Goal: Task Accomplishment & Management: Manage account settings

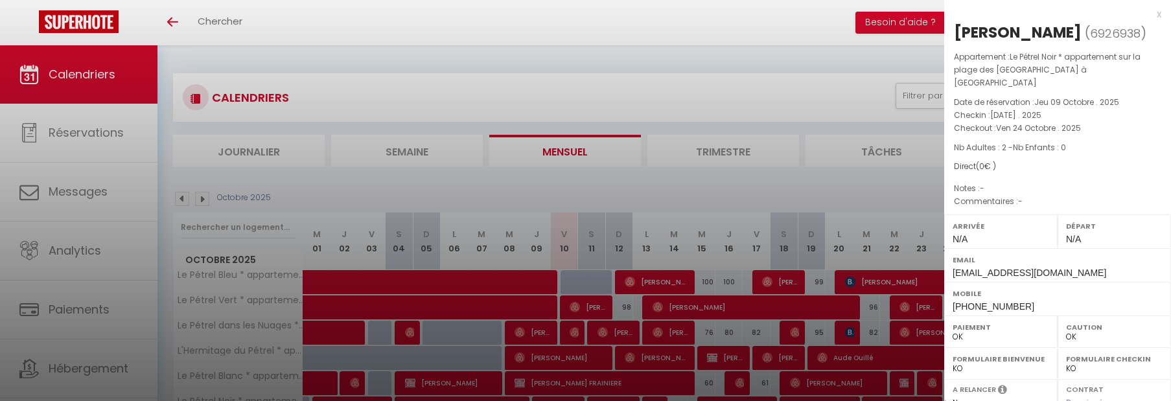
select select "0"
select select "6257"
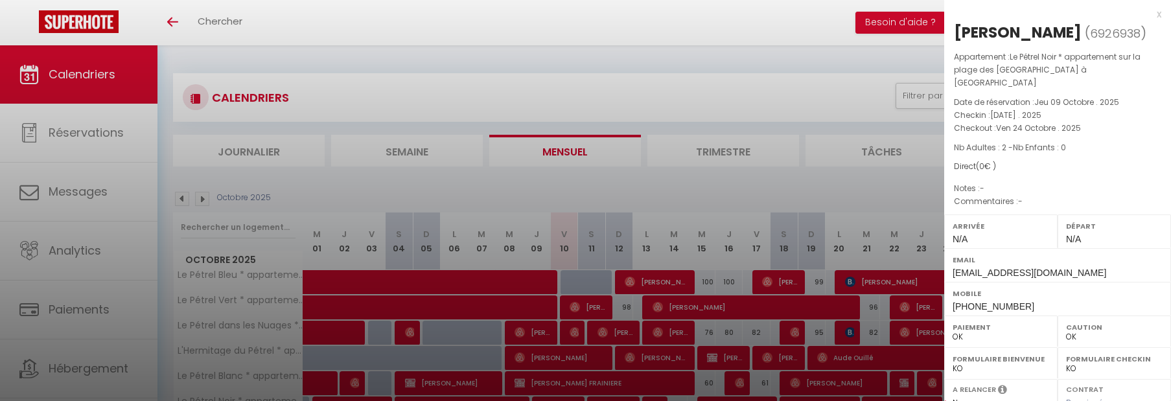
scroll to position [45, 0]
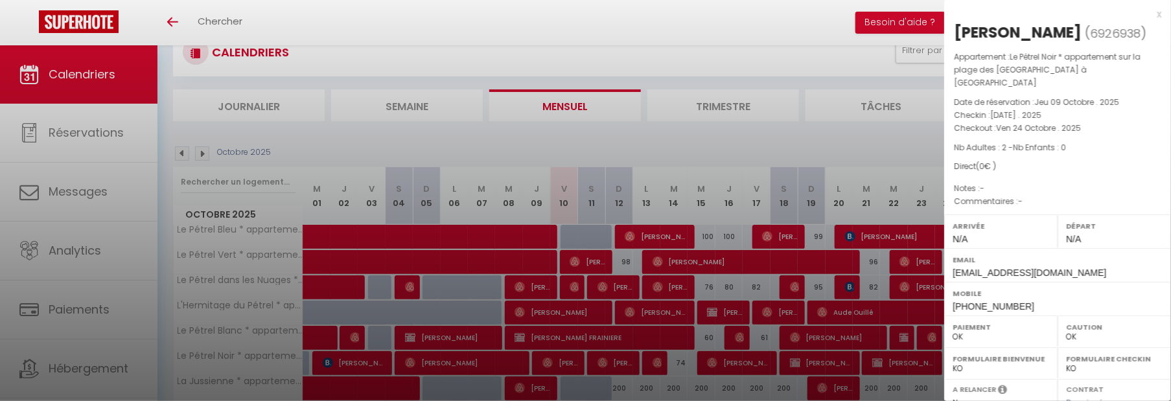
click at [489, 108] on div at bounding box center [585, 200] width 1171 height 401
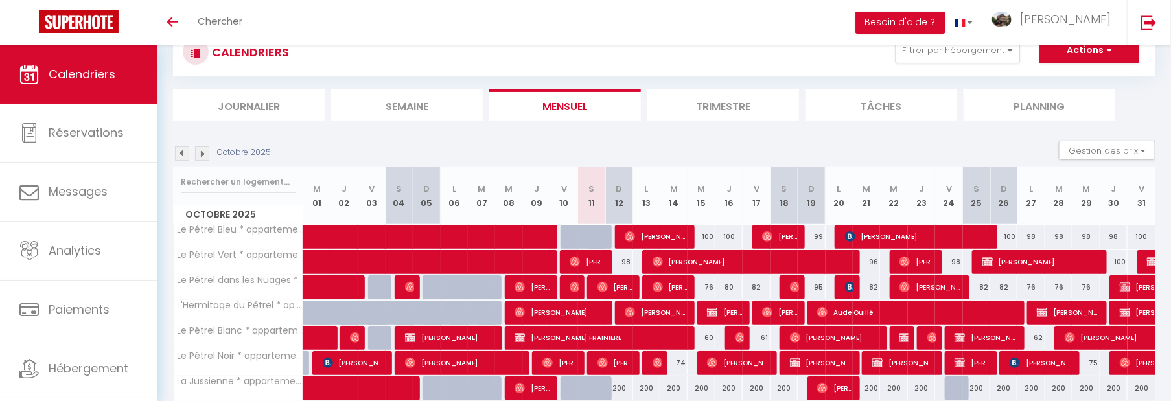
scroll to position [97, 0]
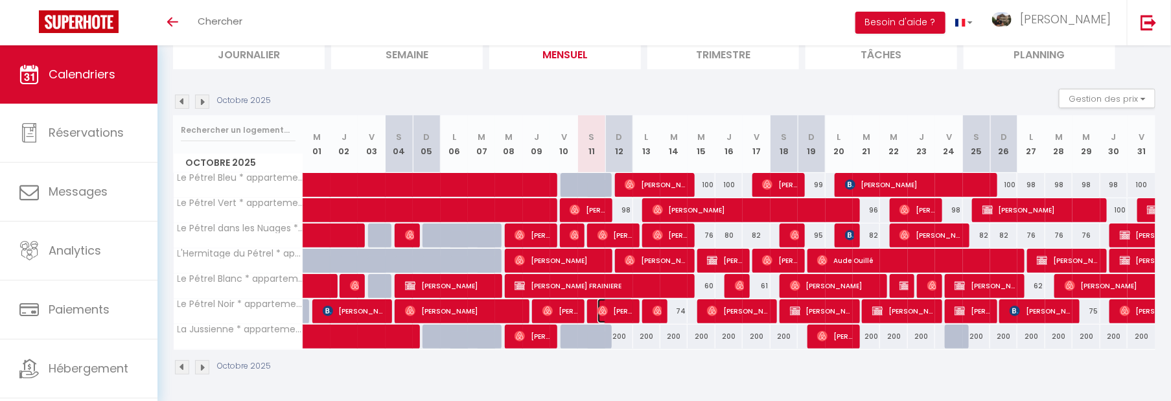
click at [610, 317] on span "[PERSON_NAME]" at bounding box center [616, 311] width 36 height 25
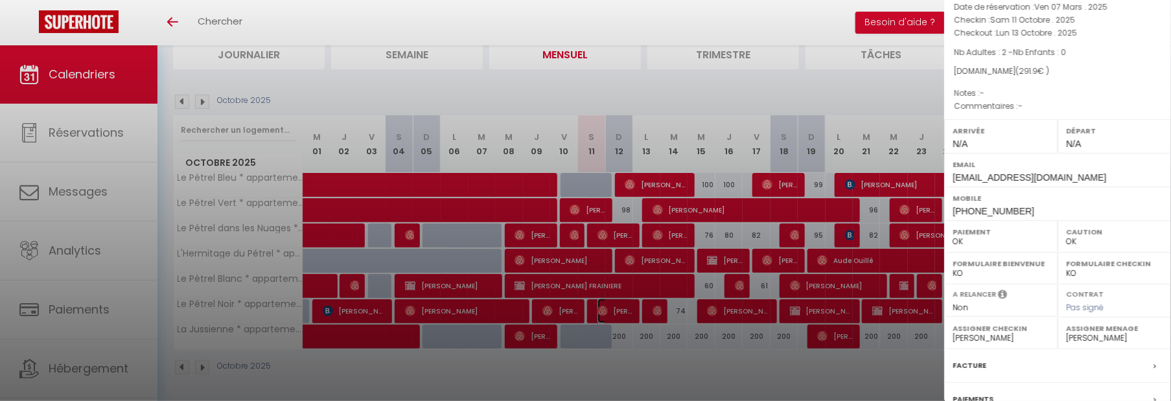
scroll to position [211, 0]
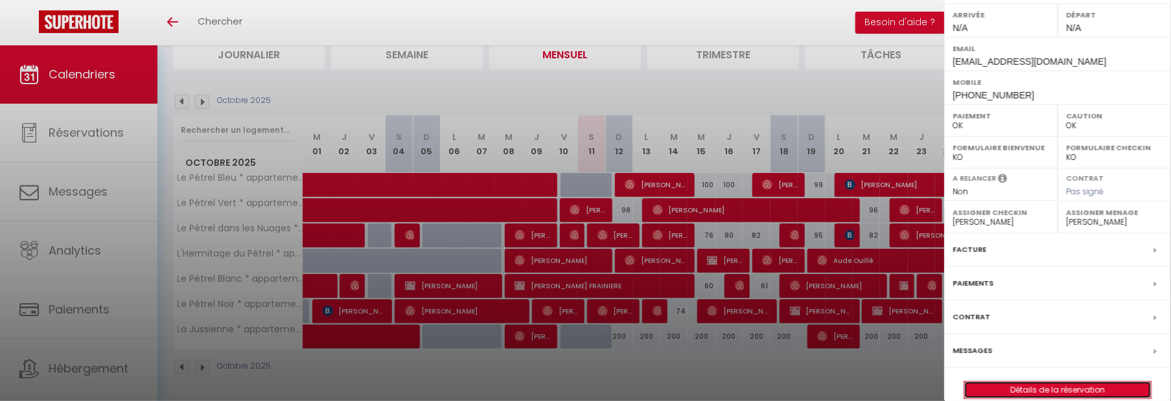
click at [1019, 382] on link "Détails de la réservation" at bounding box center [1058, 390] width 187 height 17
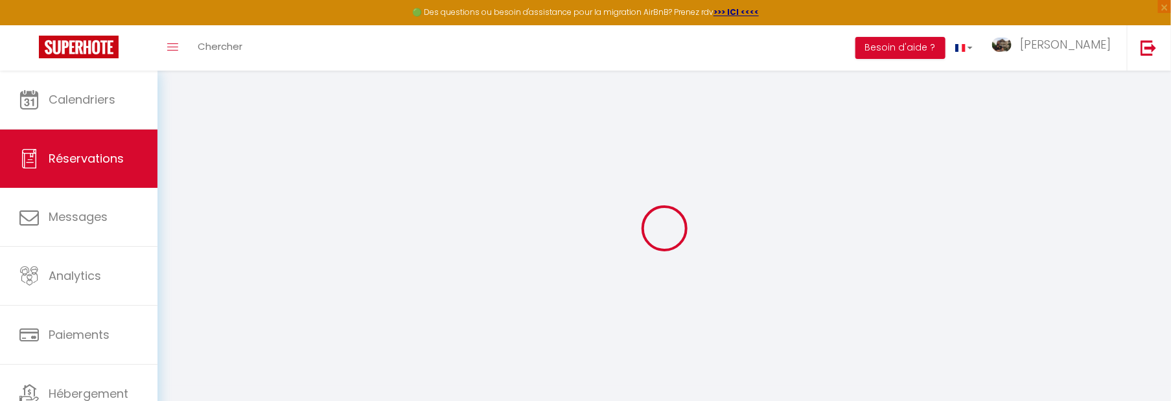
select select
checkbox input "false"
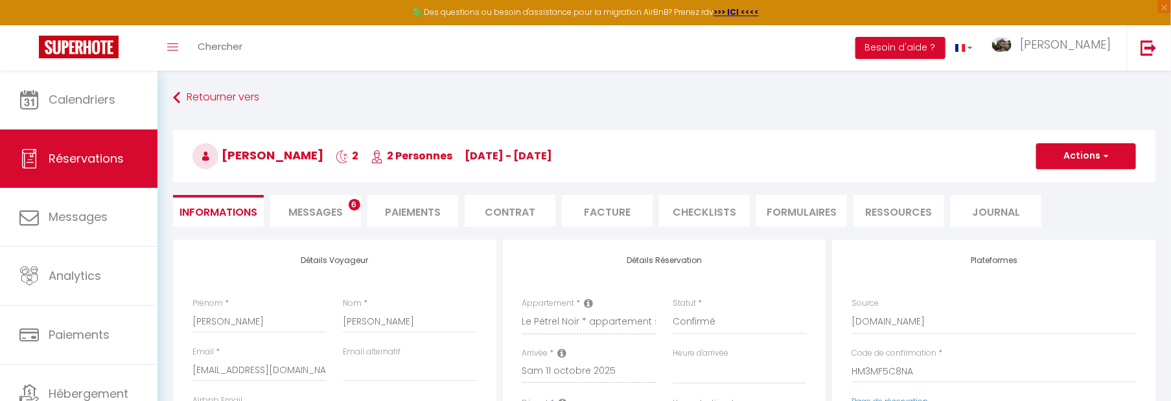
select select
checkbox input "false"
select select
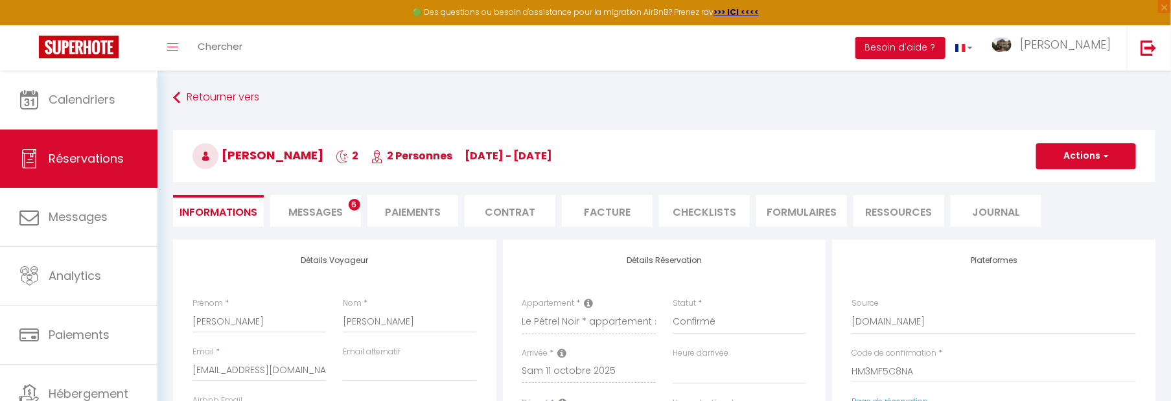
checkbox input "false"
type input "42"
type input "11.9"
select select
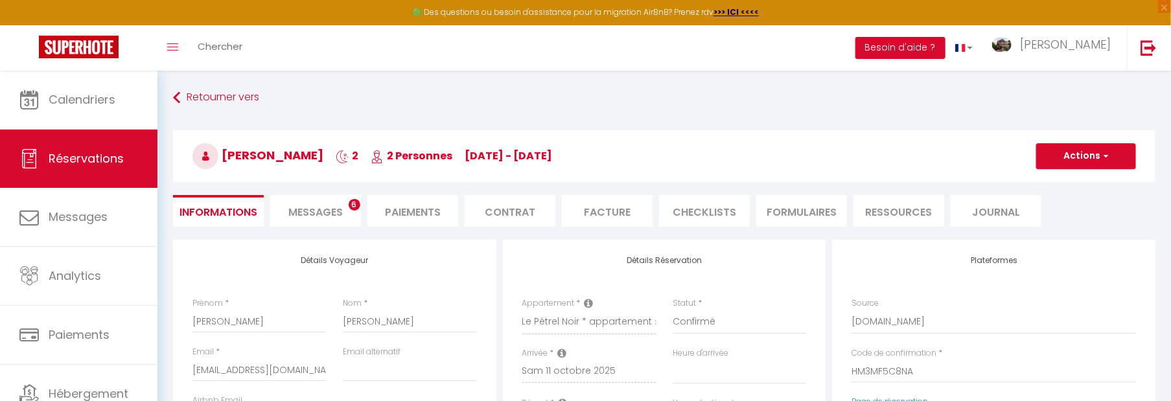
checkbox input "false"
select select
click at [324, 216] on span "Messages" at bounding box center [315, 212] width 54 height 15
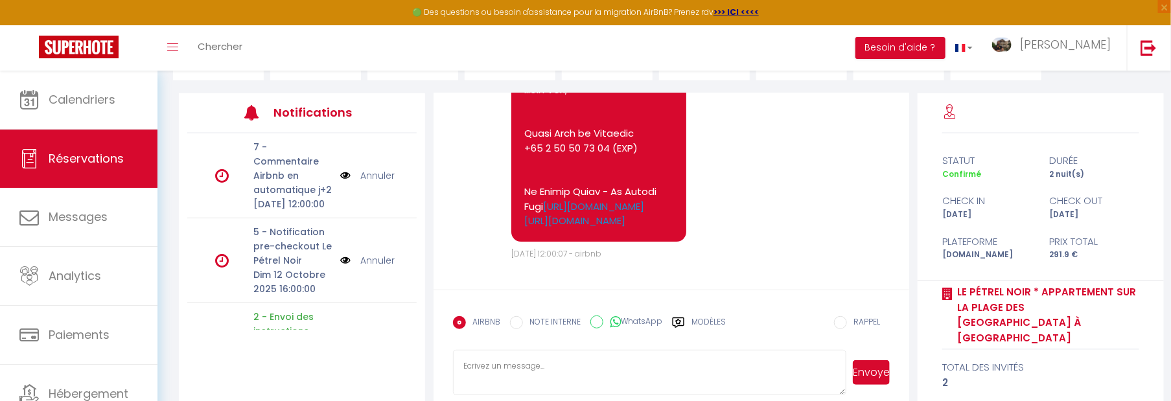
scroll to position [165, 0]
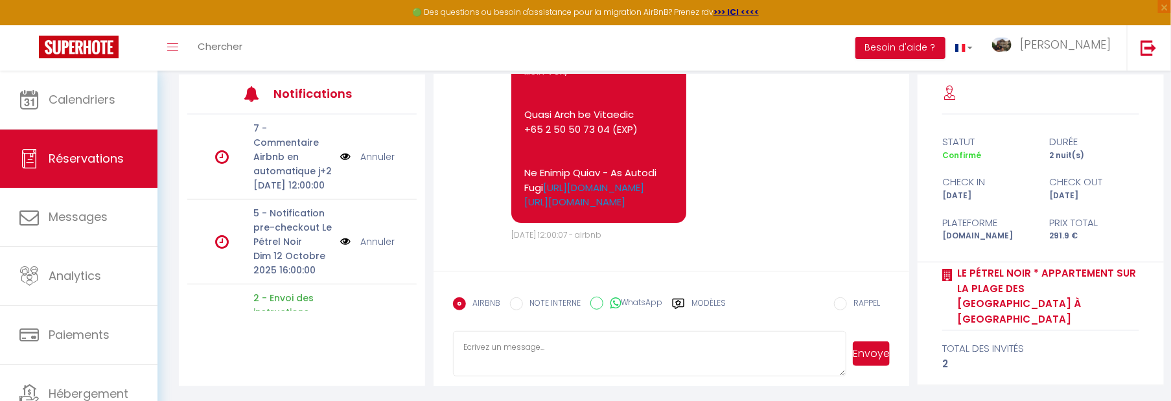
click at [525, 342] on textarea at bounding box center [649, 353] width 393 height 45
paste textarea "Hello [PERSON_NAME], Le Pétrel Noir is ready to welcome you, you may arrive whe…"
type textarea "Hello [PERSON_NAME], Le Pétrel Noir is ready to welcome you, you may arrive whe…"
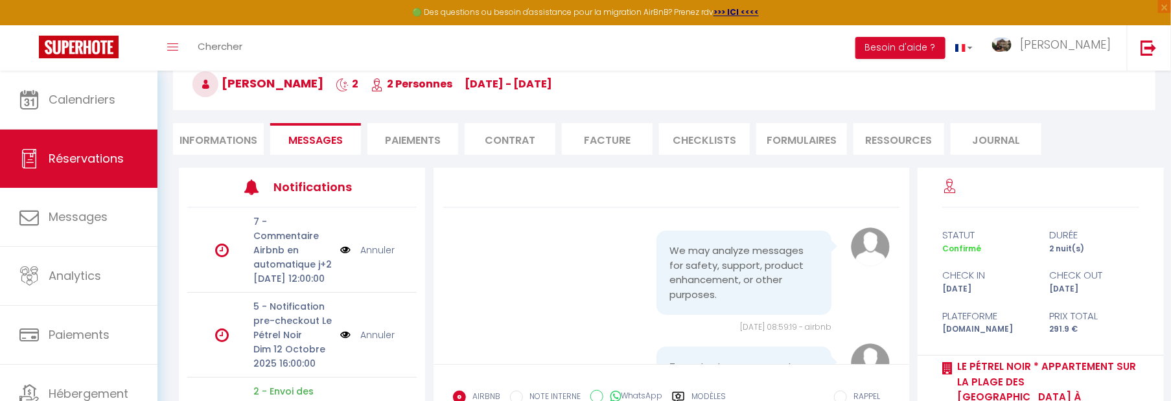
scroll to position [0, 0]
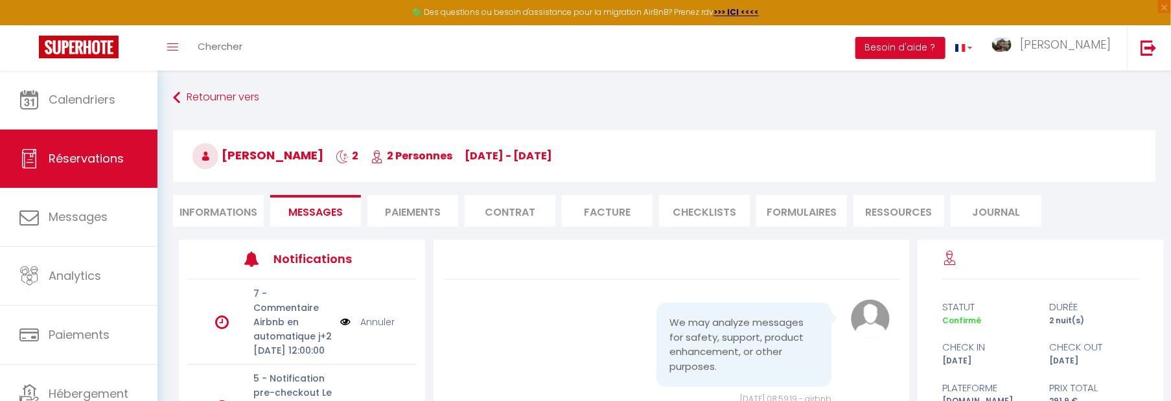
click at [224, 210] on li "Informations" at bounding box center [218, 211] width 91 height 32
select select
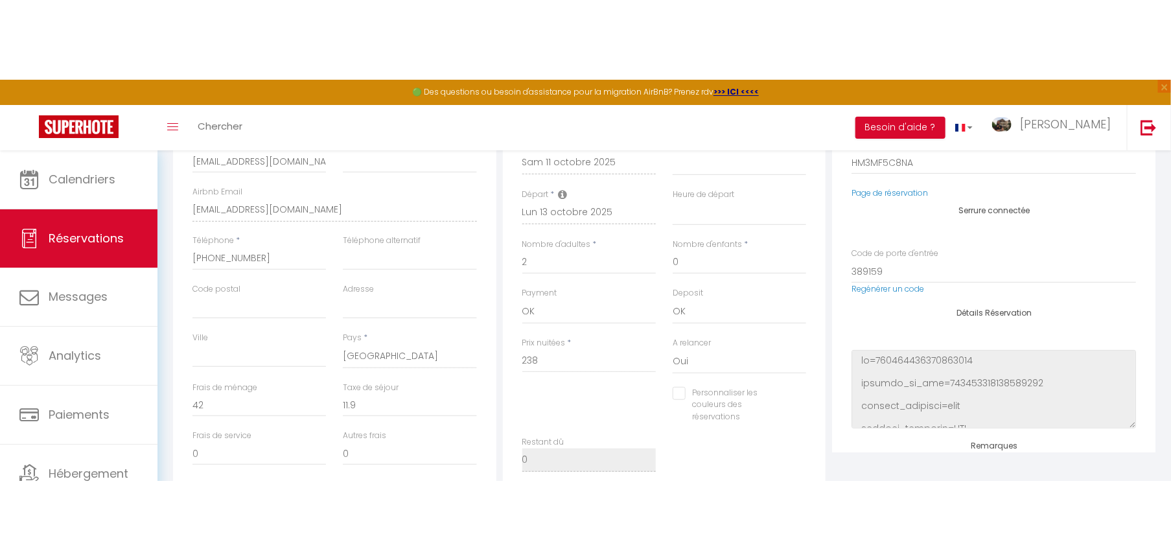
scroll to position [290, 0]
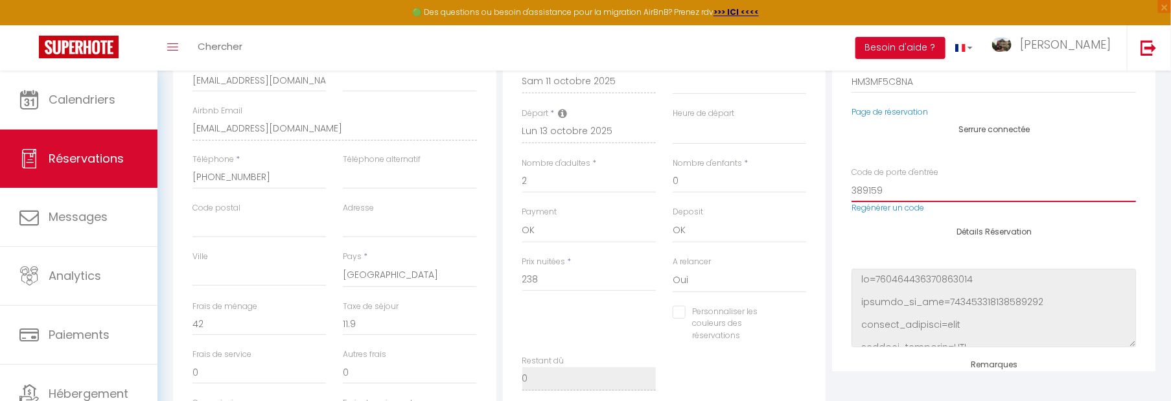
click at [864, 194] on input "389159" at bounding box center [994, 190] width 285 height 23
select select
checkbox input "false"
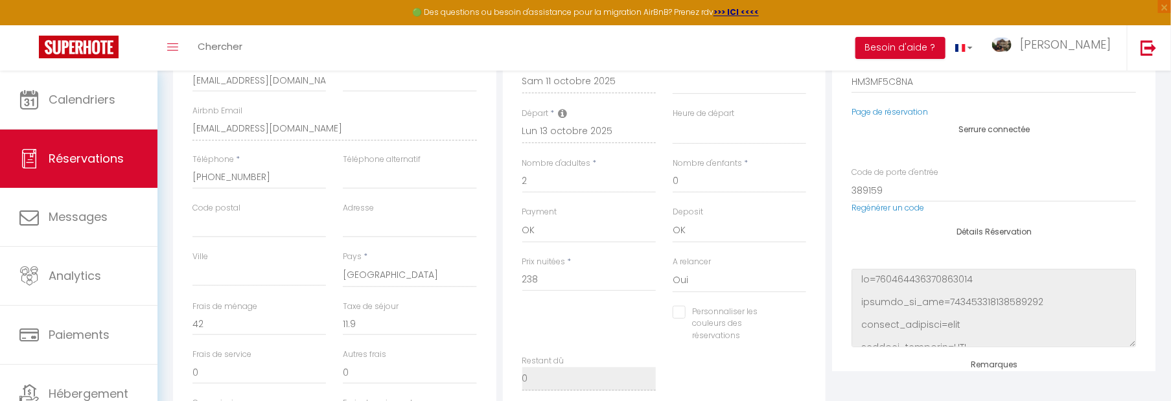
select select
checkbox input "false"
select select
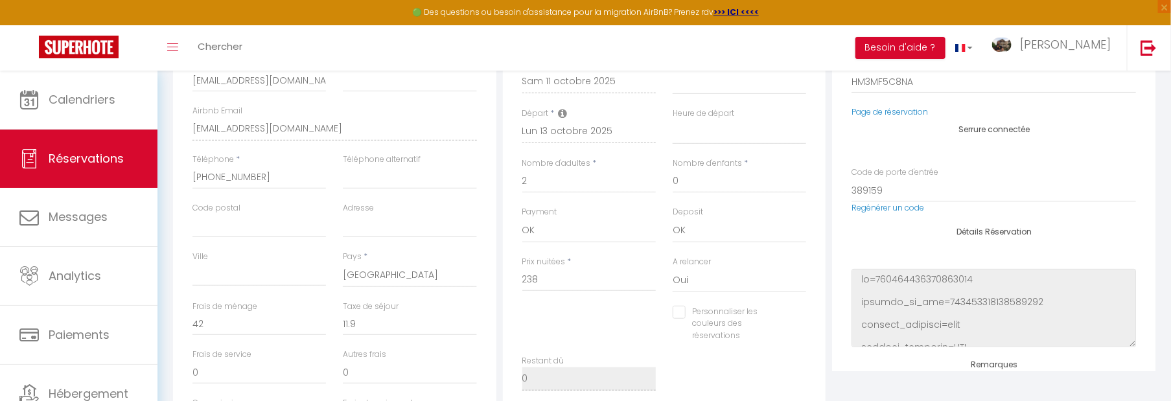
checkbox input "false"
select select
checkbox input "false"
select select
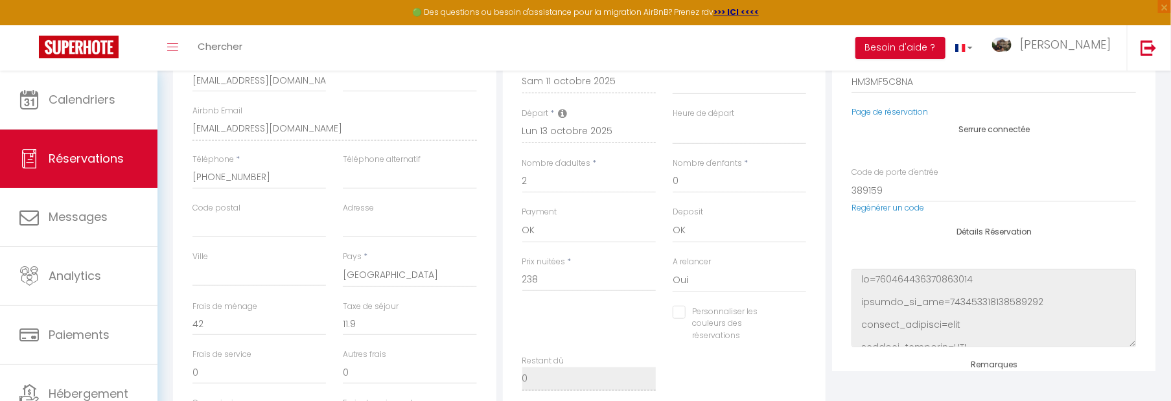
select select
checkbox input "false"
select select
checkbox input "false"
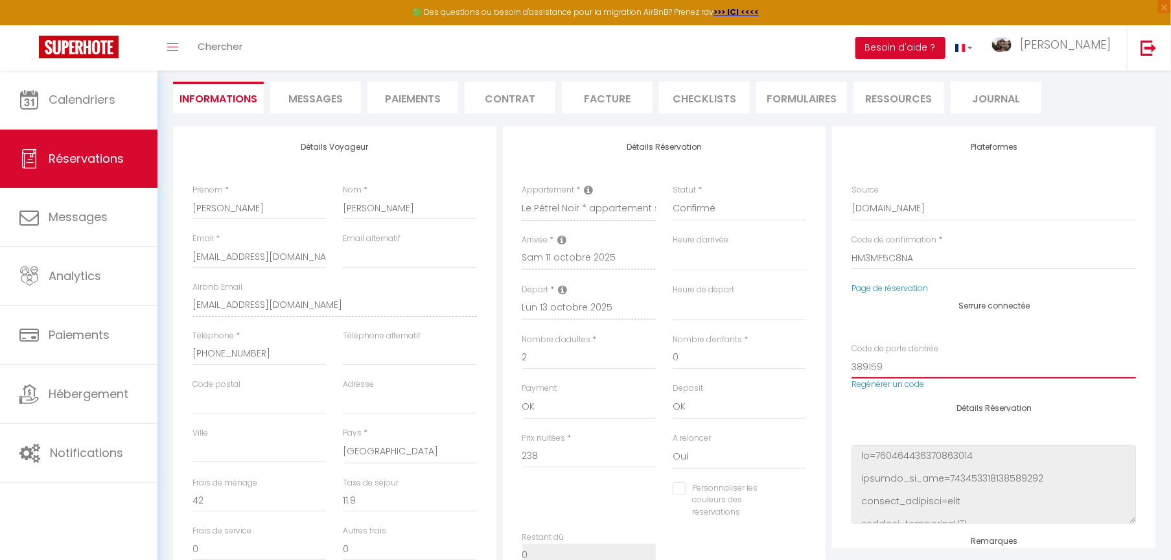
scroll to position [0, 0]
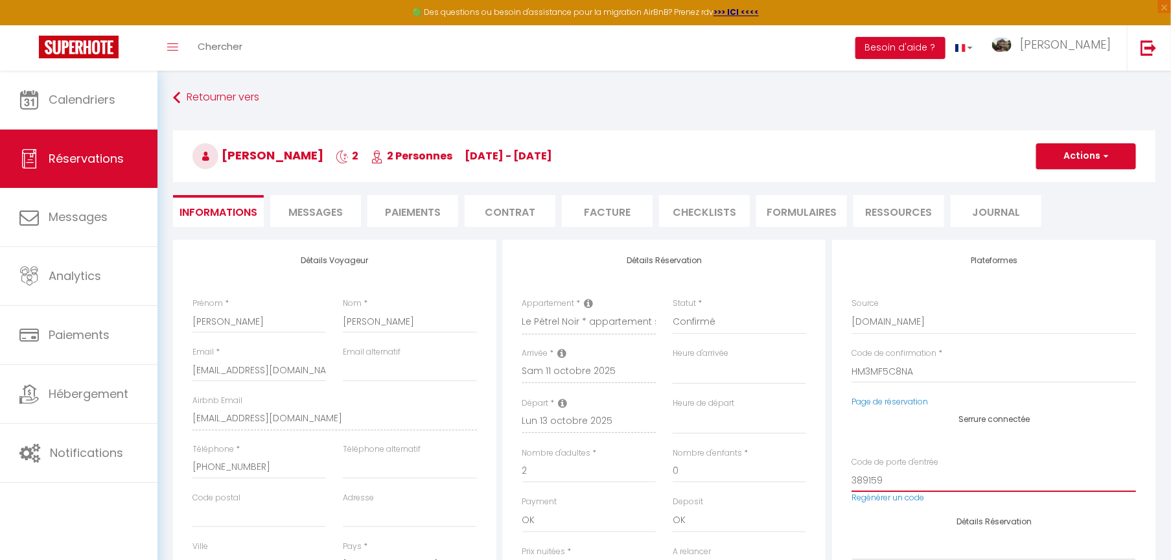
select select
checkbox input "false"
click at [333, 217] on span "Messages" at bounding box center [315, 212] width 54 height 15
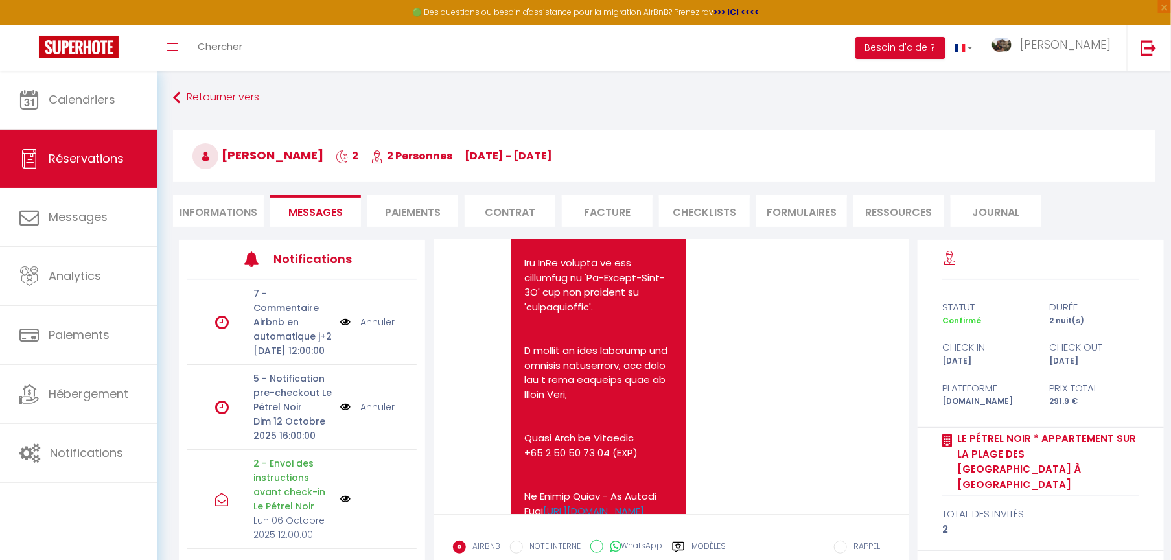
scroll to position [2148, 0]
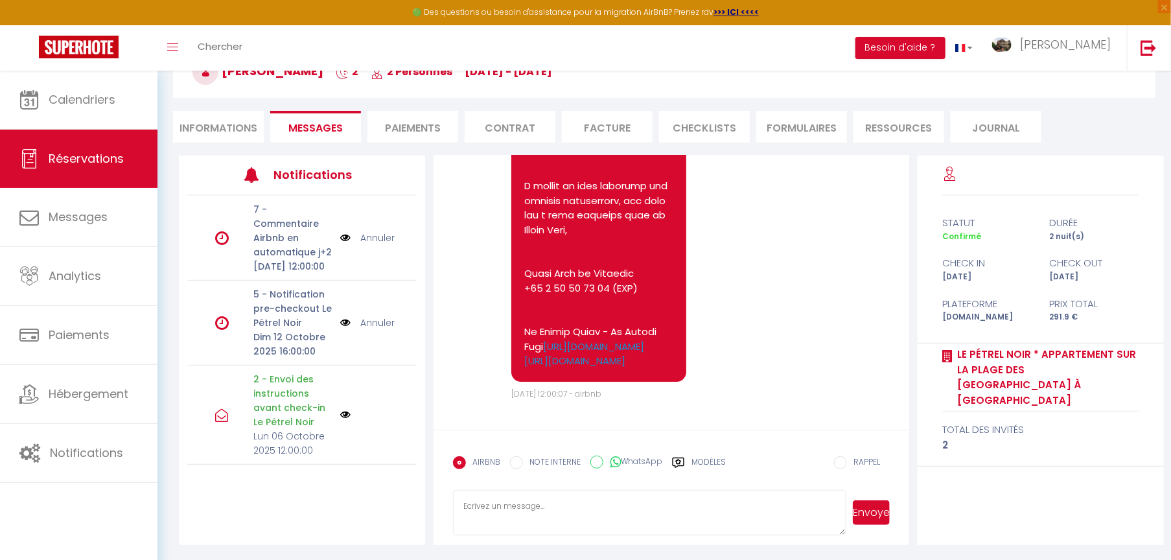
click at [653, 401] on textarea at bounding box center [649, 512] width 393 height 45
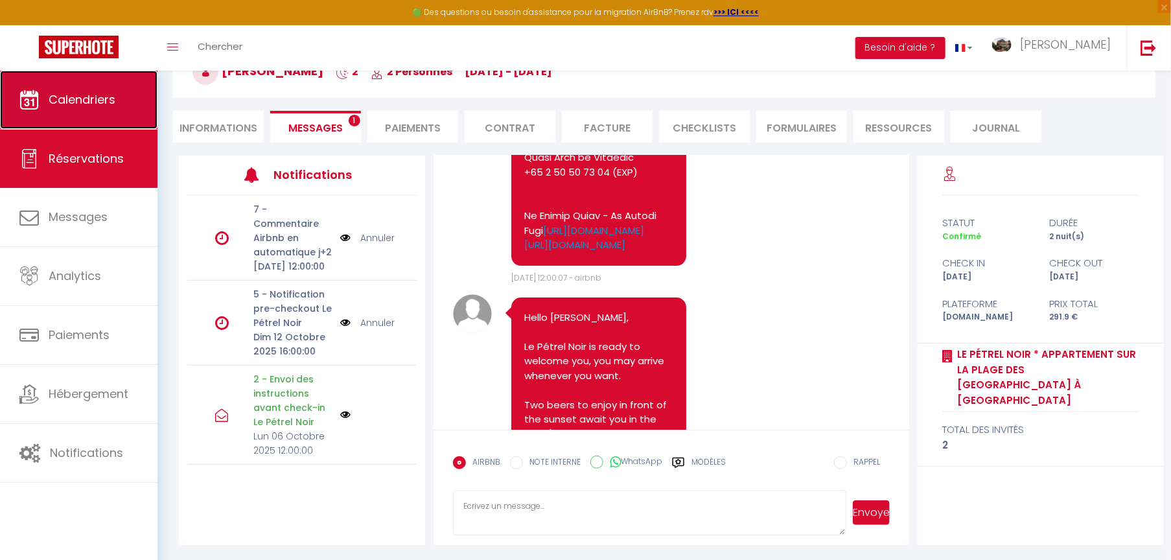
click at [95, 84] on link "Calendriers" at bounding box center [79, 100] width 158 height 58
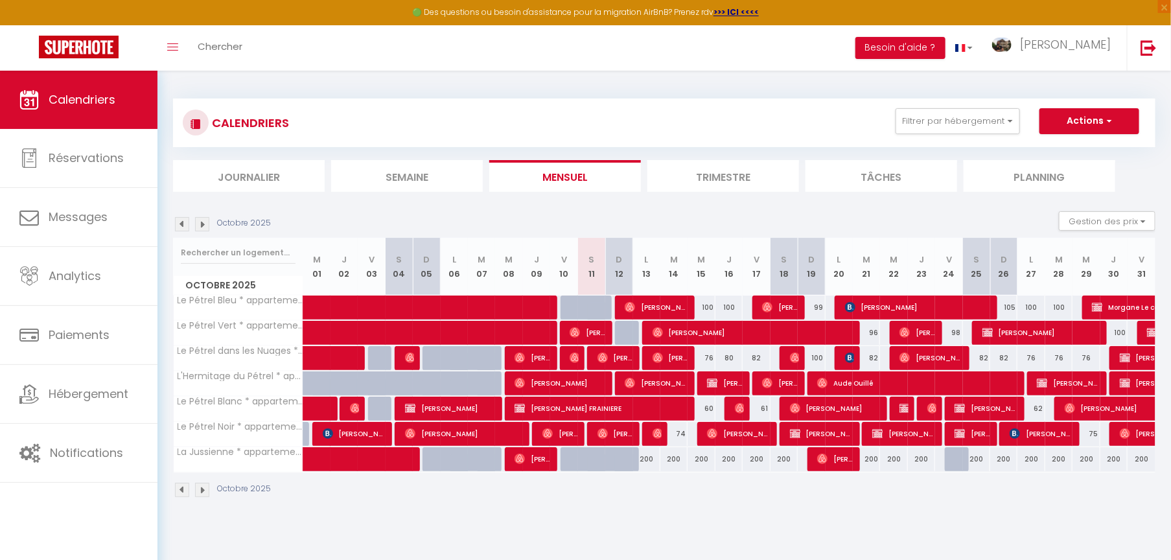
click at [684, 401] on div "74" at bounding box center [674, 434] width 27 height 24
type input "74"
type input "[DATE]"
type input "Mer 15 Octobre 2025"
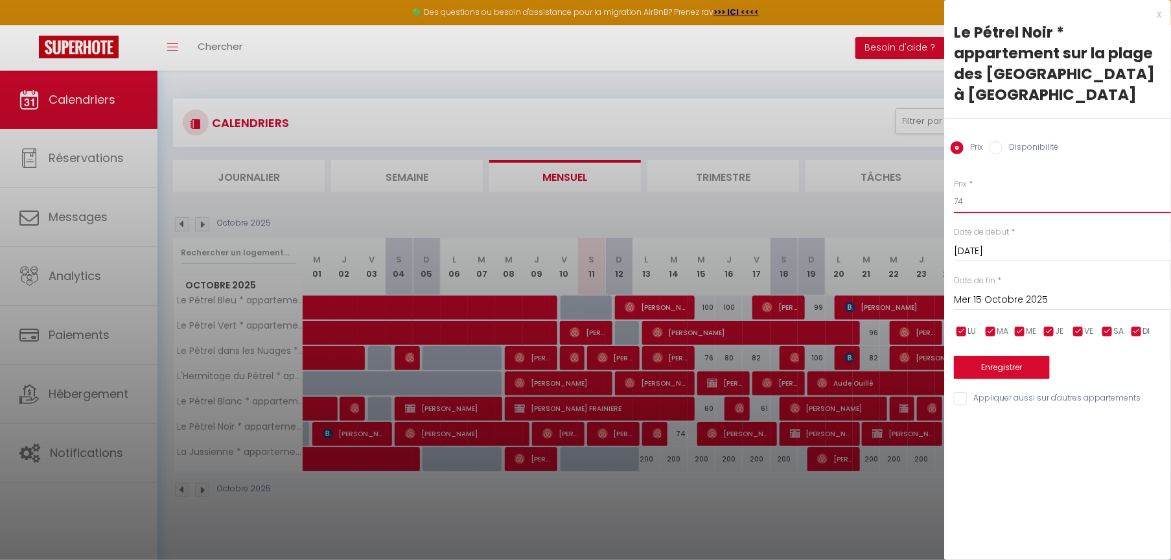
click at [1018, 206] on input "74" at bounding box center [1062, 201] width 217 height 23
type input "73"
click at [1025, 373] on button "Enregistrer" at bounding box center [1002, 367] width 96 height 23
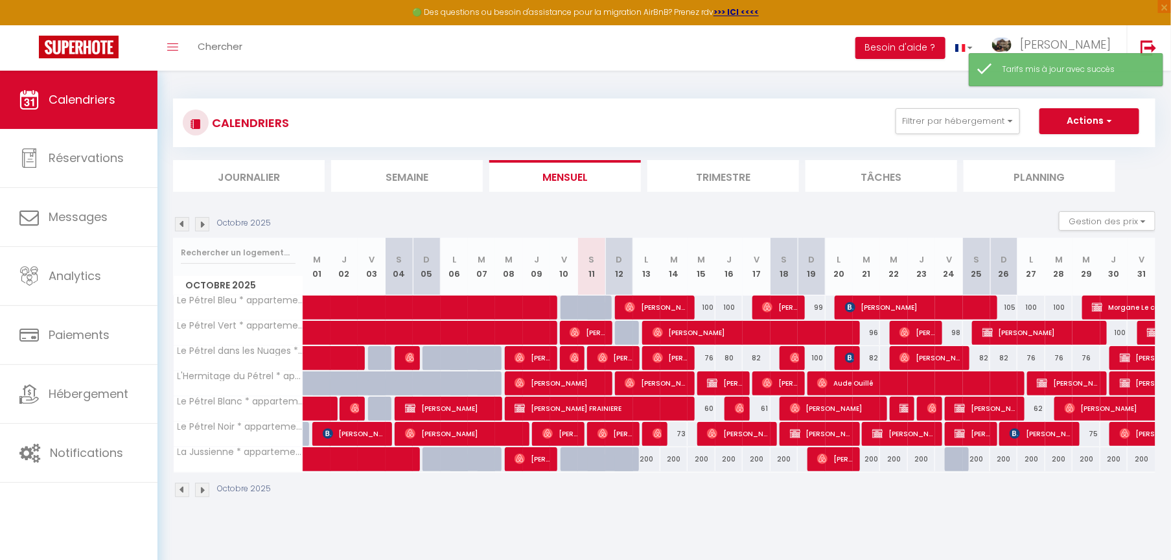
click at [1096, 401] on div "75" at bounding box center [1086, 434] width 27 height 24
type input "75"
type input "Mer 29 Octobre 2025"
type input "Jeu 30 Octobre 2025"
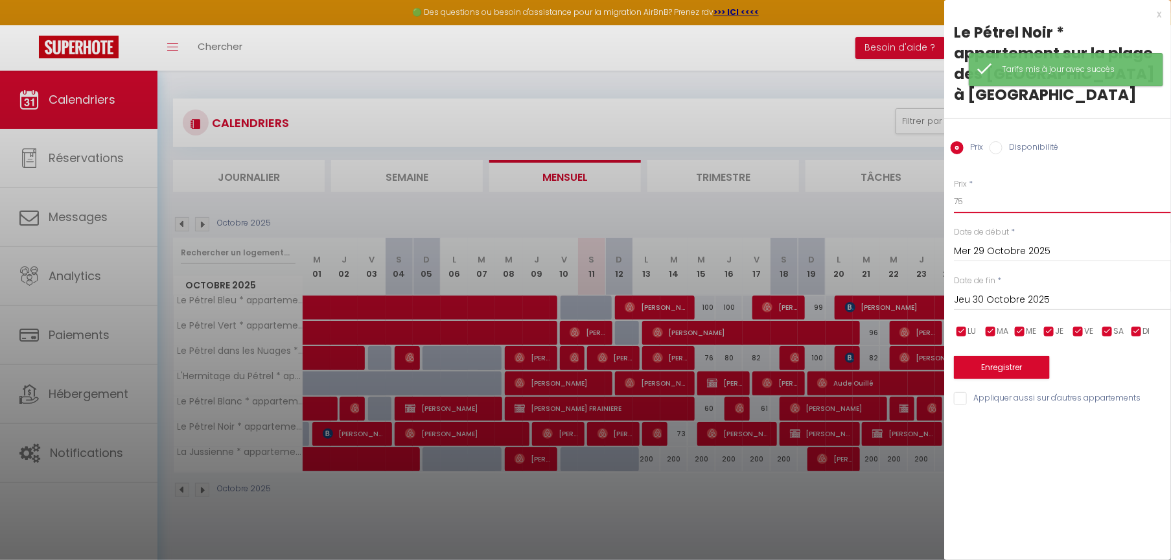
click at [974, 200] on input "75" at bounding box center [1062, 201] width 217 height 23
type input "74"
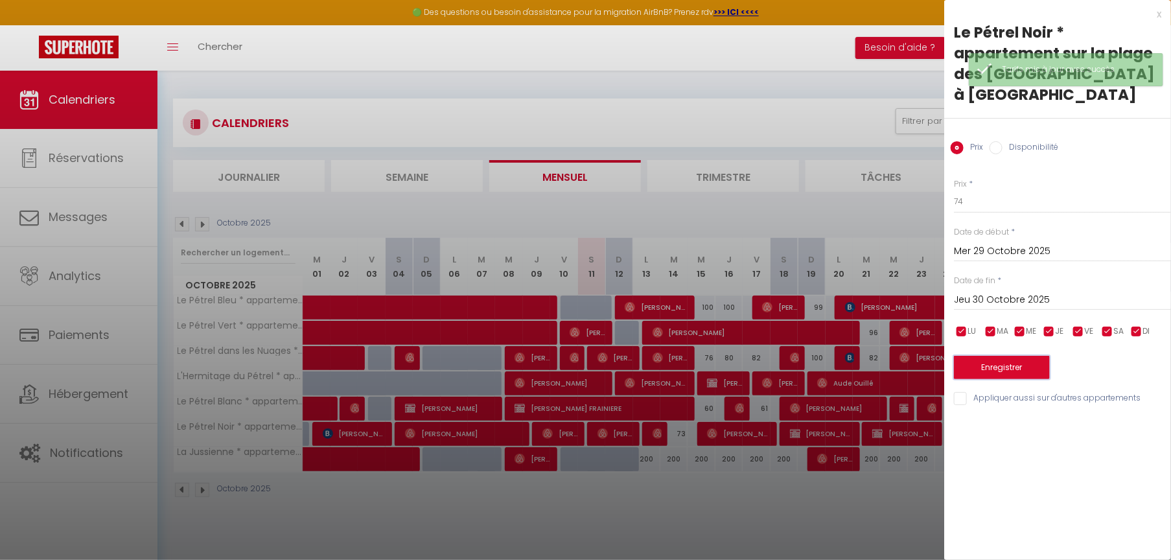
click at [980, 367] on button "Enregistrer" at bounding box center [1002, 367] width 96 height 23
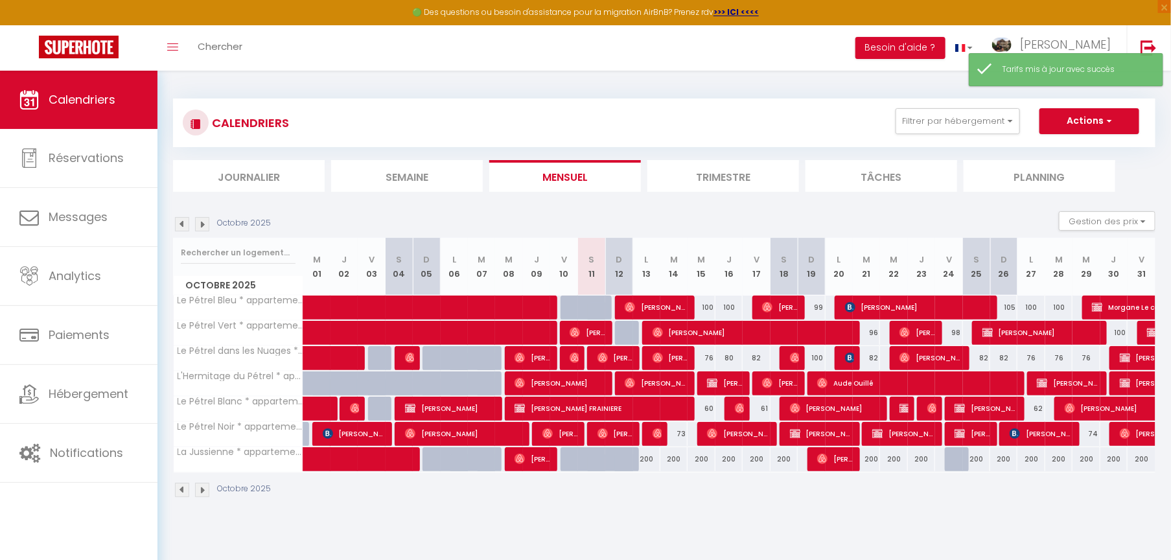
click at [709, 178] on li "Trimestre" at bounding box center [724, 176] width 152 height 32
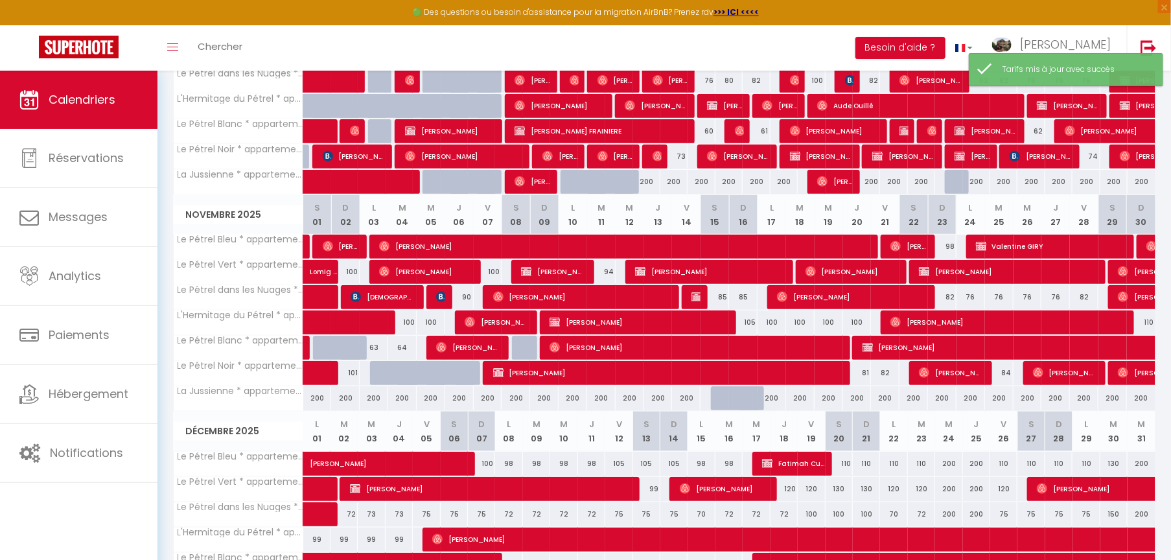
scroll to position [279, 0]
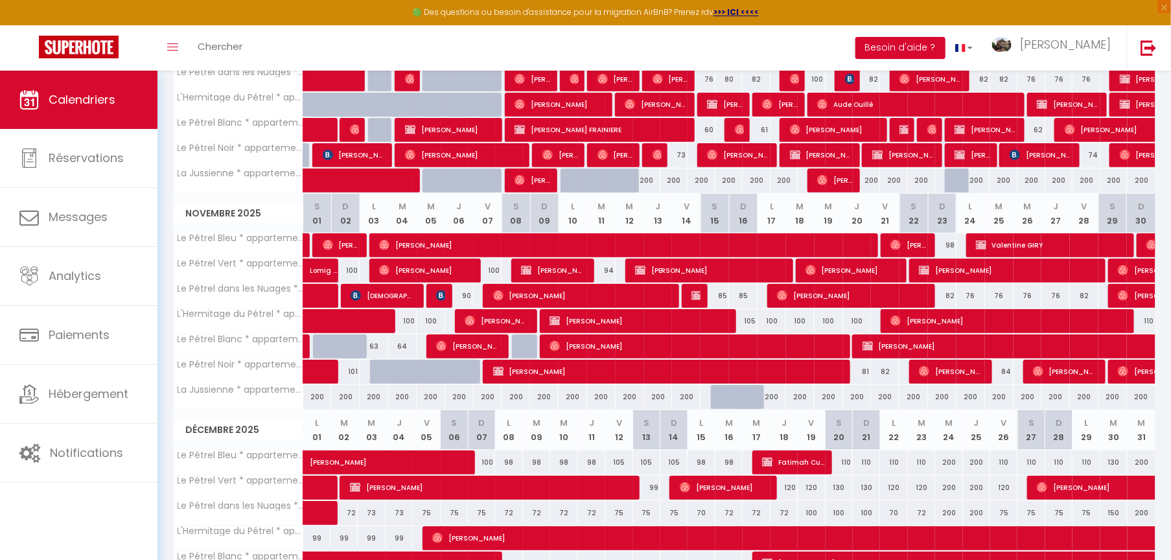
click at [357, 370] on div "101" at bounding box center [345, 372] width 29 height 24
type input "101"
type input "Dim 02 Novembre 2025"
type input "Lun 03 Novembre 2025"
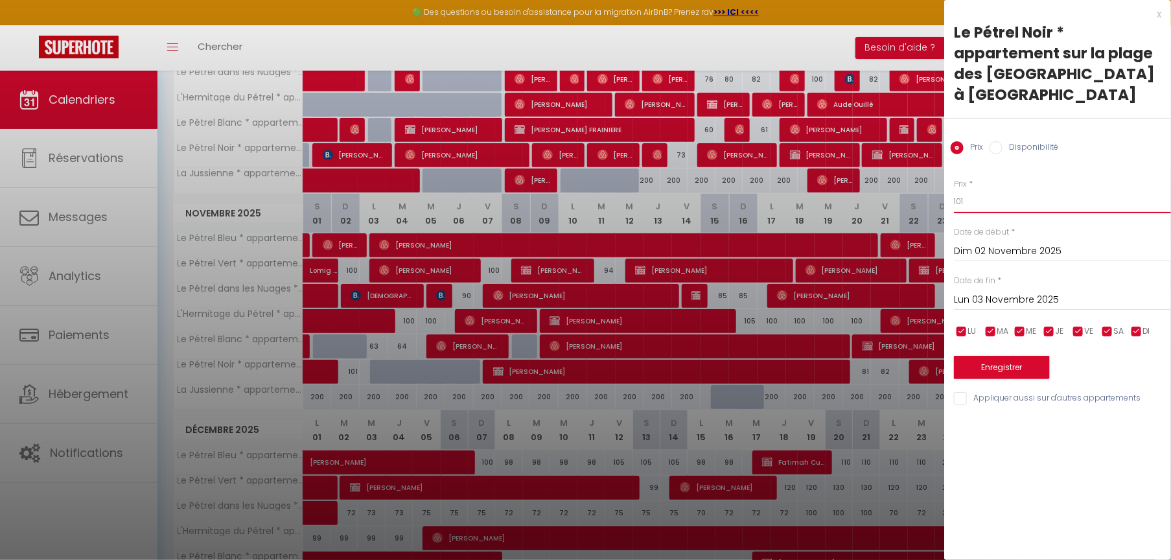
click at [980, 195] on input "101" at bounding box center [1062, 201] width 217 height 23
click at [987, 198] on input "101" at bounding box center [1062, 201] width 217 height 23
type input "100"
click at [973, 368] on button "Enregistrer" at bounding box center [1002, 367] width 96 height 23
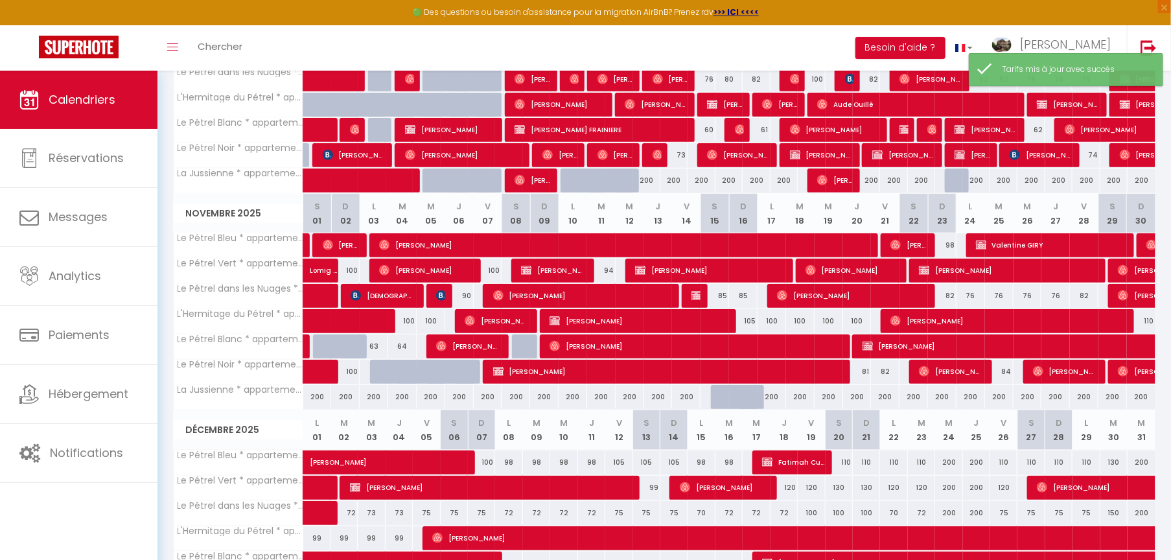
click at [867, 370] on div "81" at bounding box center [857, 372] width 29 height 24
type input "81"
type input "Jeu 20 Novembre 2025"
type input "Ven 21 Novembre 2025"
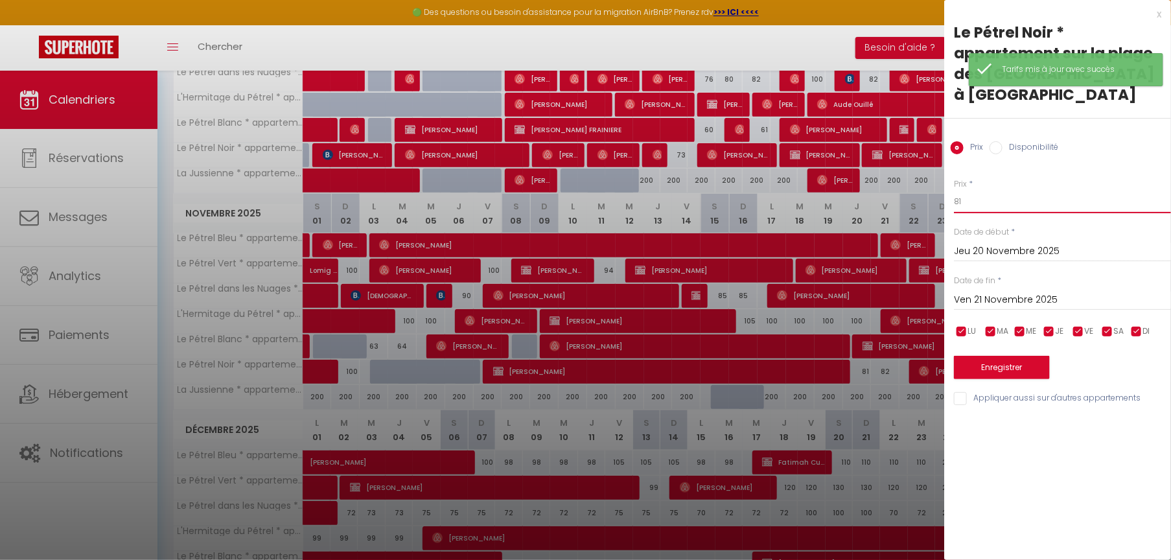
click at [987, 207] on input "81" at bounding box center [1062, 201] width 217 height 23
type input "80"
click at [1002, 364] on button "Enregistrer" at bounding box center [1002, 367] width 96 height 23
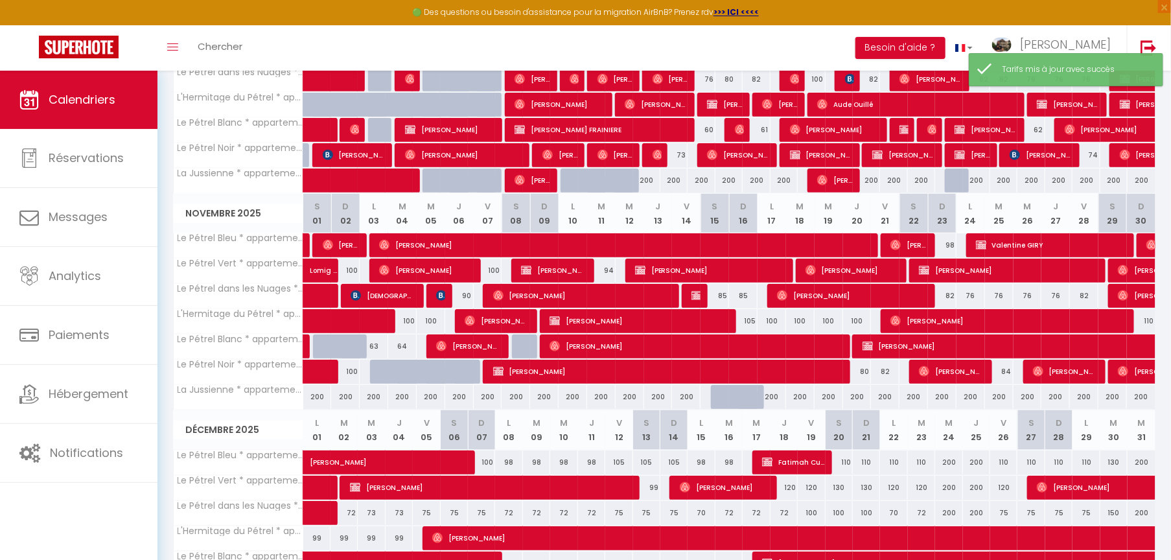
click at [889, 367] on div "82" at bounding box center [885, 372] width 29 height 24
type input "82"
type input "Ven 21 Novembre 2025"
type input "[DATE]"
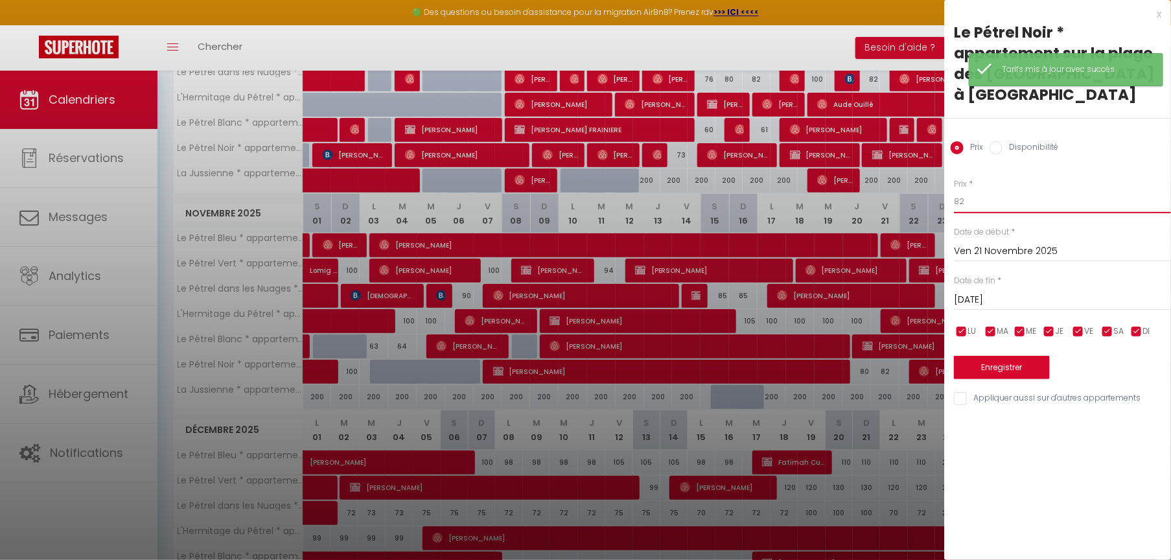
click at [989, 206] on input "82" at bounding box center [1062, 201] width 217 height 23
type input "81"
click at [985, 365] on button "Enregistrer" at bounding box center [1002, 367] width 96 height 23
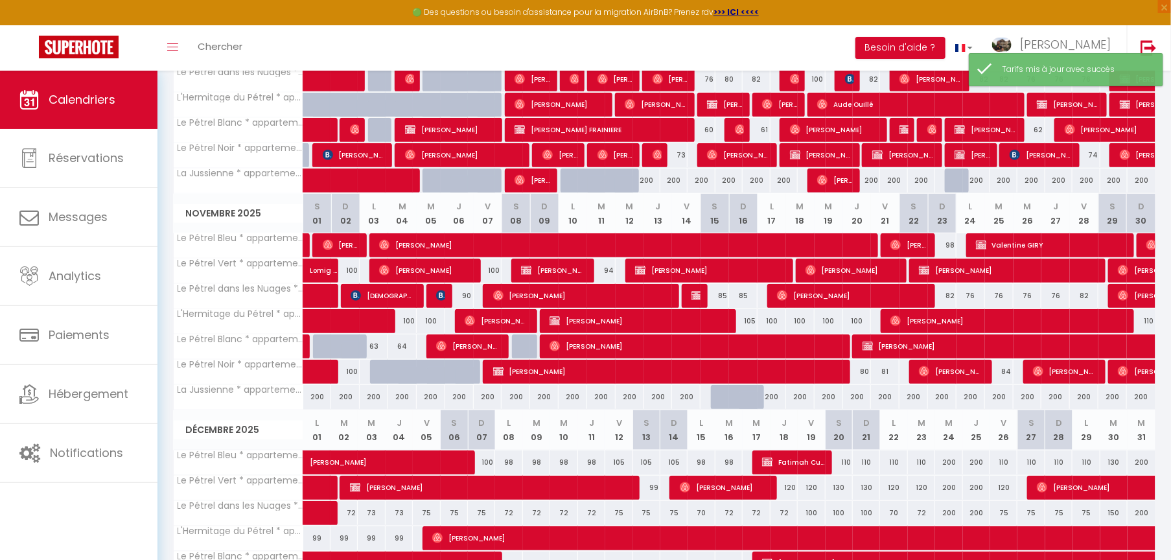
click at [1007, 366] on div "84" at bounding box center [999, 372] width 29 height 24
type input "84"
type input "[DATE]"
type input "Mer 26 Novembre 2025"
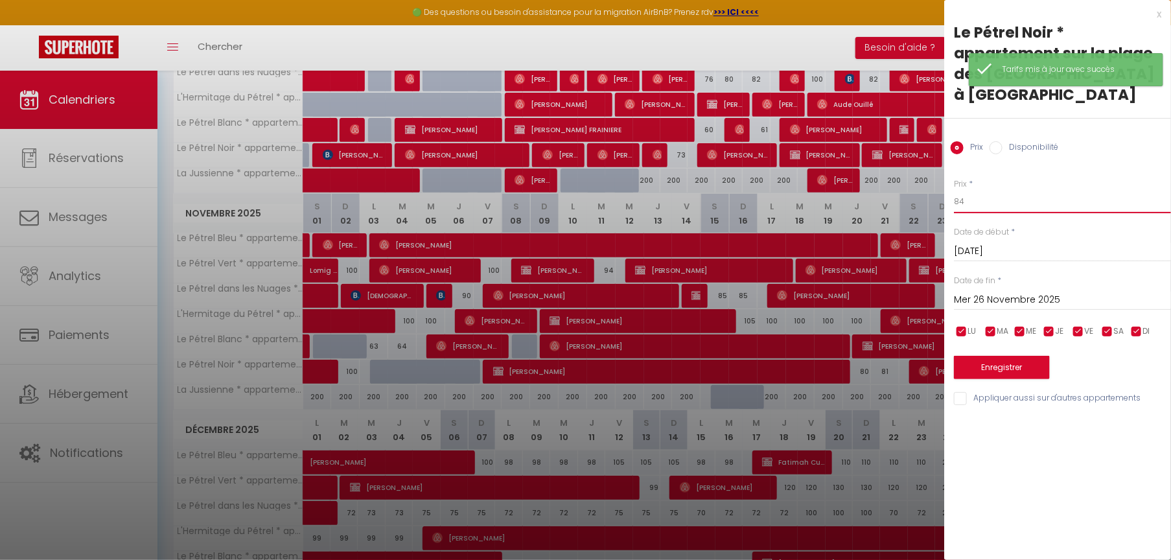
click at [981, 203] on input "84" at bounding box center [1062, 201] width 217 height 23
type input "83"
click at [974, 366] on button "Enregistrer" at bounding box center [1002, 367] width 96 height 23
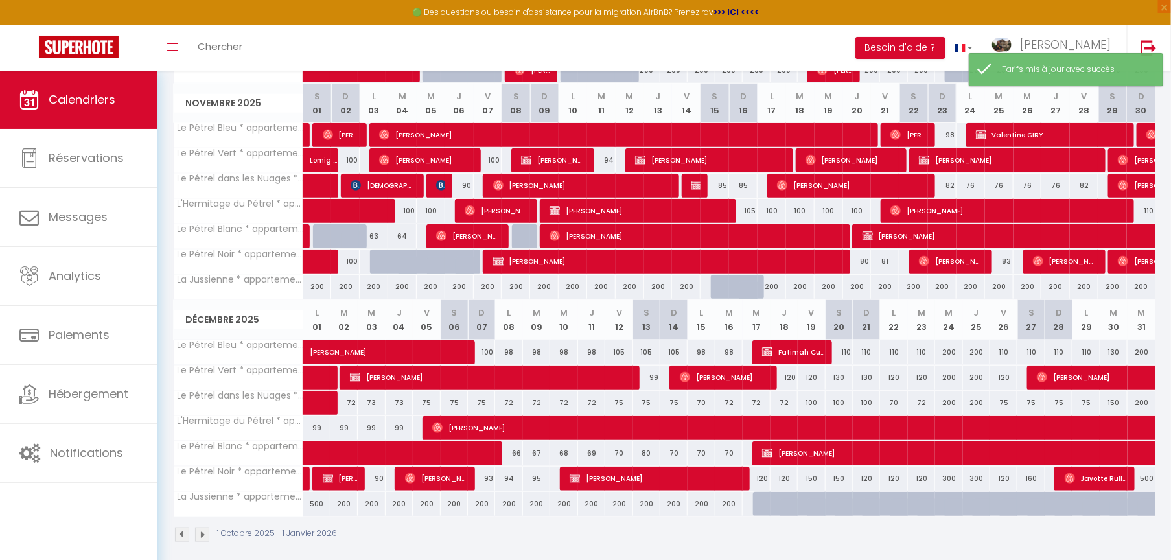
scroll to position [393, 0]
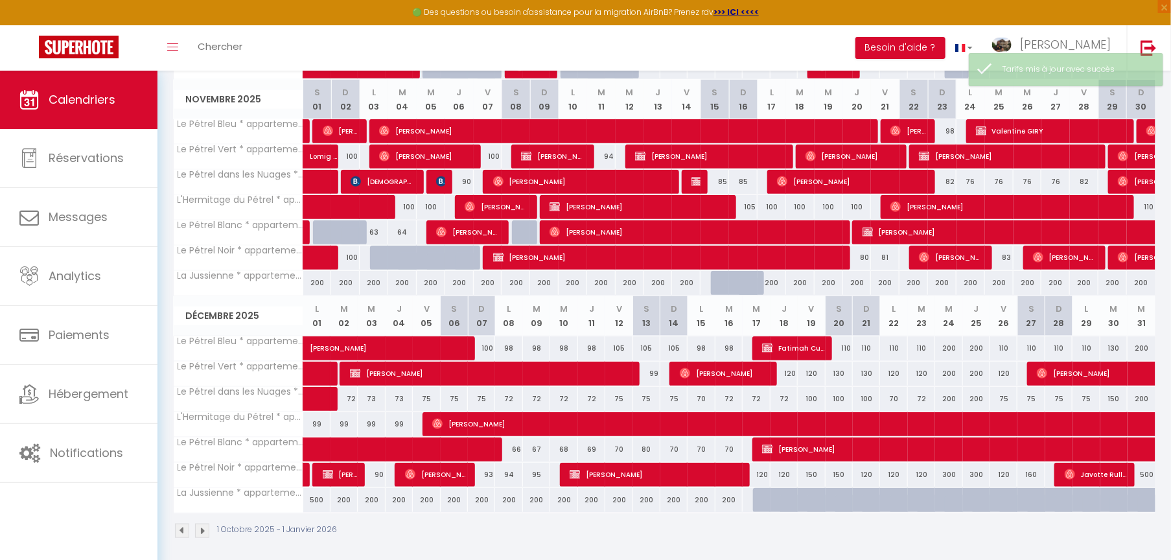
click at [381, 401] on div "90" at bounding box center [371, 475] width 27 height 24
type input "90"
type input "Mer 03 Décembre 2025"
type input "Jeu 04 Décembre 2025"
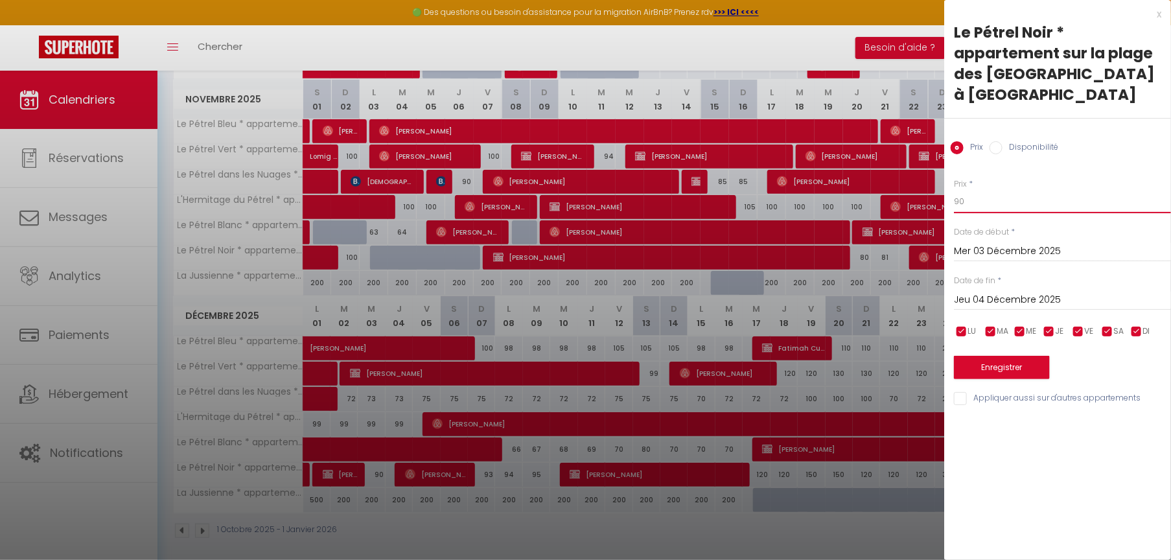
drag, startPoint x: 1015, startPoint y: 204, endPoint x: 924, endPoint y: 202, distance: 90.8
click at [924, 202] on body "🟢 Des questions ou besoin d'assistance pour la migration AirBnB? Prenez rdv >>>…" at bounding box center [585, 122] width 1171 height 889
type input "89"
click at [990, 366] on button "Enregistrer" at bounding box center [1002, 367] width 96 height 23
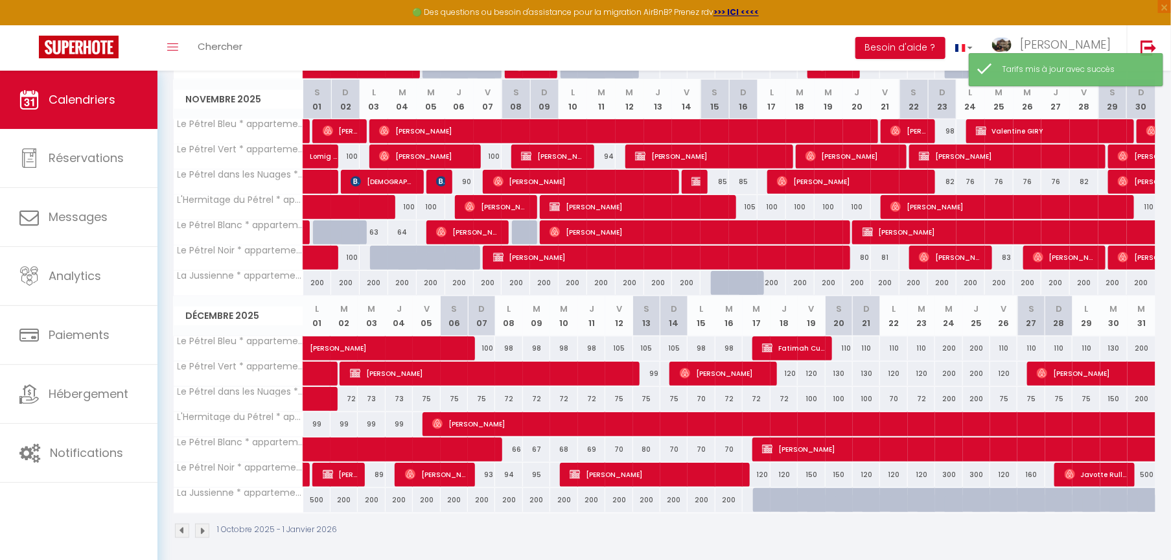
click at [491, 401] on div "93" at bounding box center [481, 475] width 27 height 24
type input "93"
type input "Dim 07 Décembre 2025"
type input "Lun 08 Décembre 2025"
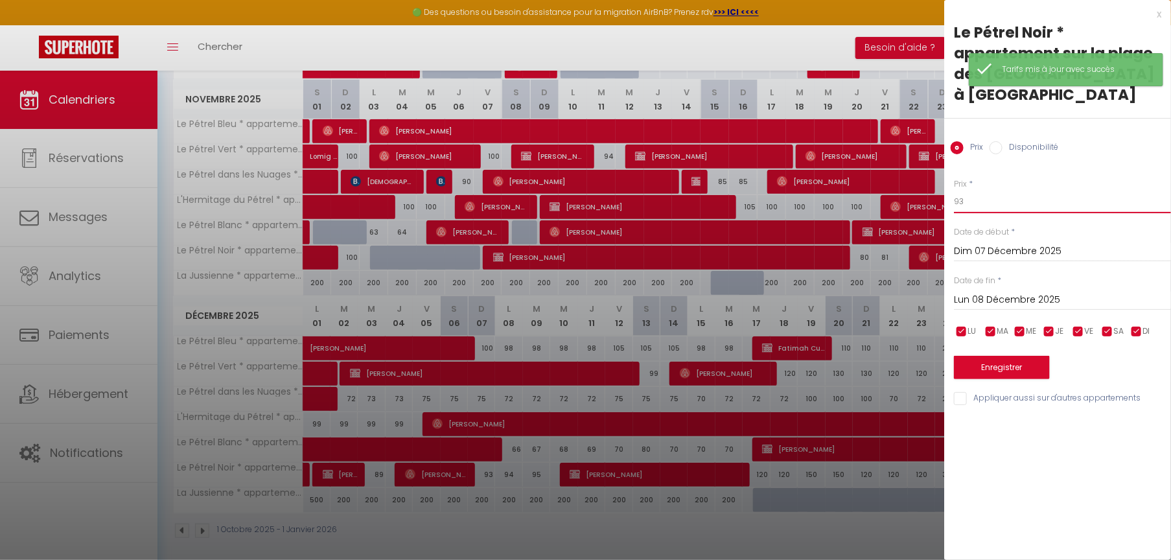
click at [970, 204] on input "93" at bounding box center [1062, 201] width 217 height 23
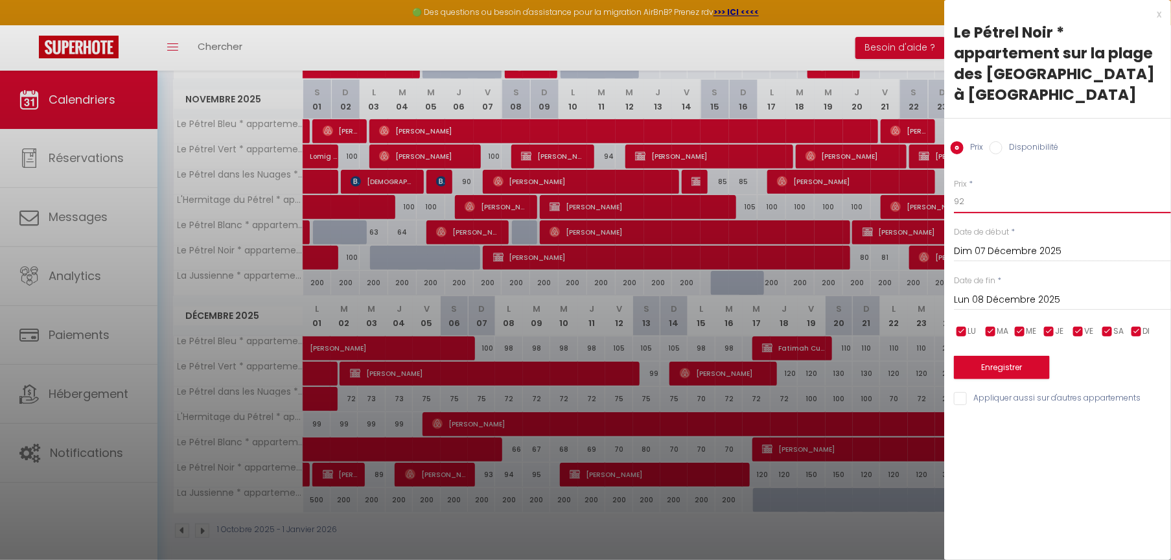
type input "92"
click at [988, 366] on button "Enregistrer" at bounding box center [1002, 367] width 96 height 23
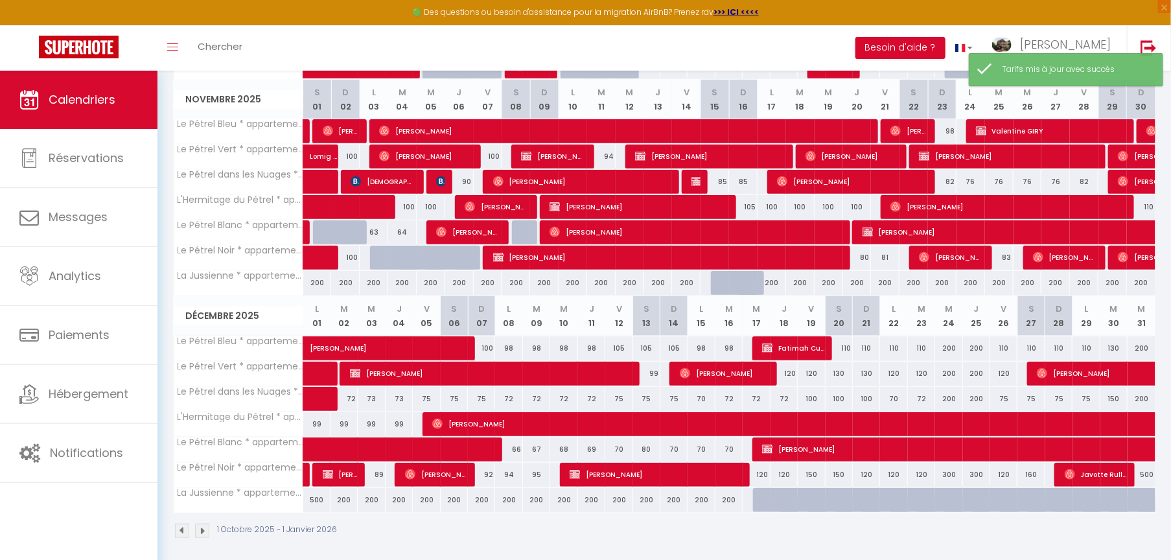
click at [512, 401] on div "94" at bounding box center [508, 475] width 27 height 24
type input "94"
type input "Lun 08 Décembre 2025"
type input "[DATE]"
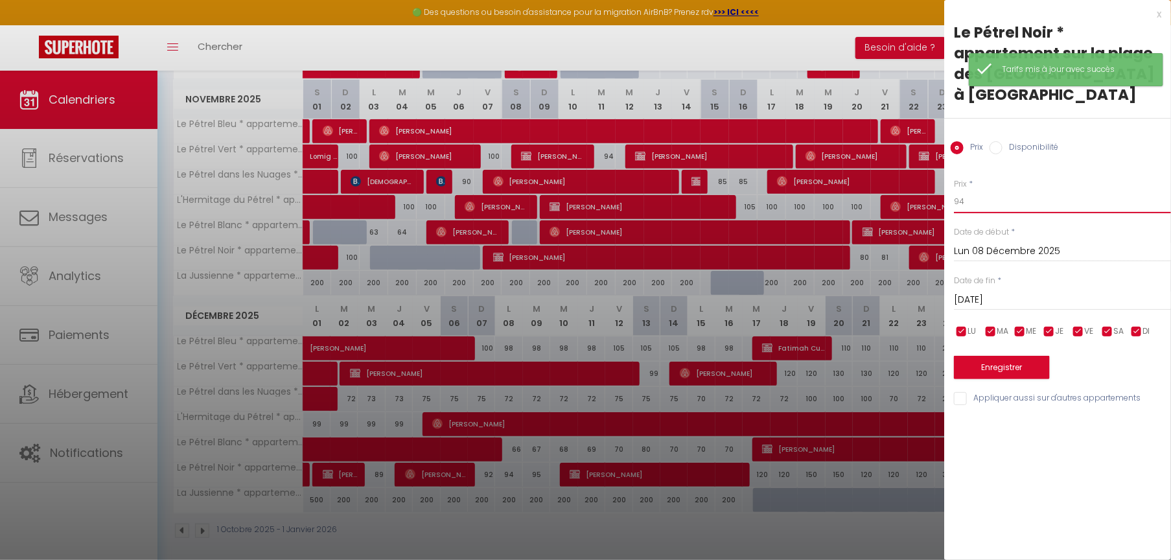
click at [974, 197] on input "94" at bounding box center [1062, 201] width 217 height 23
type input "93"
click at [994, 366] on button "Enregistrer" at bounding box center [1002, 367] width 96 height 23
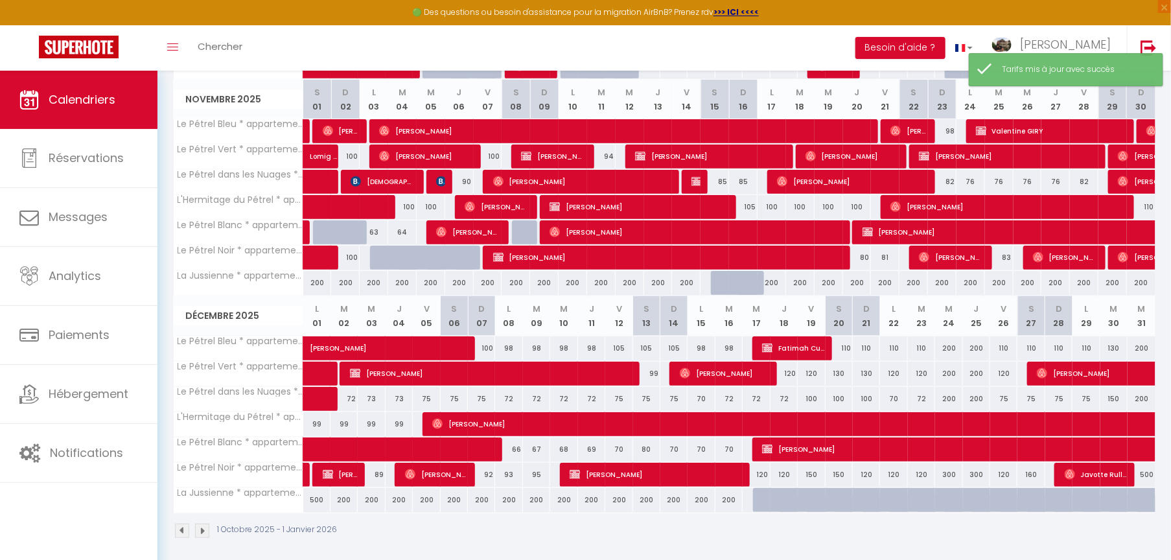
click at [537, 401] on div "95" at bounding box center [536, 475] width 27 height 24
type input "95"
type input "[DATE]"
type input "Mer 10 Décembre 2025"
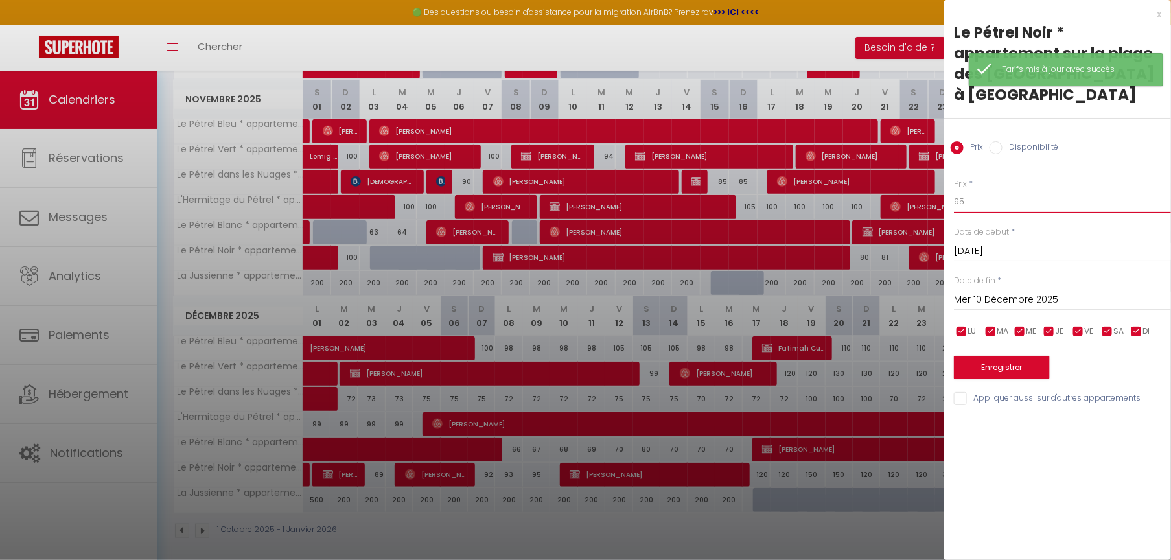
click at [972, 202] on input "95" at bounding box center [1062, 201] width 217 height 23
type input "94"
click at [992, 371] on button "Enregistrer" at bounding box center [1002, 367] width 96 height 23
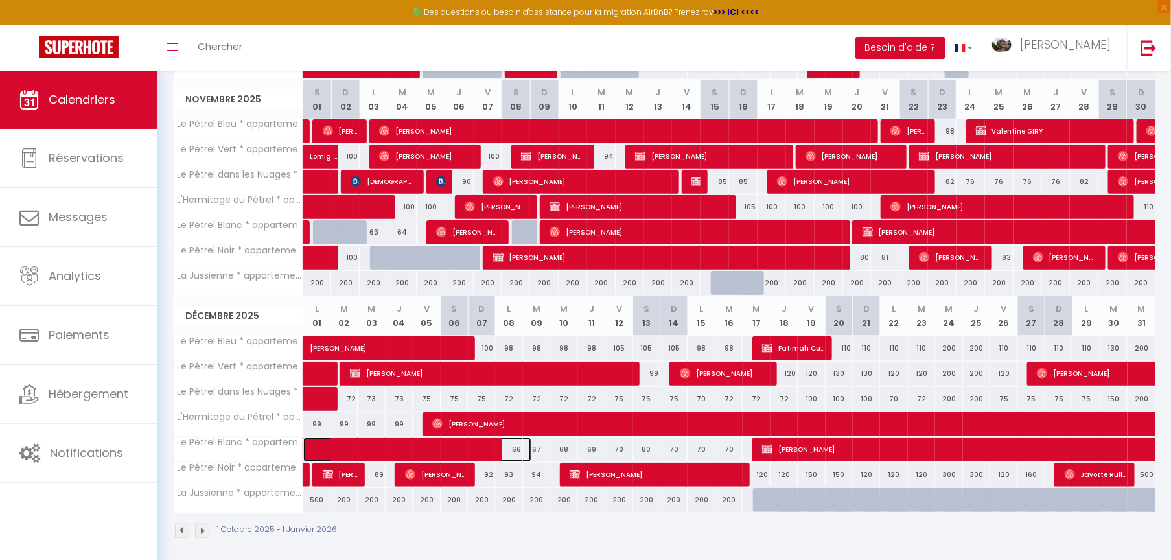
click at [520, 401] on span at bounding box center [427, 450] width 209 height 25
select select "OK"
select select "KO"
select select "0"
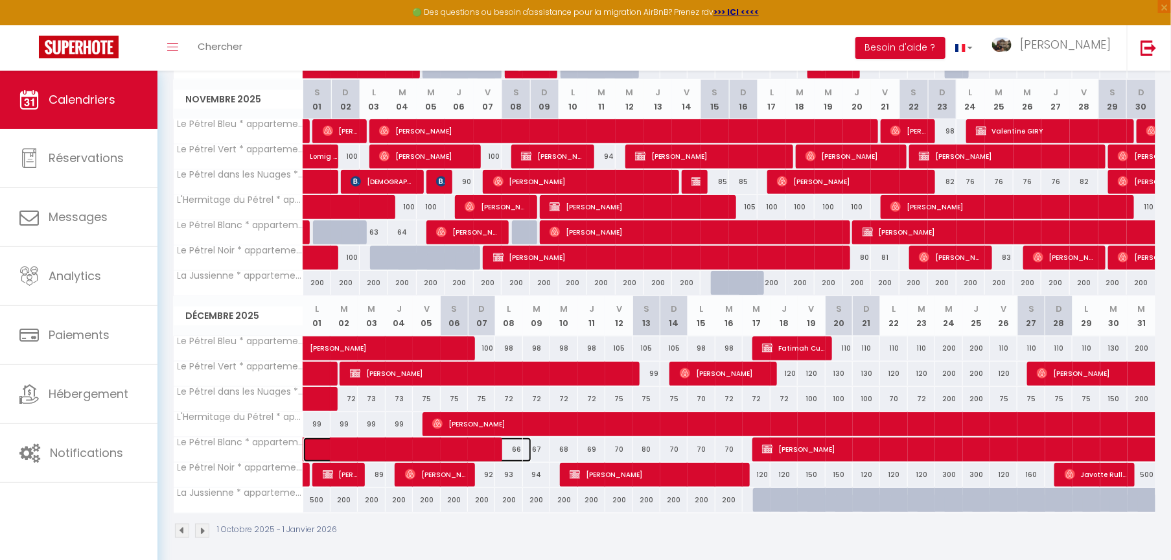
select select "1"
select select
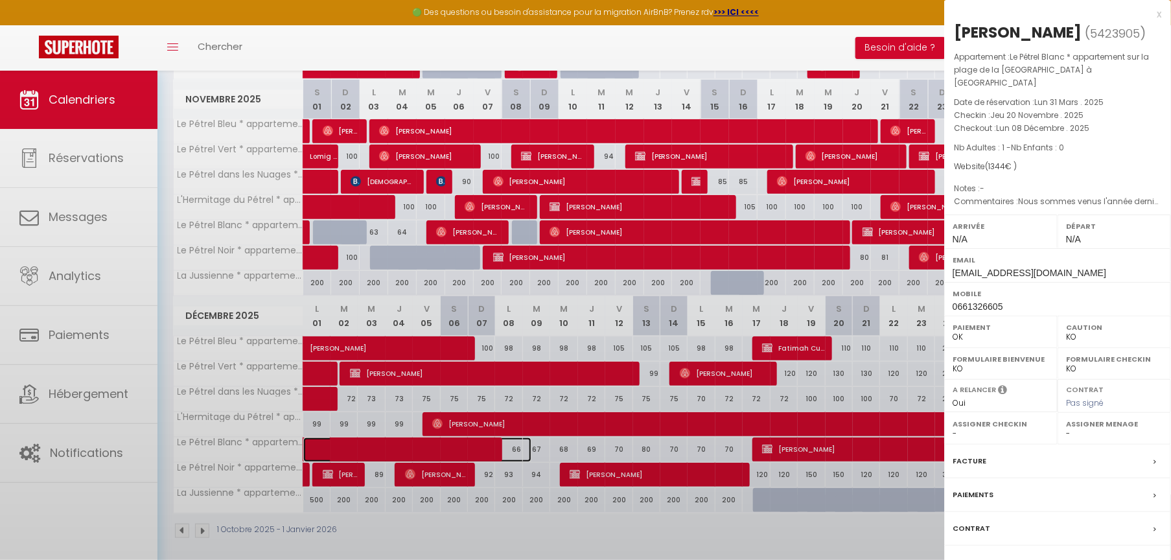
select select "6257"
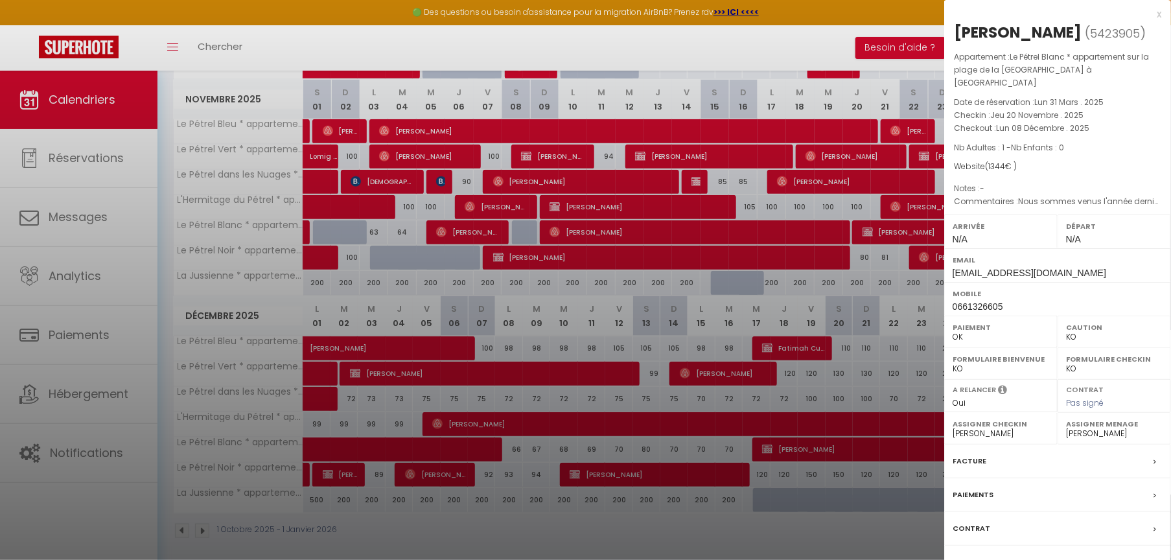
click at [534, 401] on div at bounding box center [585, 280] width 1171 height 560
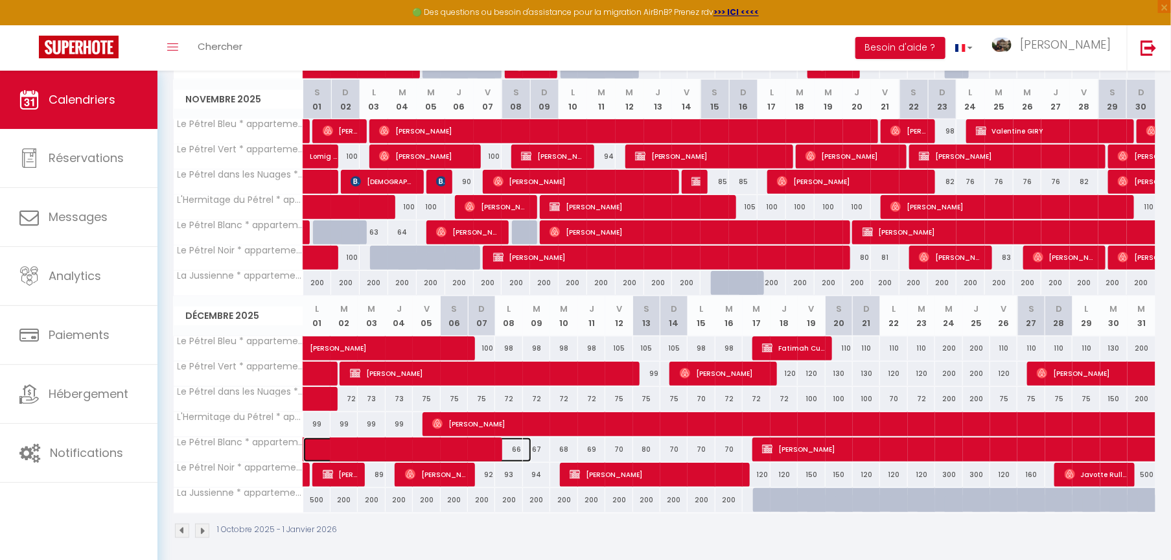
click at [519, 401] on span at bounding box center [427, 450] width 209 height 25
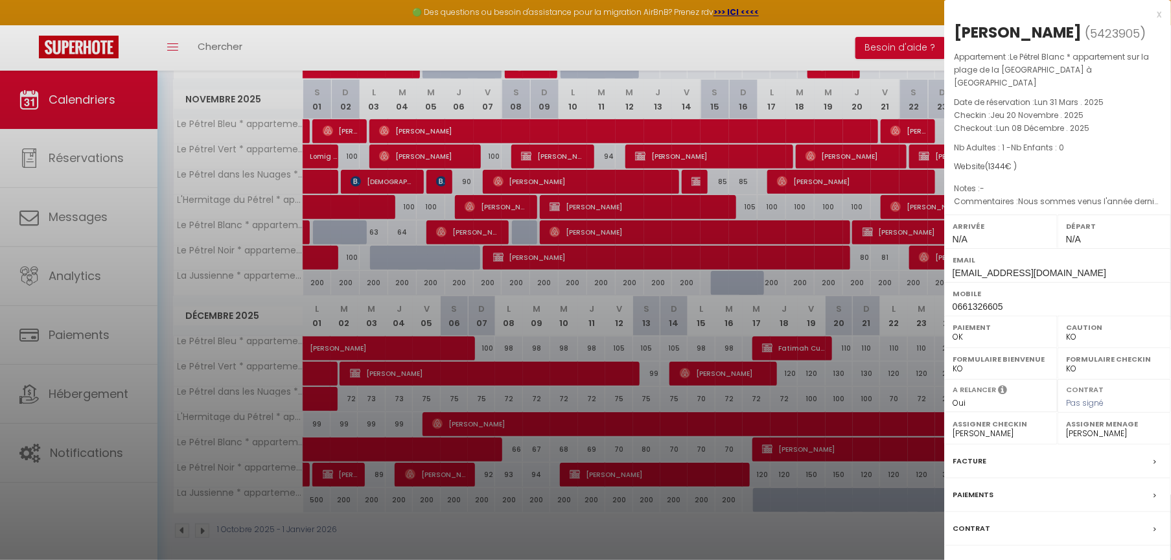
click at [175, 51] on div at bounding box center [585, 280] width 1171 height 560
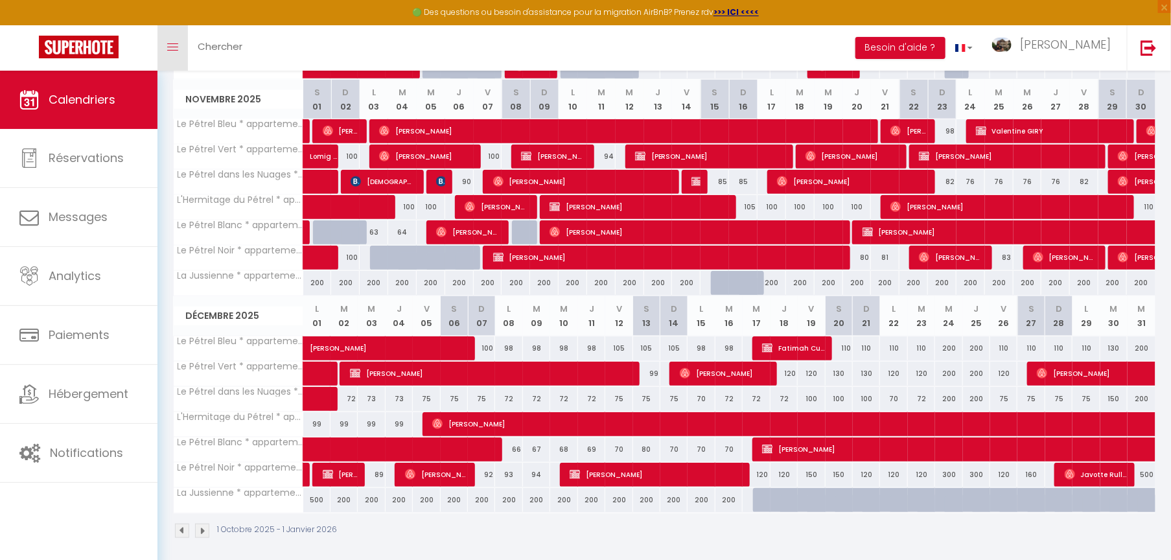
click at [175, 51] on icon "Toggle menubar" at bounding box center [172, 47] width 11 height 8
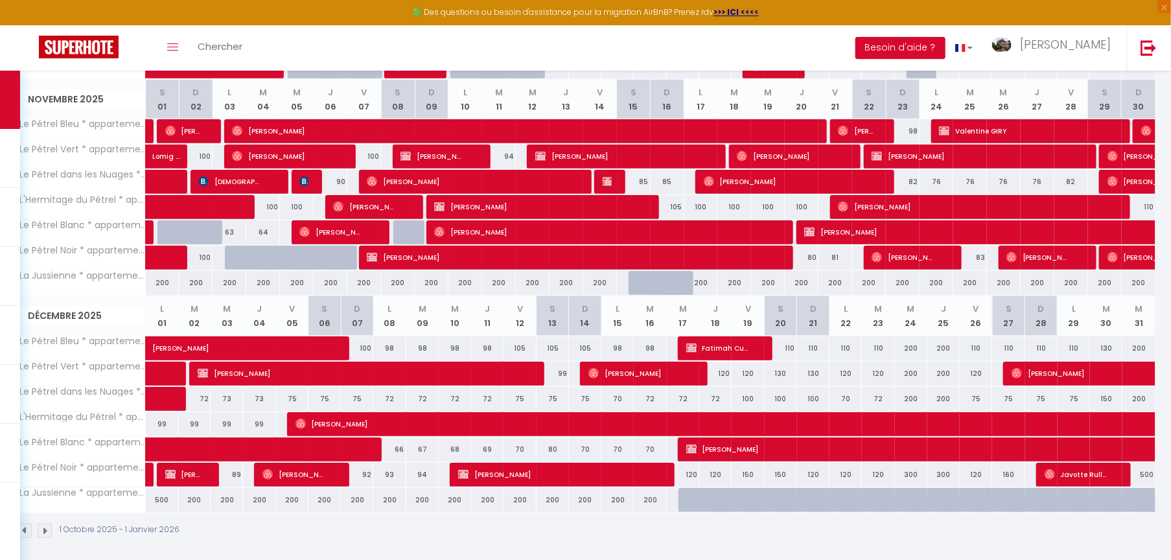
click at [401, 401] on div "66" at bounding box center [389, 450] width 32 height 24
type input "66"
type input "Lun 08 Décembre 2025"
type input "[DATE]"
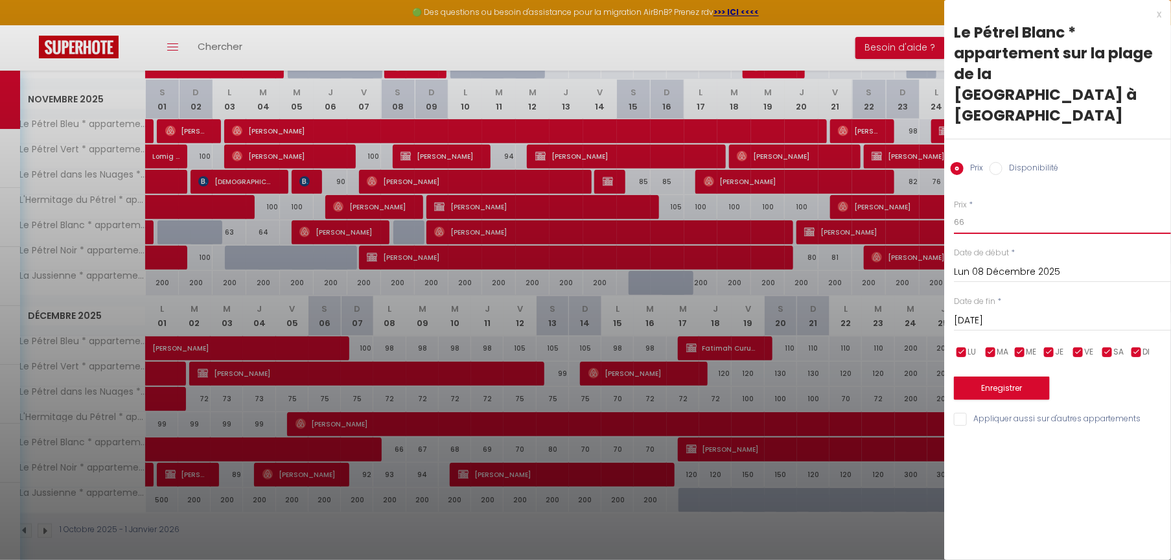
click at [978, 211] on input "66" at bounding box center [1062, 222] width 217 height 23
type input "65"
click at [1024, 377] on button "Enregistrer" at bounding box center [1002, 388] width 96 height 23
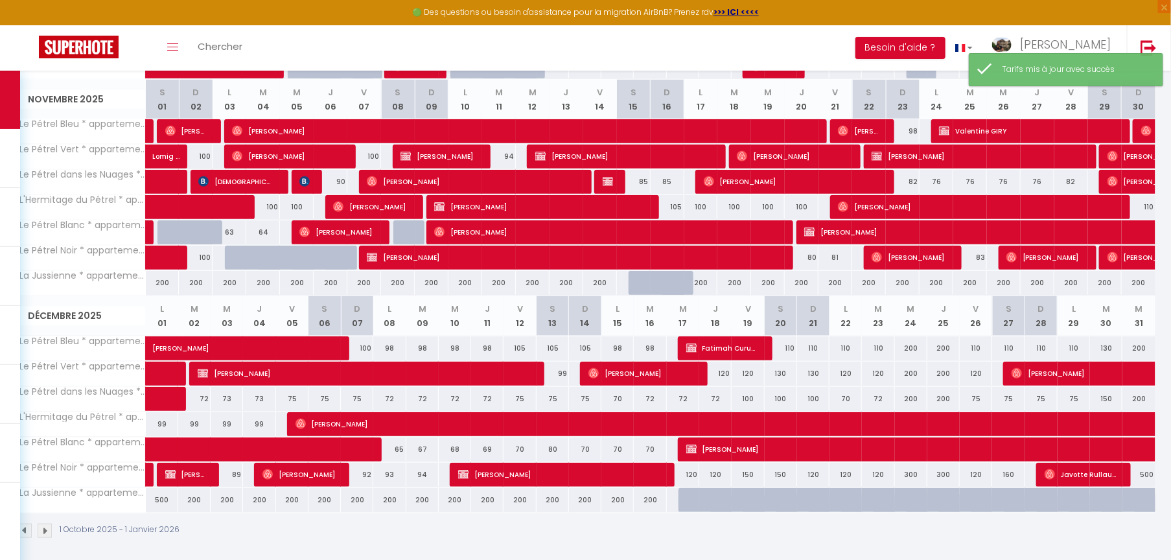
click at [422, 401] on div "67" at bounding box center [422, 450] width 32 height 24
type input "67"
type input "[DATE]"
type input "Mer 10 Décembre 2025"
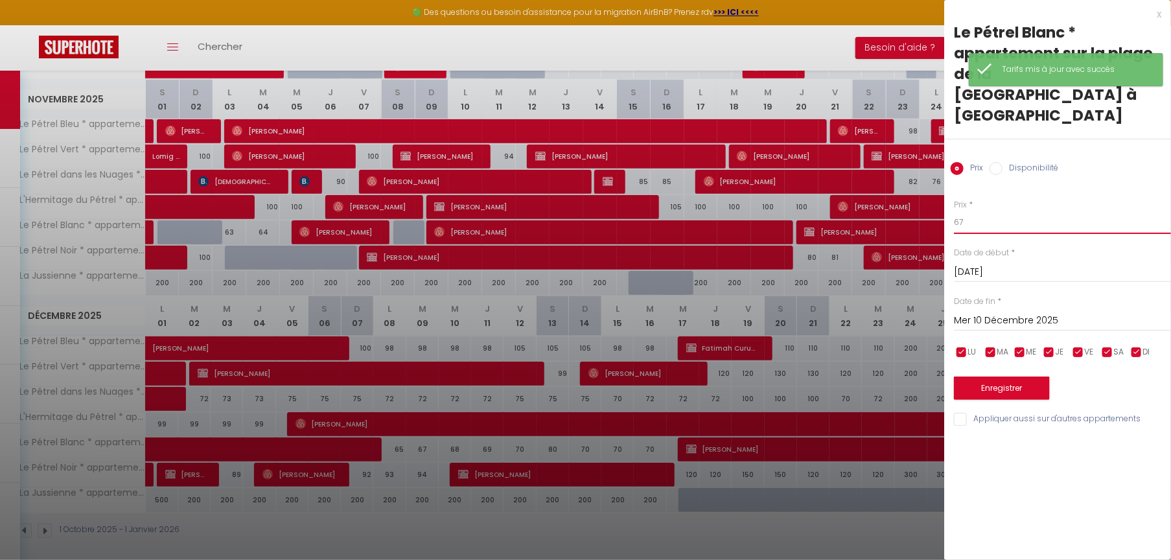
click at [983, 211] on input "67" at bounding box center [1062, 222] width 217 height 23
type input "66"
click at [1005, 377] on button "Enregistrer" at bounding box center [1002, 388] width 96 height 23
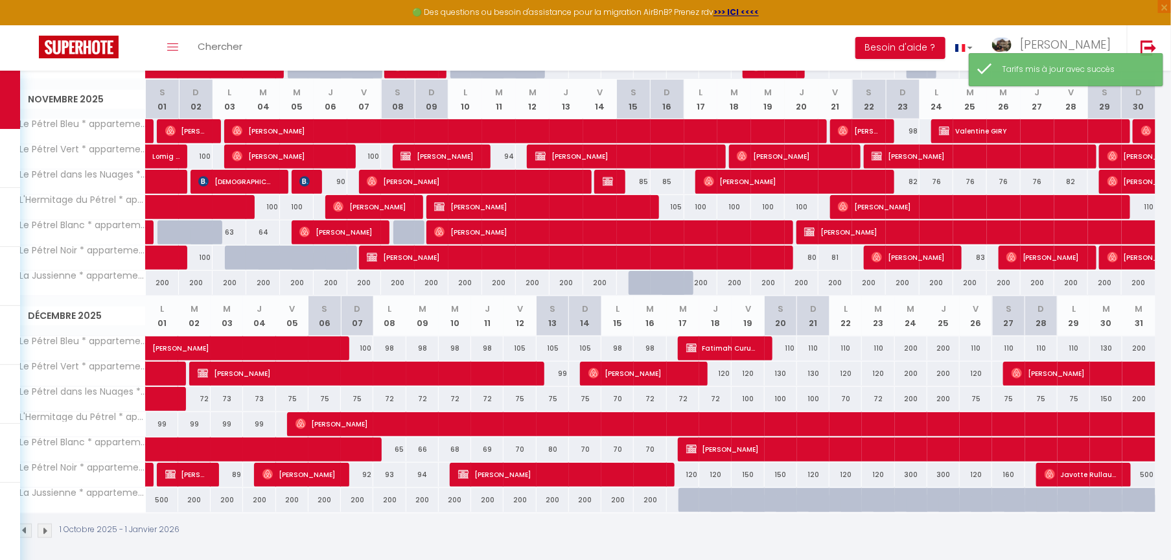
click at [456, 401] on div "68" at bounding box center [455, 450] width 32 height 24
type input "68"
type input "Mer 10 Décembre 2025"
type input "Jeu 11 Décembre 2025"
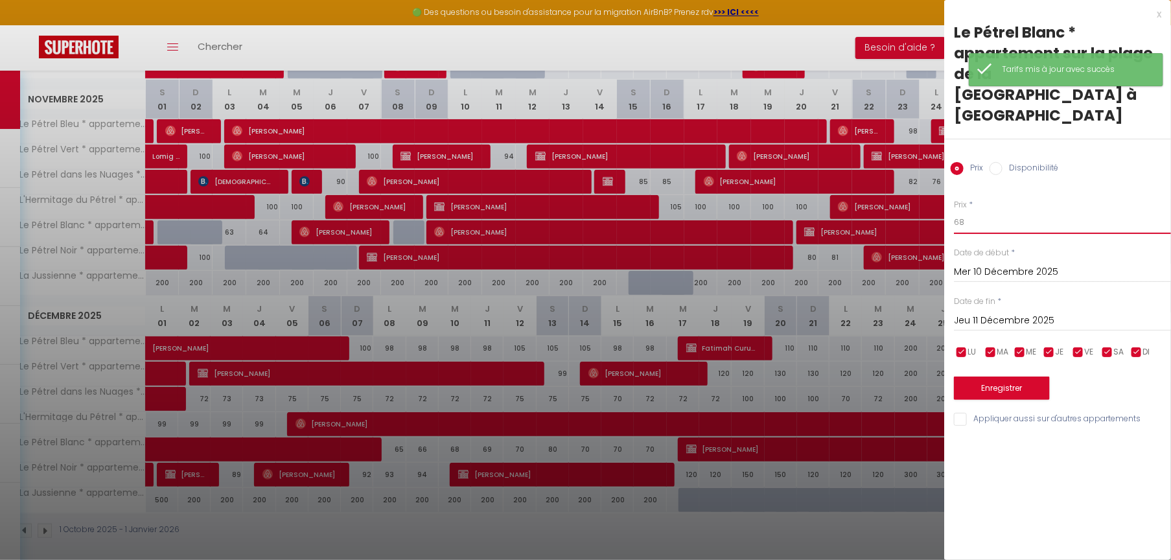
click at [995, 211] on input "68" at bounding box center [1062, 222] width 217 height 23
type input "67"
click at [1000, 377] on button "Enregistrer" at bounding box center [1002, 388] width 96 height 23
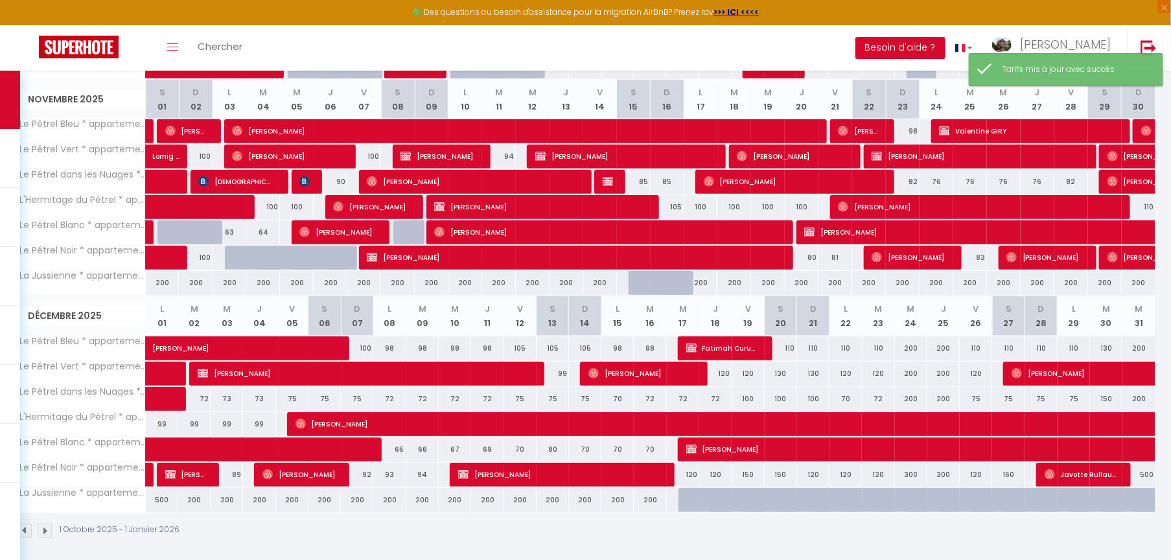
click at [489, 401] on div "69" at bounding box center [487, 450] width 32 height 24
type input "69"
type input "Jeu 11 Décembre 2025"
type input "Ven 12 Décembre 2025"
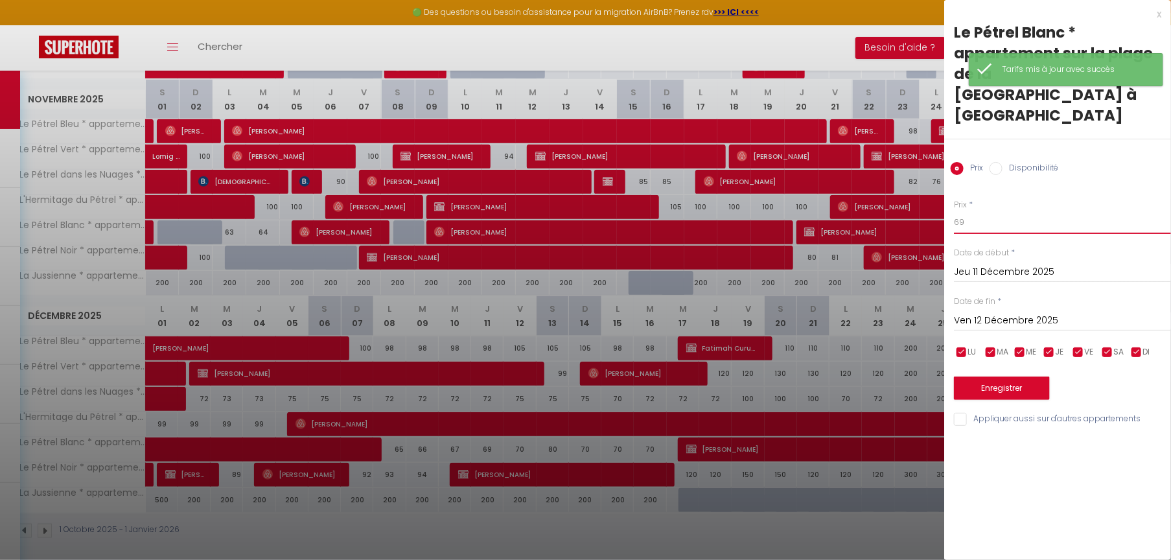
click at [988, 211] on input "69" at bounding box center [1062, 222] width 217 height 23
type input "68"
click at [989, 377] on button "Enregistrer" at bounding box center [1002, 388] width 96 height 23
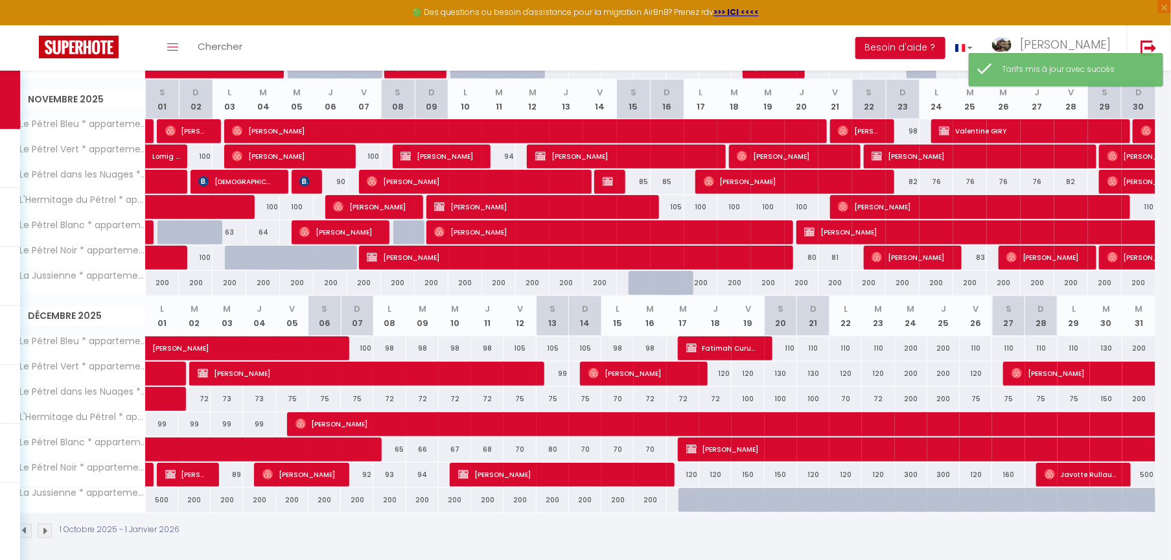
click at [525, 401] on div "70" at bounding box center [520, 450] width 32 height 24
type input "70"
type input "Ven 12 Décembre 2025"
type input "Sam 13 Décembre 2025"
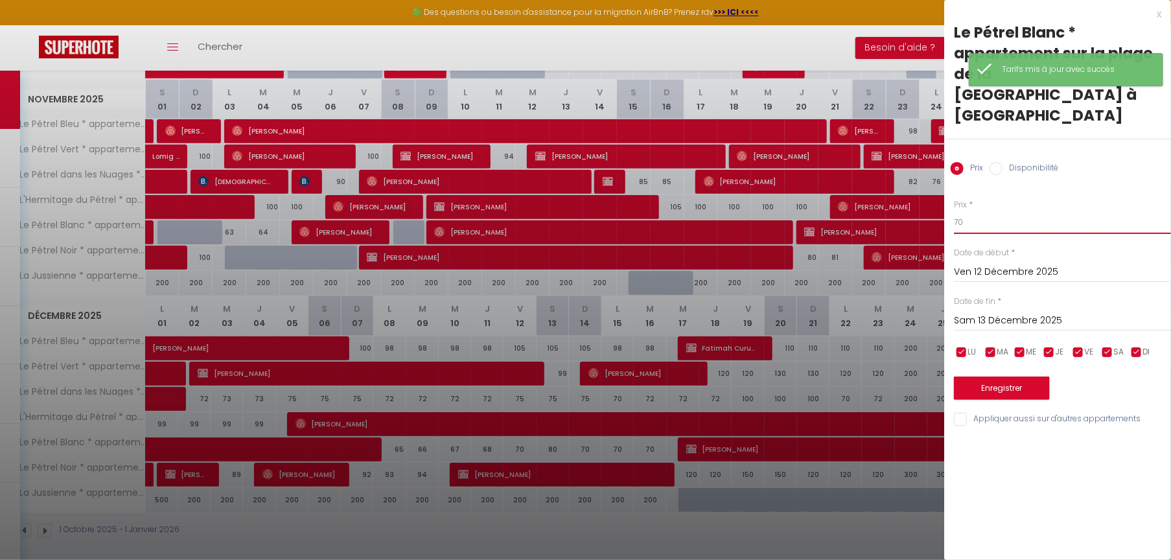
click at [980, 211] on input "70" at bounding box center [1062, 222] width 217 height 23
type input "7"
type input "69"
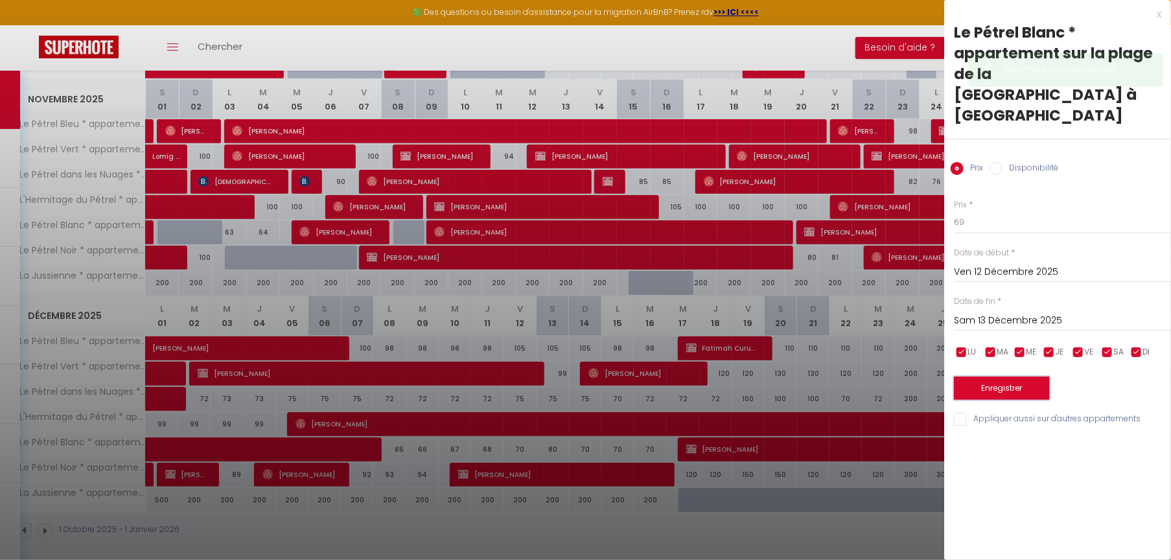
click at [999, 377] on button "Enregistrer" at bounding box center [1002, 388] width 96 height 23
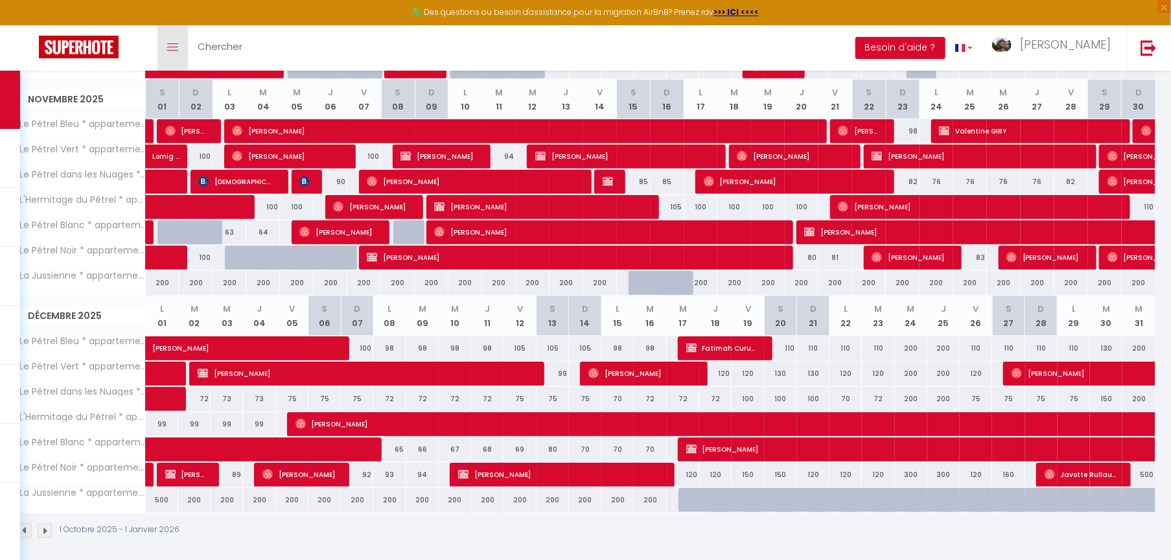
click at [179, 45] on link "Toggle menubar" at bounding box center [173, 47] width 30 height 45
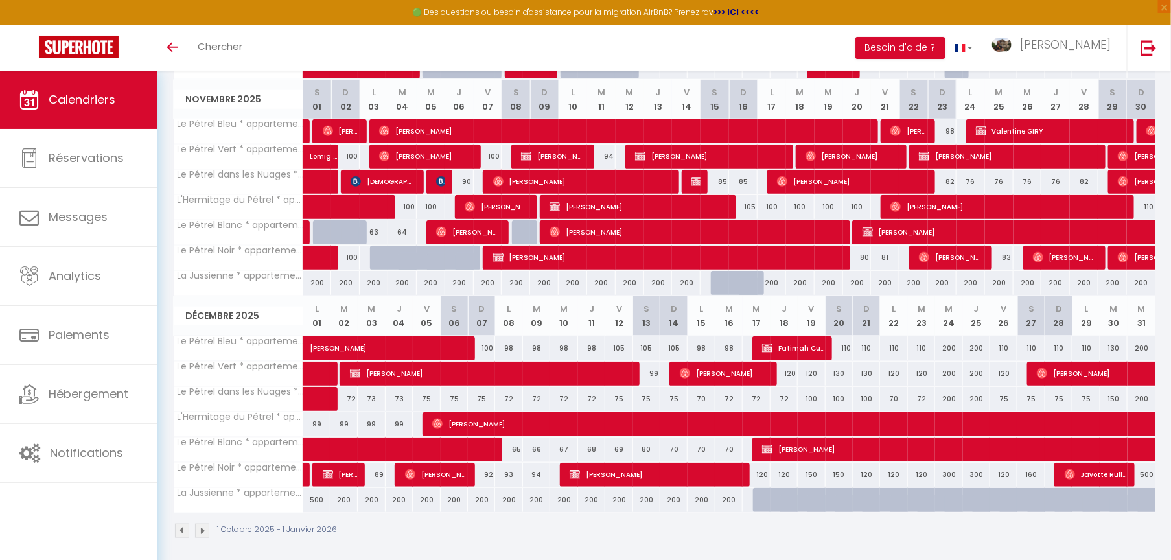
click at [206, 401] on img at bounding box center [202, 531] width 14 height 14
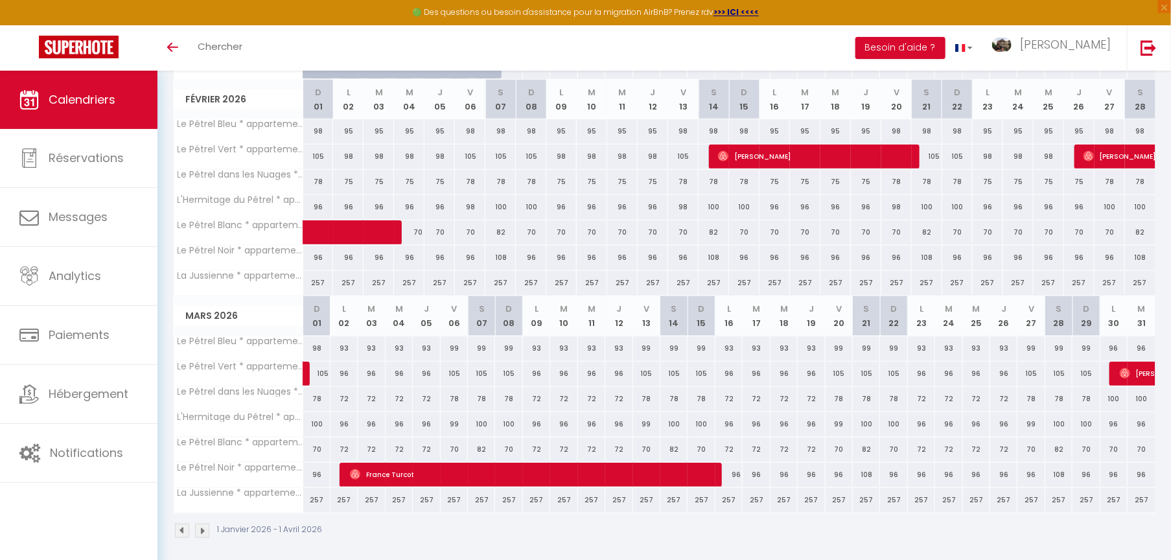
click at [206, 401] on img at bounding box center [202, 531] width 14 height 14
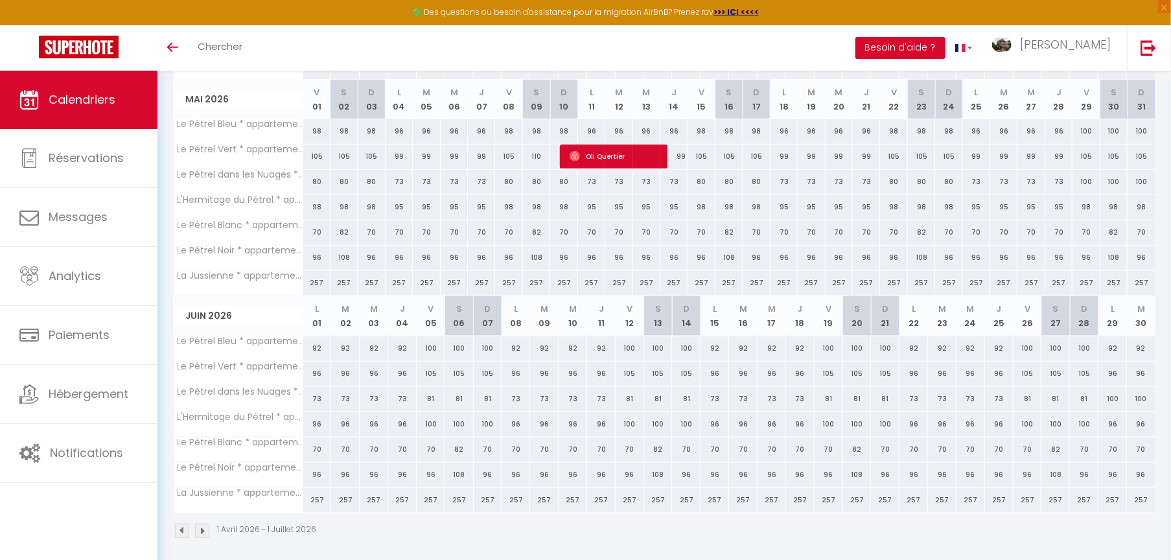
click at [206, 401] on img at bounding box center [202, 531] width 14 height 14
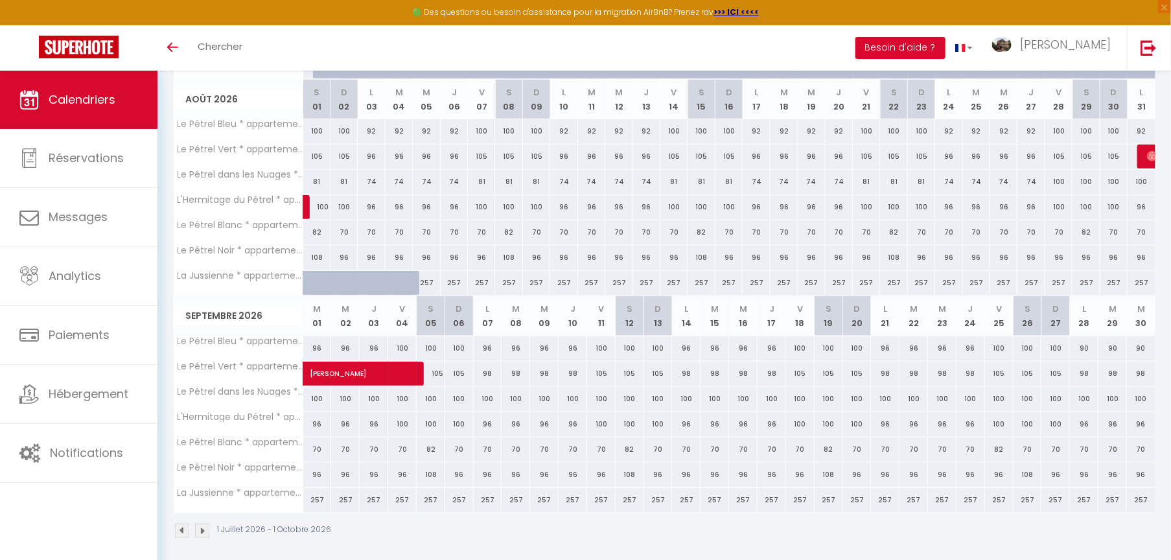
click at [206, 401] on img at bounding box center [202, 531] width 14 height 14
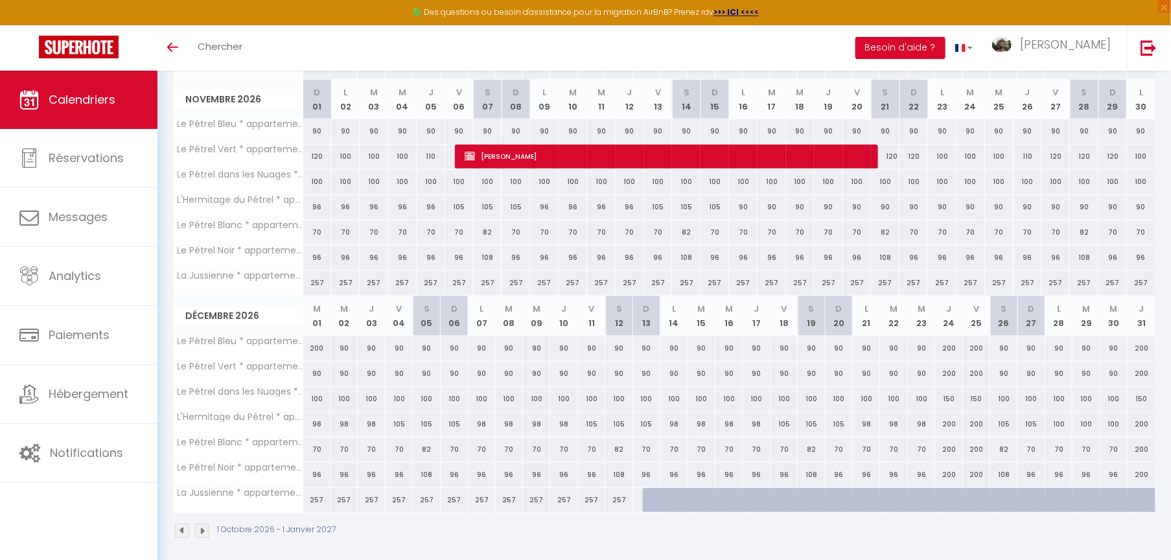
click at [206, 401] on img at bounding box center [202, 531] width 14 height 14
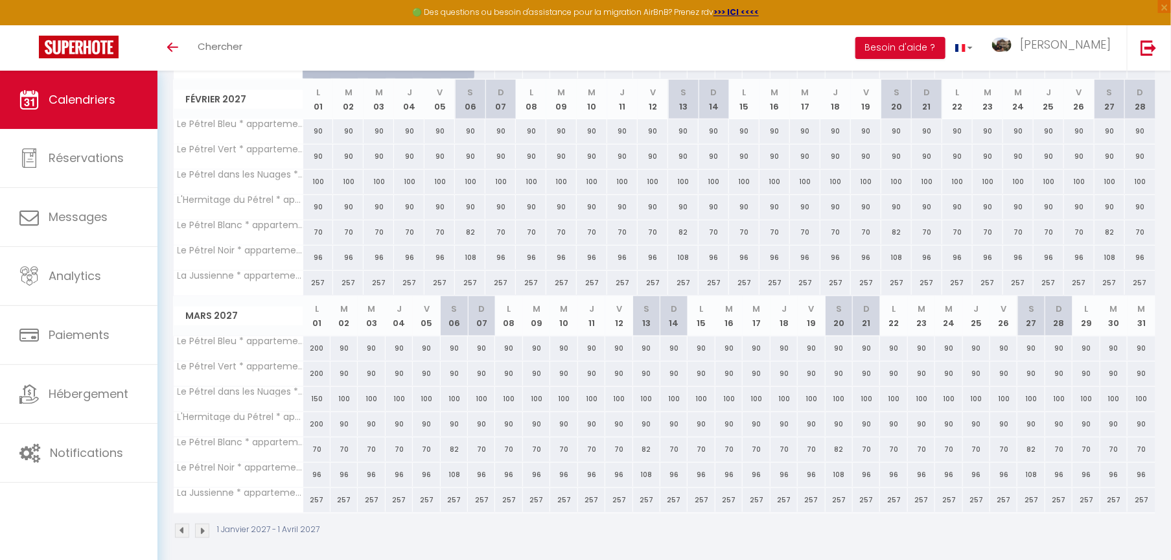
click at [206, 401] on img at bounding box center [202, 531] width 14 height 14
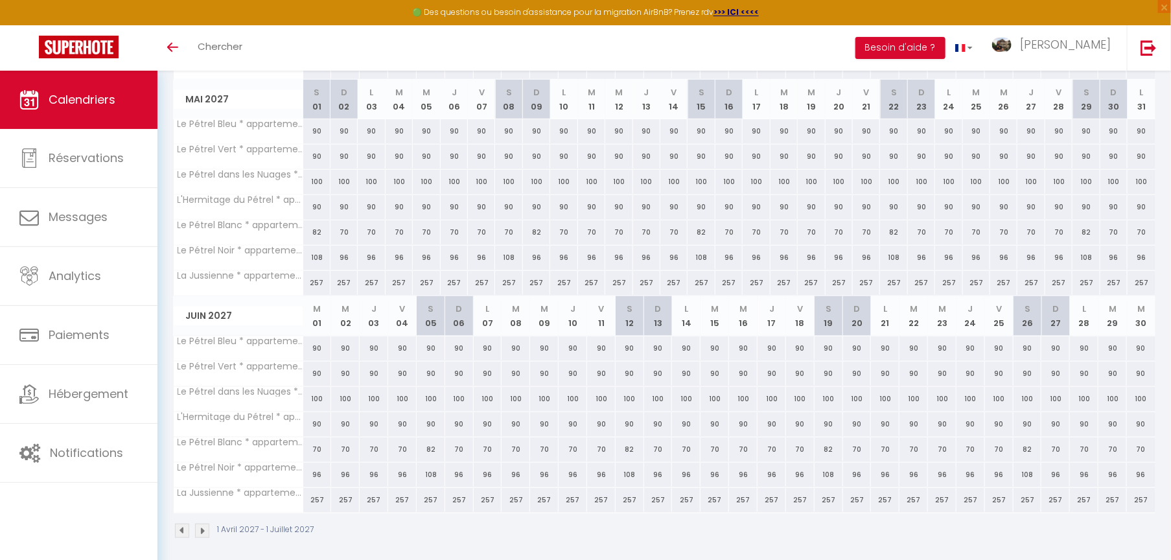
click at [206, 401] on img at bounding box center [202, 531] width 14 height 14
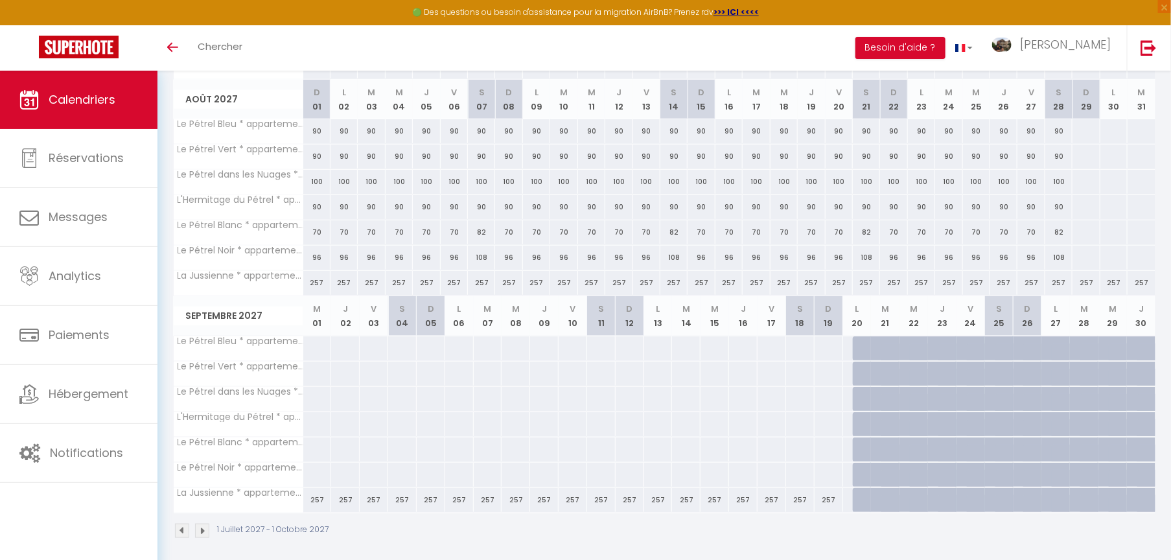
click at [1087, 128] on div at bounding box center [1086, 131] width 28 height 24
type input "[DATE]"
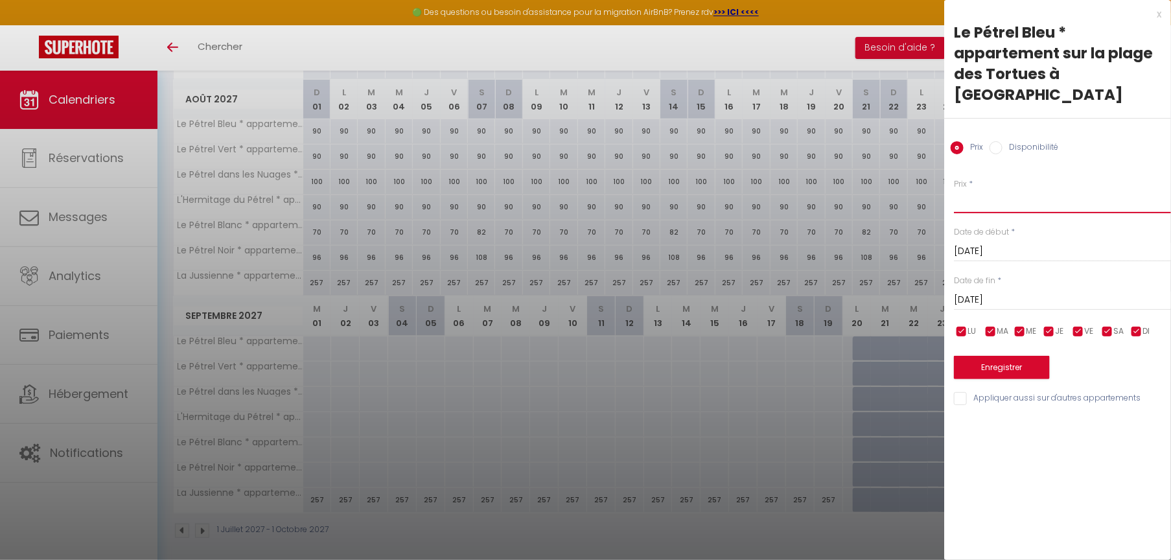
click at [982, 192] on input "Prix" at bounding box center [1062, 201] width 217 height 23
type input "90"
click at [1041, 292] on input "[DATE]" at bounding box center [1062, 300] width 217 height 17
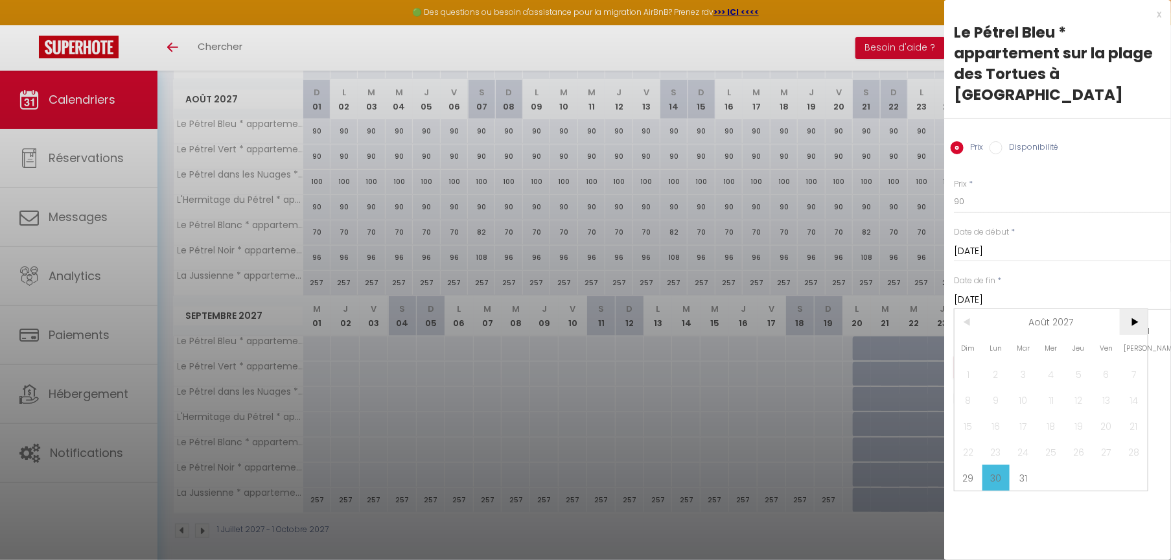
click at [1140, 309] on span ">" at bounding box center [1134, 322] width 28 height 26
click at [1137, 361] on span "4" at bounding box center [1134, 374] width 28 height 26
type input "[DATE]"
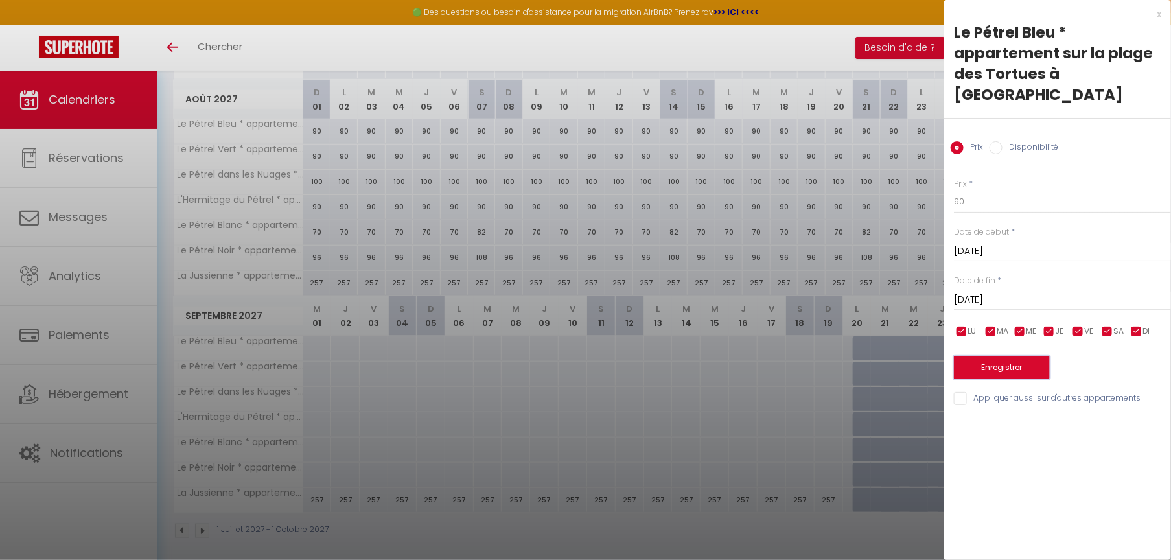
click at [1023, 356] on button "Enregistrer" at bounding box center [1002, 367] width 96 height 23
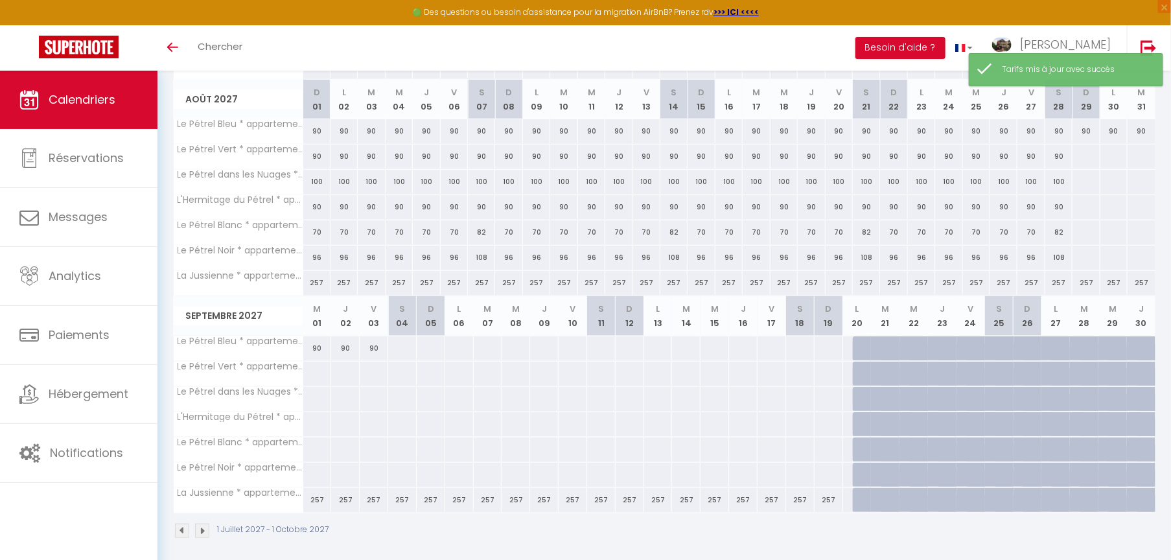
click at [1082, 152] on div at bounding box center [1086, 157] width 28 height 24
type input "[DATE]"
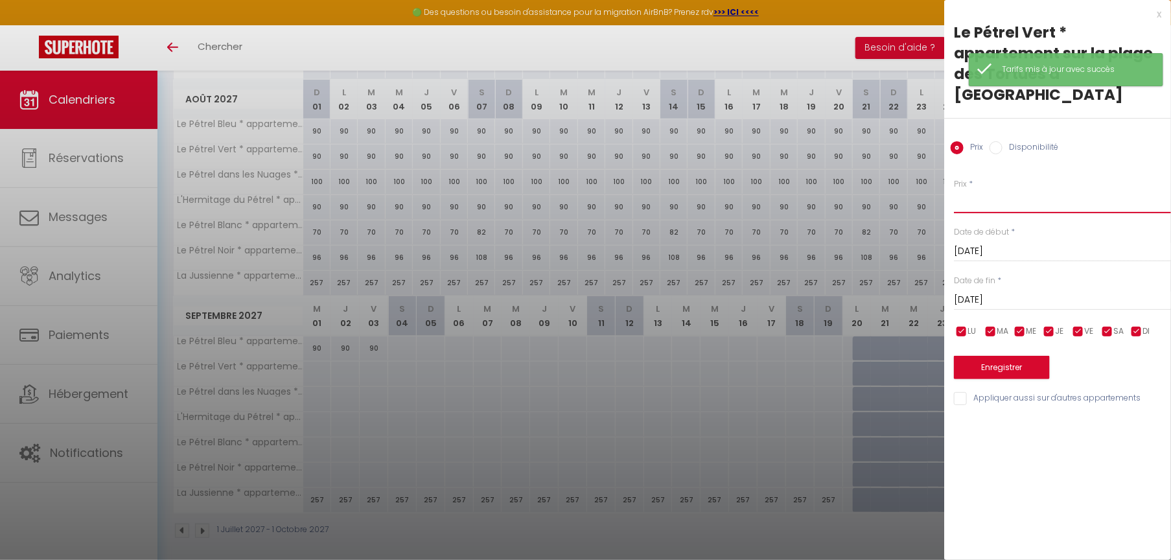
click at [1048, 190] on input "Prix" at bounding box center [1062, 201] width 217 height 23
type input "90"
click at [1098, 292] on input "[DATE]" at bounding box center [1062, 300] width 217 height 17
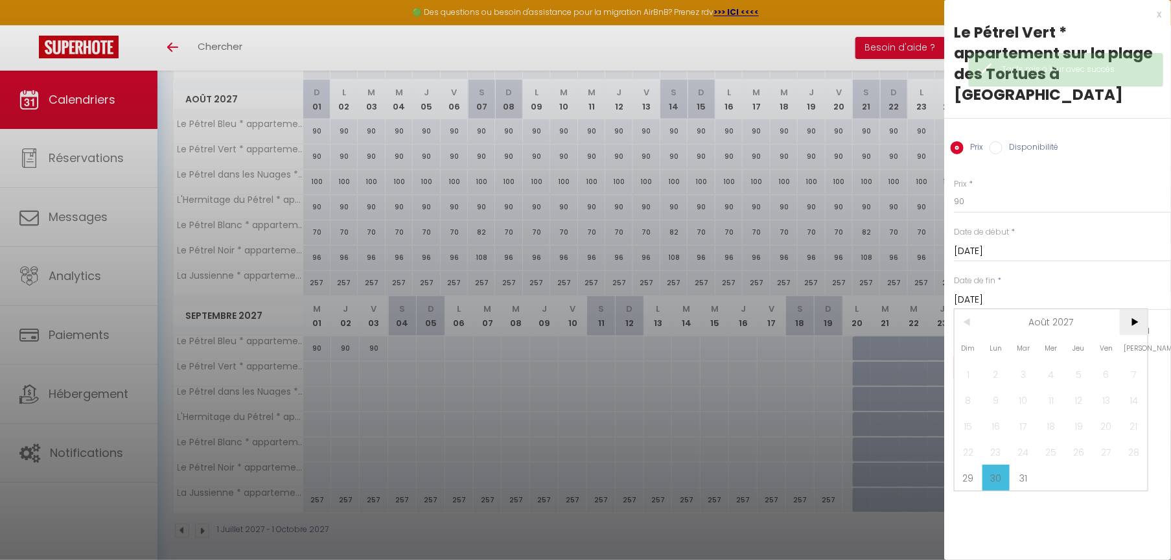
click at [1136, 309] on span ">" at bounding box center [1134, 322] width 28 height 26
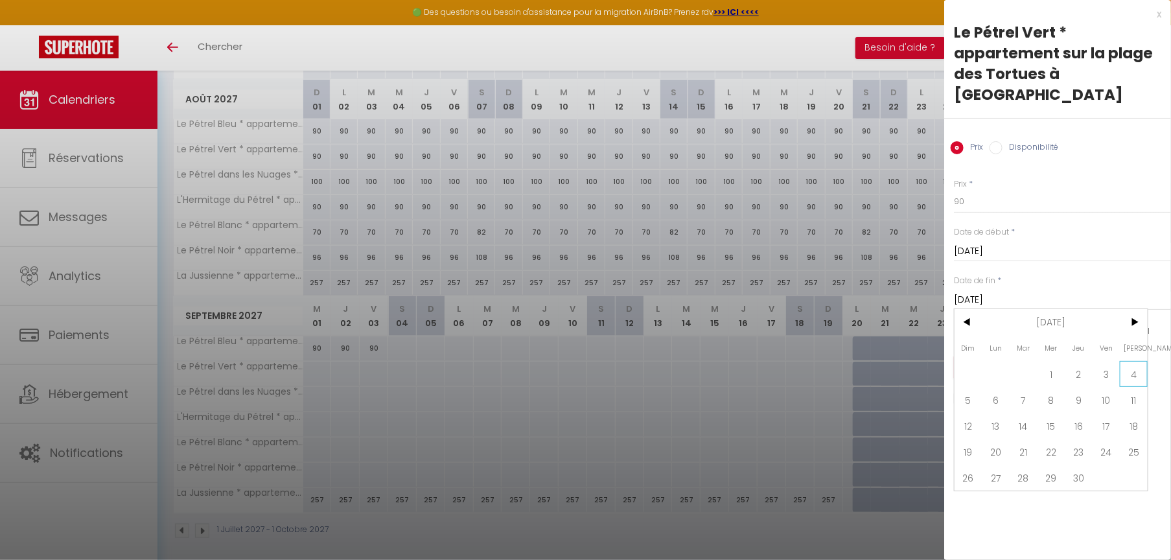
click at [1142, 361] on span "4" at bounding box center [1134, 374] width 28 height 26
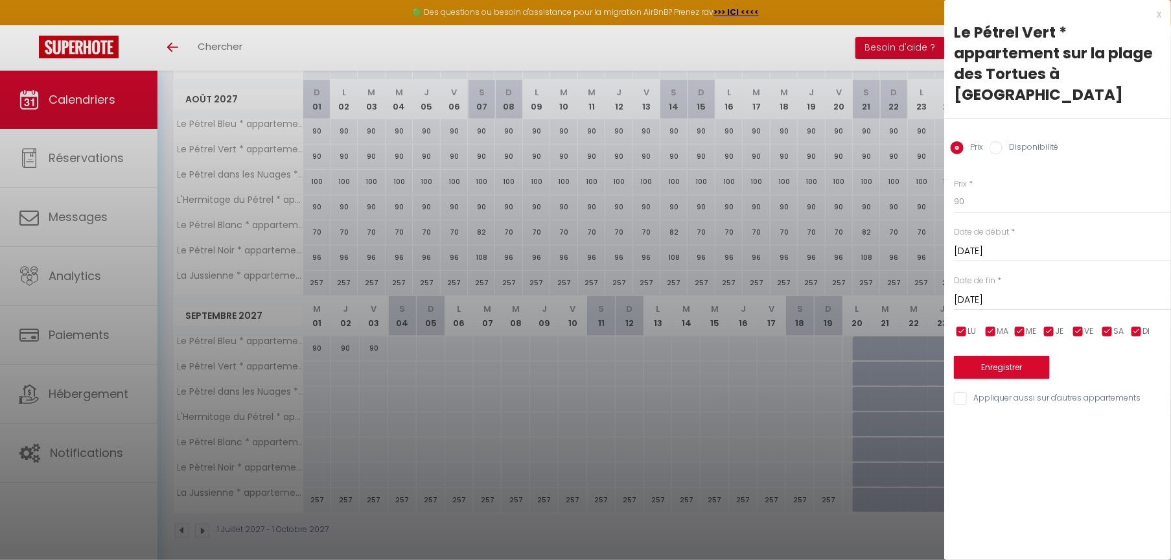
type input "[DATE]"
click at [1035, 356] on button "Enregistrer" at bounding box center [1002, 367] width 96 height 23
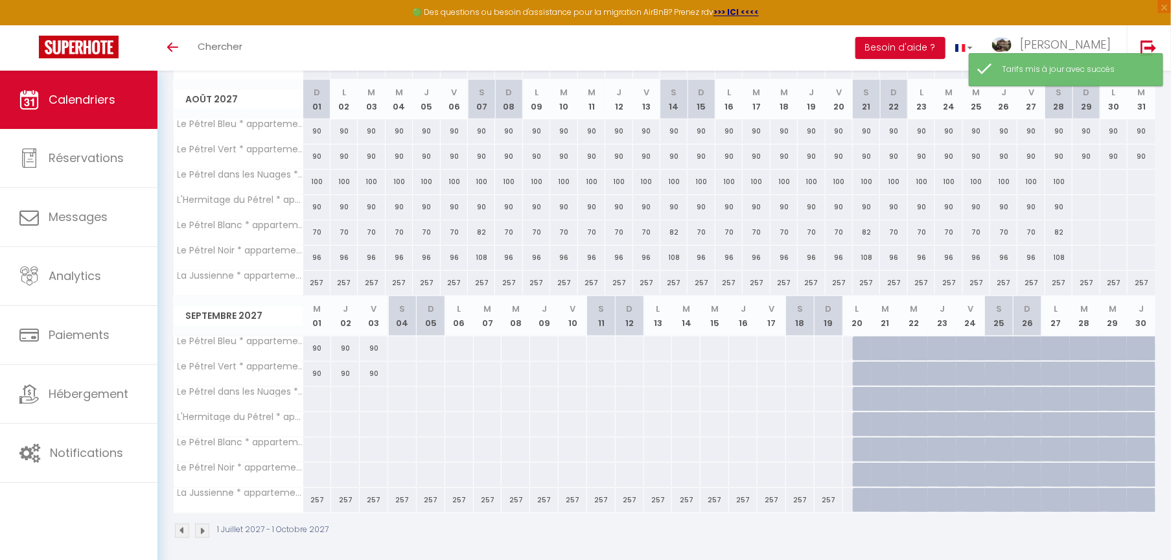
click at [1083, 174] on div at bounding box center [1086, 182] width 28 height 24
type input "[DATE]"
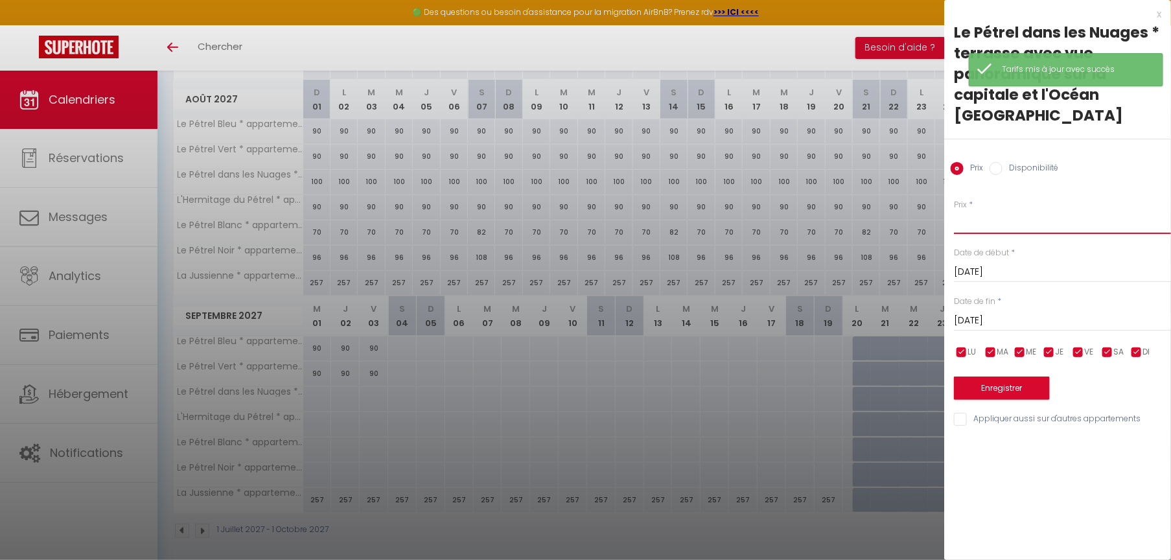
click at [1025, 211] on input "Prix" at bounding box center [1062, 222] width 217 height 23
type input "100"
click at [1054, 312] on input "[DATE]" at bounding box center [1062, 320] width 217 height 17
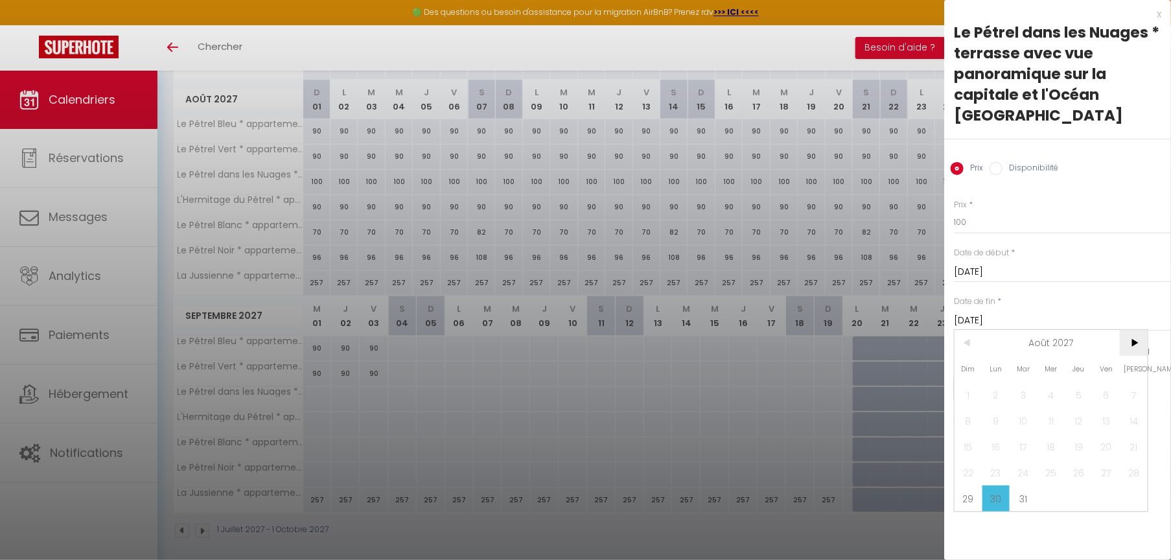
click at [1137, 330] on span ">" at bounding box center [1134, 343] width 28 height 26
click at [1141, 382] on span "4" at bounding box center [1134, 395] width 28 height 26
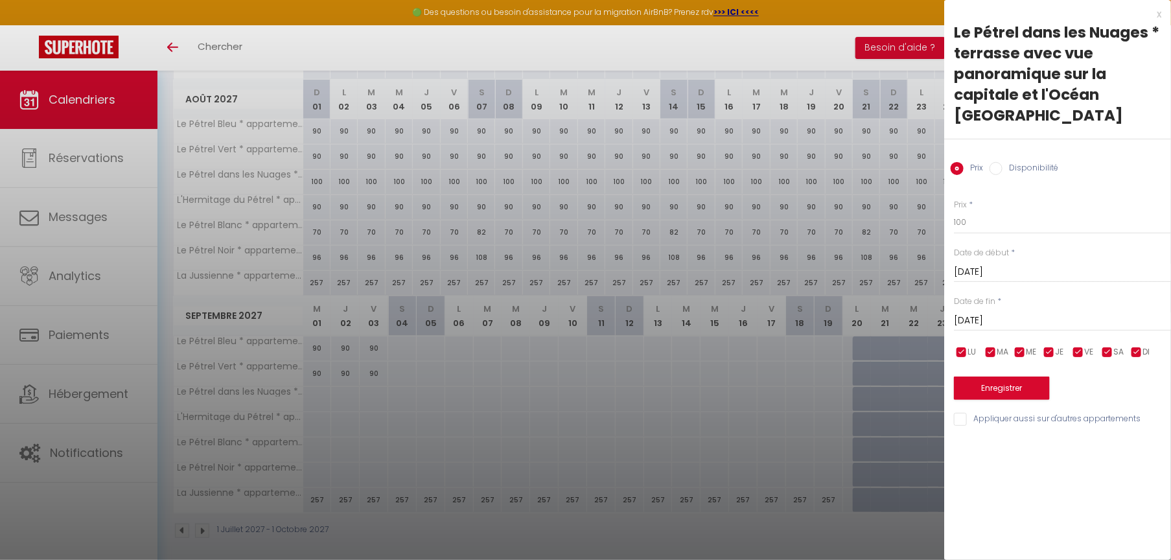
type input "[DATE]"
click at [1035, 377] on button "Enregistrer" at bounding box center [1002, 388] width 96 height 23
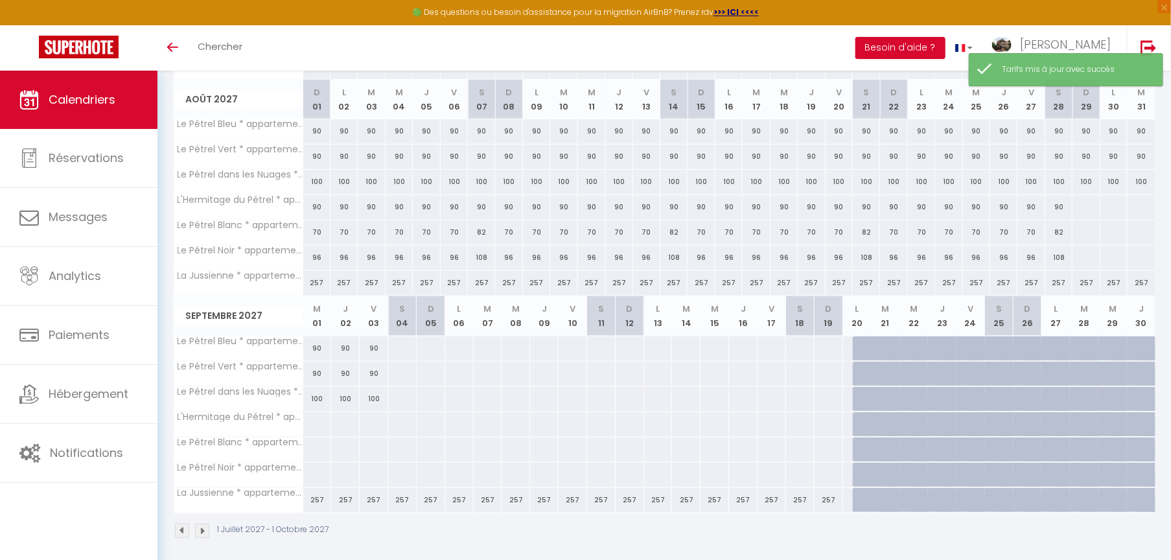
click at [1087, 204] on div at bounding box center [1086, 207] width 28 height 24
type input "[DATE]"
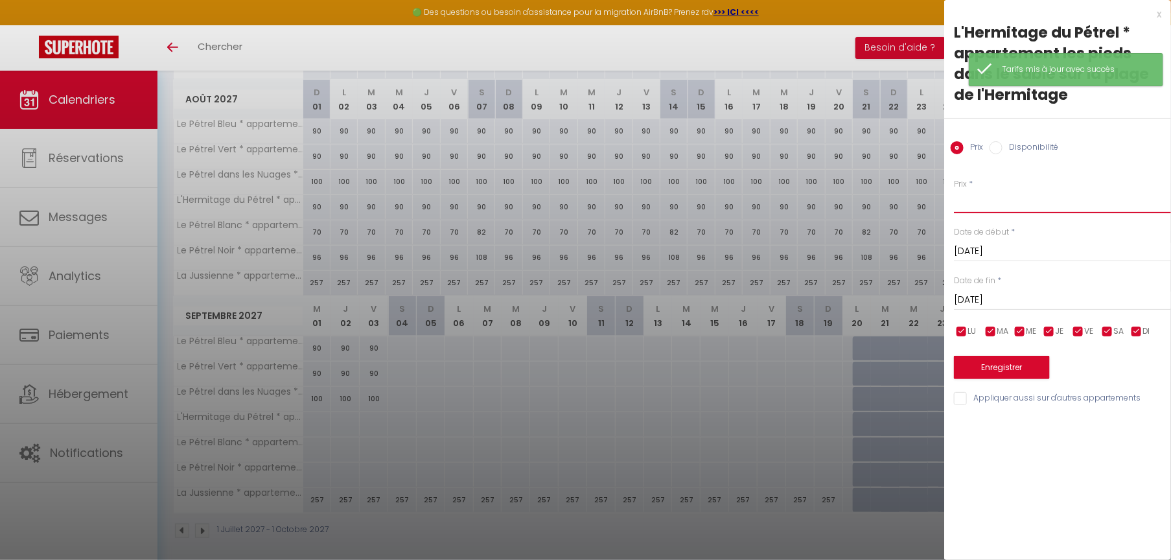
click at [1038, 205] on input "Prix" at bounding box center [1062, 201] width 217 height 23
type input "90"
click at [981, 298] on input "[DATE]" at bounding box center [1062, 300] width 217 height 17
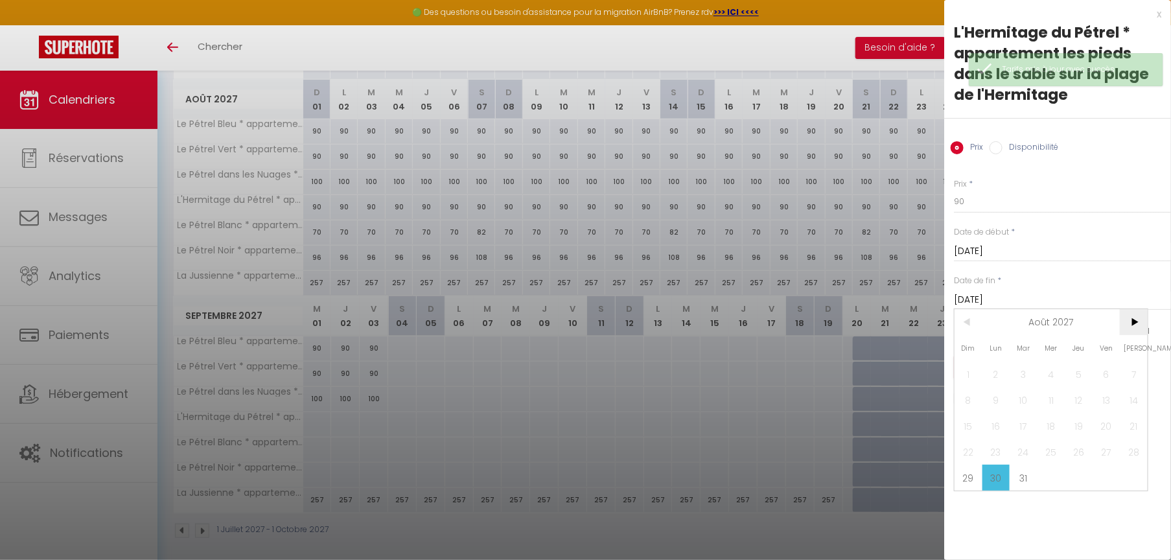
click at [1130, 326] on span ">" at bounding box center [1134, 322] width 28 height 26
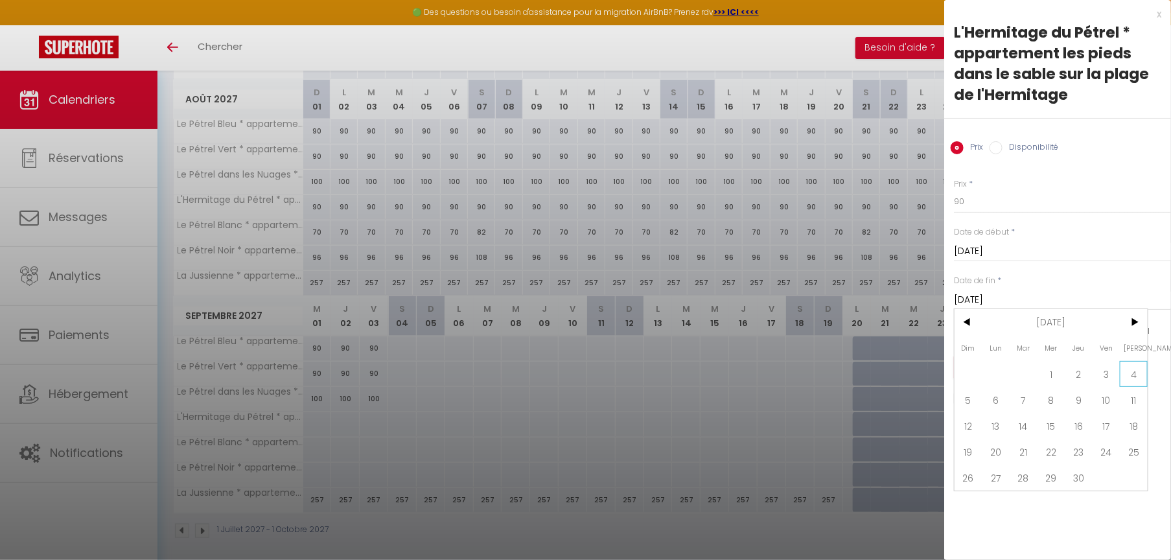
click at [1136, 373] on span "4" at bounding box center [1134, 374] width 28 height 26
type input "[DATE]"
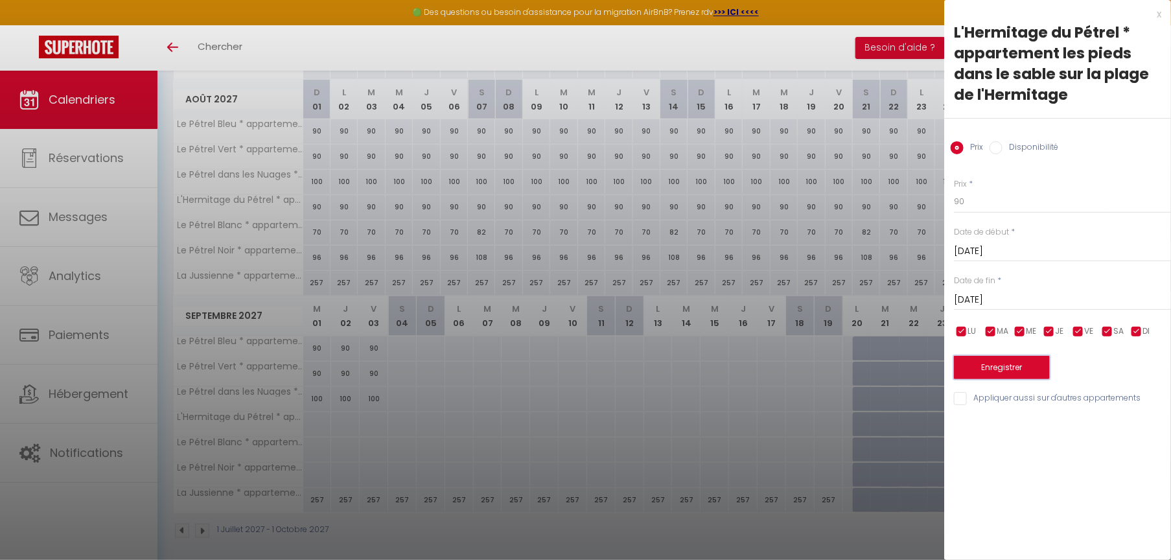
click at [1005, 373] on button "Enregistrer" at bounding box center [1002, 367] width 96 height 23
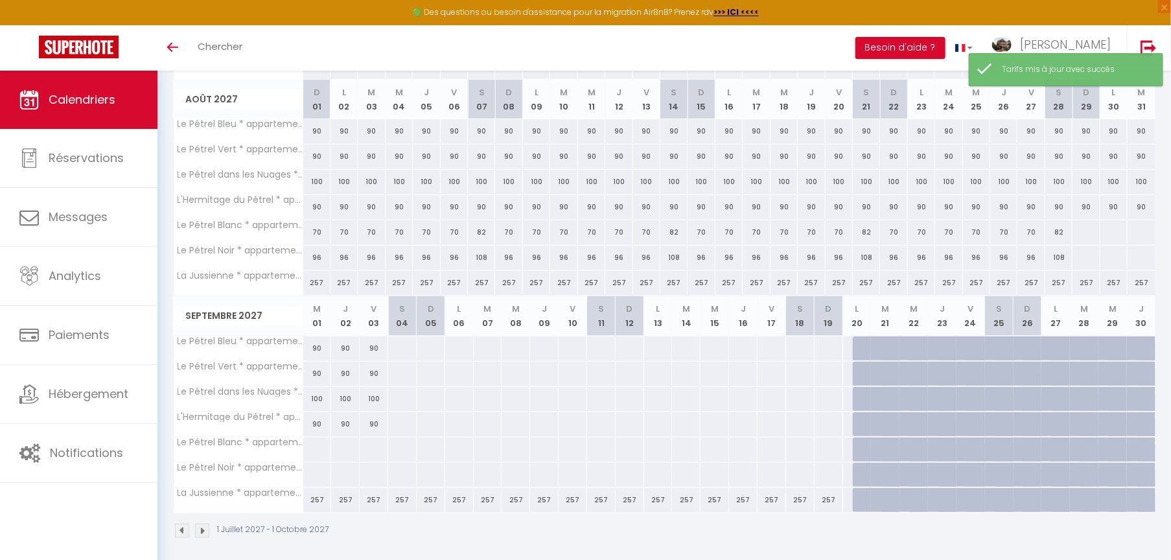
click at [1085, 225] on div at bounding box center [1086, 232] width 28 height 24
type input "[DATE]"
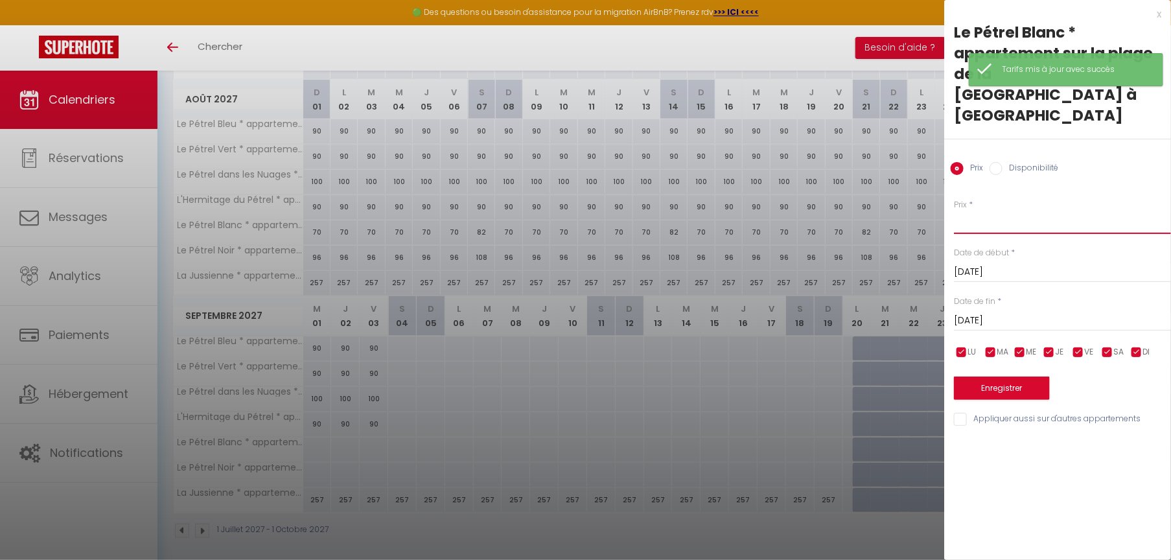
click at [1035, 211] on input "Prix" at bounding box center [1062, 222] width 217 height 23
type input "70"
click at [998, 308] on div "[DATE] < [DATE] > Dim Lun Mar Mer Jeu Ven Sam 1 2 3 4 5 6 7 8 9 10 11 12 13 14 …" at bounding box center [1062, 319] width 217 height 23
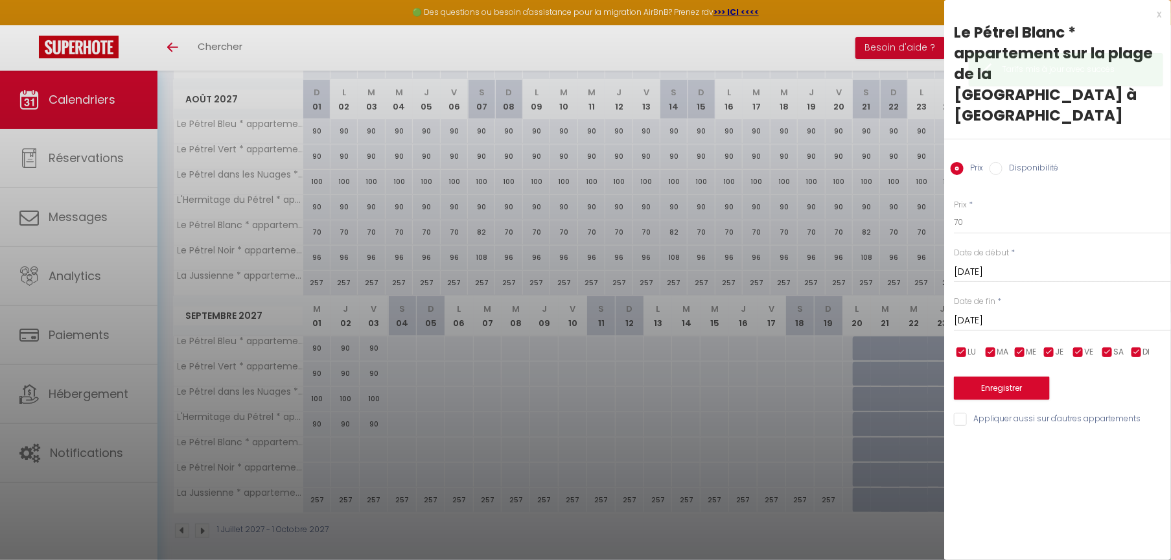
click at [1002, 312] on input "[DATE]" at bounding box center [1062, 320] width 217 height 17
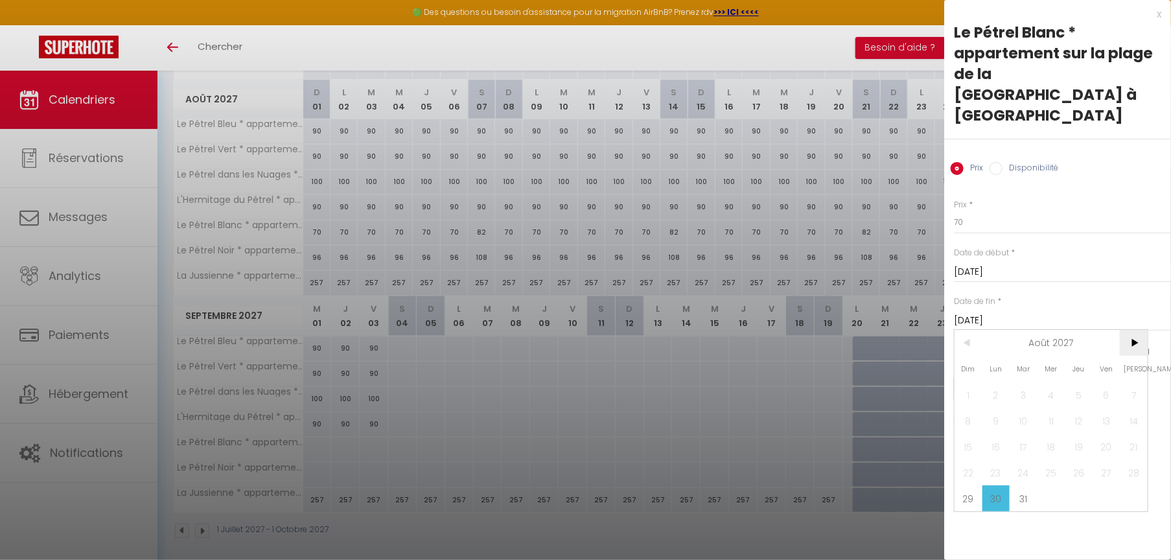
click at [1132, 330] on span ">" at bounding box center [1134, 343] width 28 height 26
click at [1135, 382] on span "4" at bounding box center [1134, 395] width 28 height 26
type input "[DATE]"
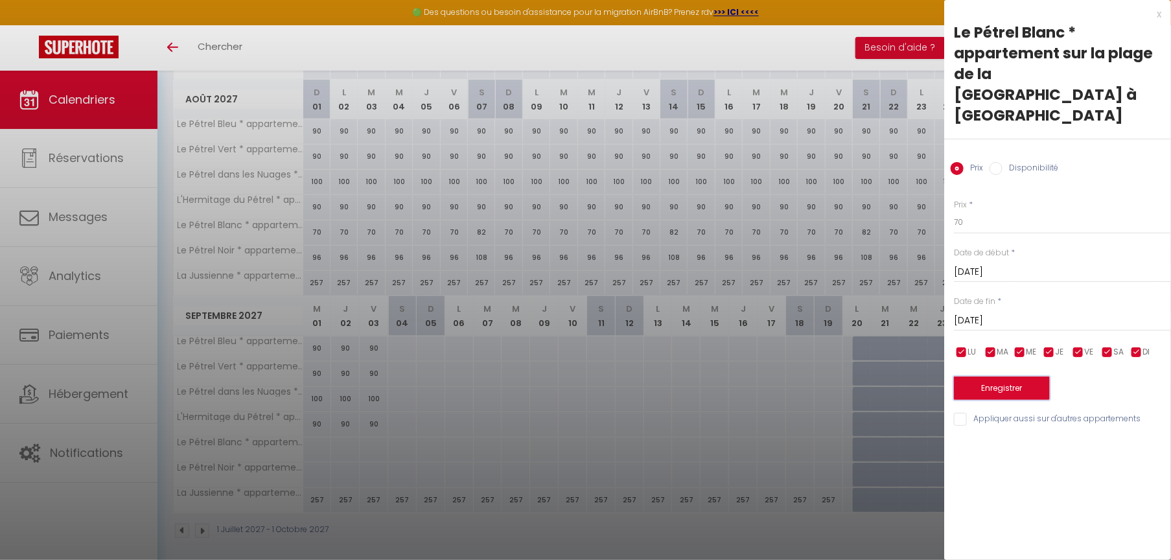
click at [1020, 377] on button "Enregistrer" at bounding box center [1002, 388] width 96 height 23
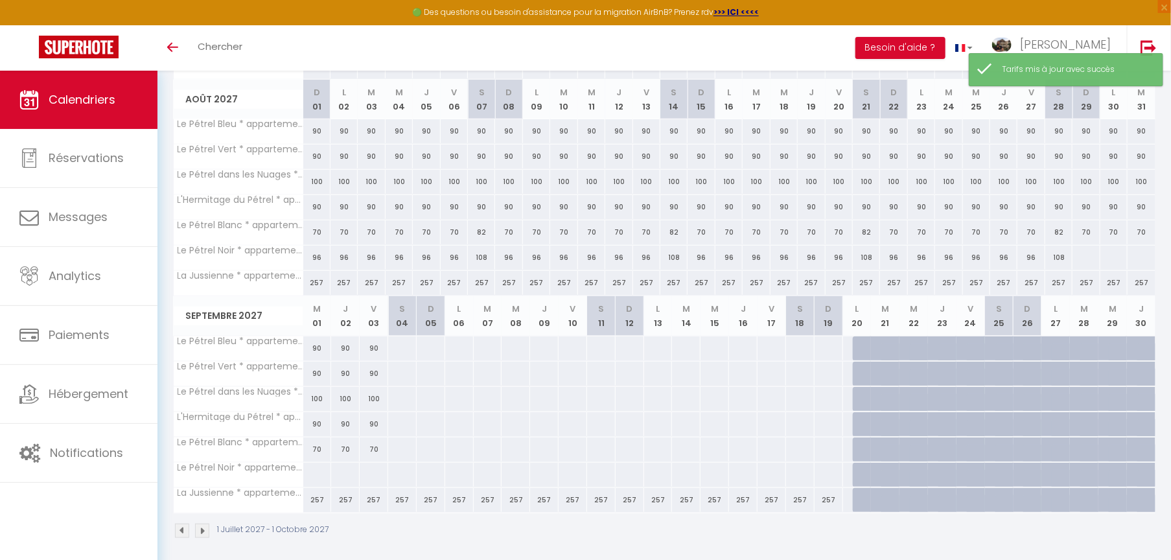
click at [1082, 250] on div at bounding box center [1086, 258] width 28 height 24
type input "[DATE]"
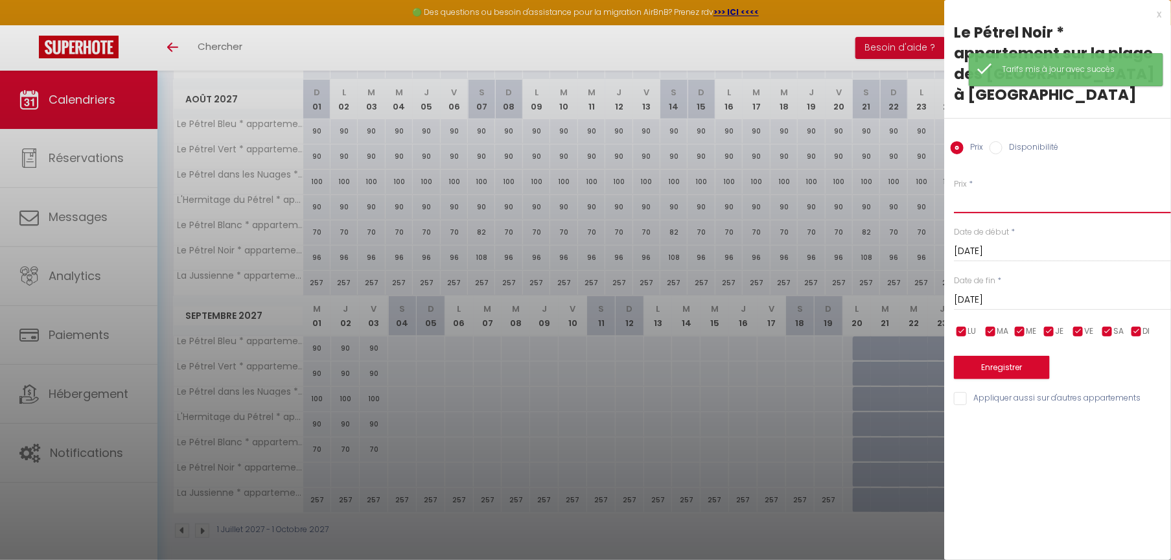
click at [1015, 208] on input "Prix" at bounding box center [1062, 201] width 217 height 23
type input "96"
click at [1044, 294] on input "[DATE]" at bounding box center [1062, 300] width 217 height 17
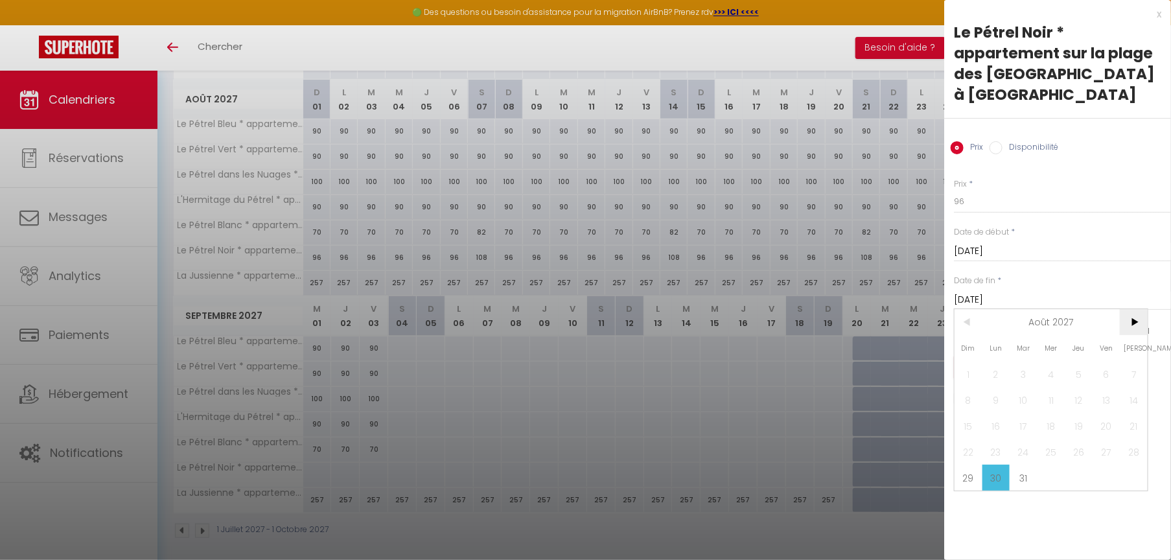
click at [1132, 323] on span ">" at bounding box center [1134, 322] width 28 height 26
click at [1132, 370] on span "4" at bounding box center [1134, 374] width 28 height 26
type input "[DATE]"
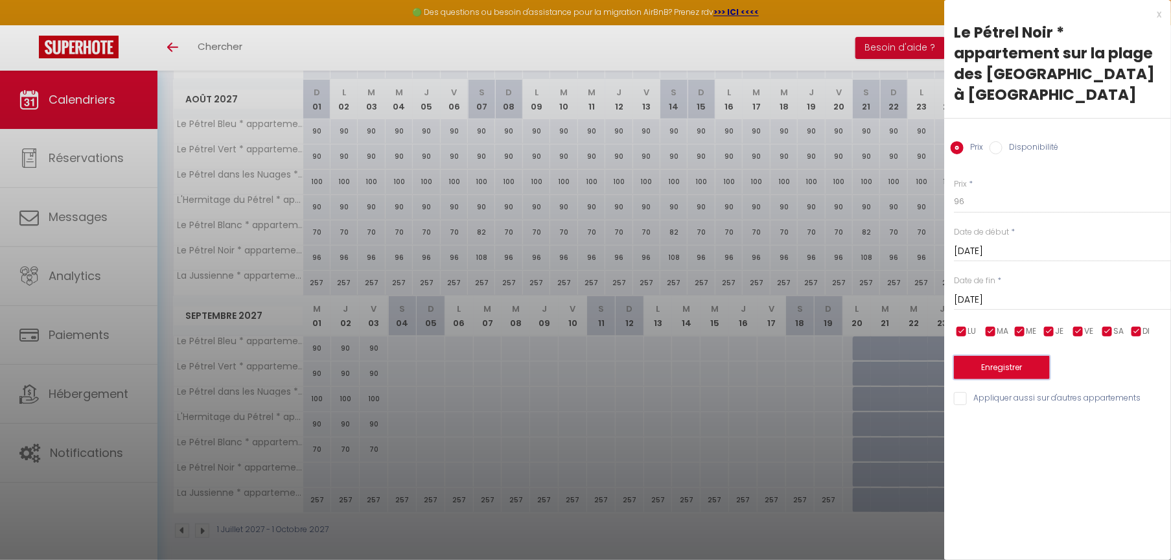
click at [1017, 366] on button "Enregistrer" at bounding box center [1002, 367] width 96 height 23
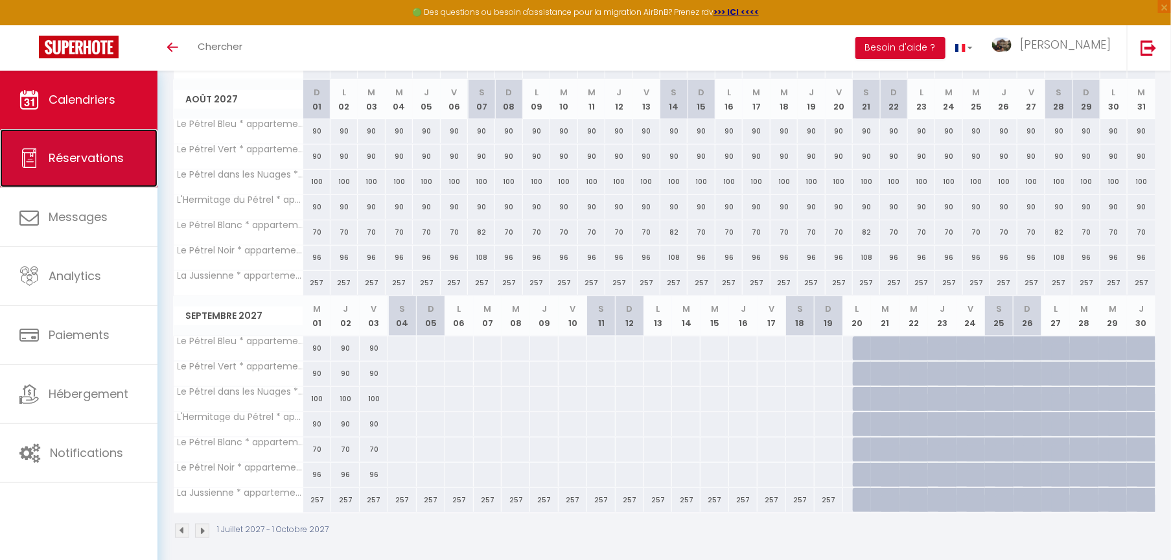
click at [116, 166] on link "Réservations" at bounding box center [79, 158] width 158 height 58
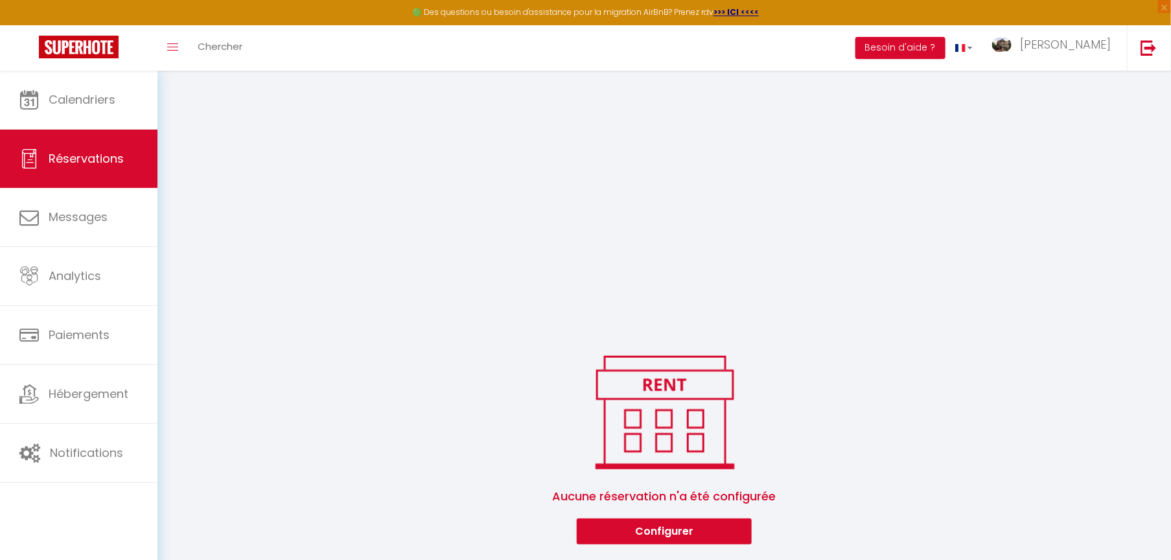
scroll to position [1230, 0]
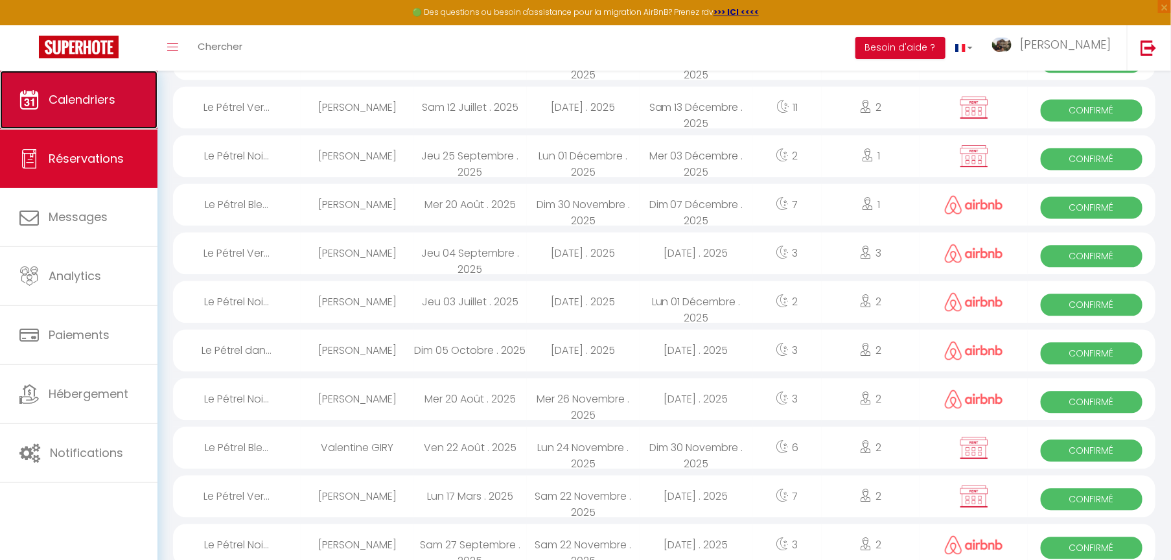
click at [105, 117] on link "Calendriers" at bounding box center [79, 100] width 158 height 58
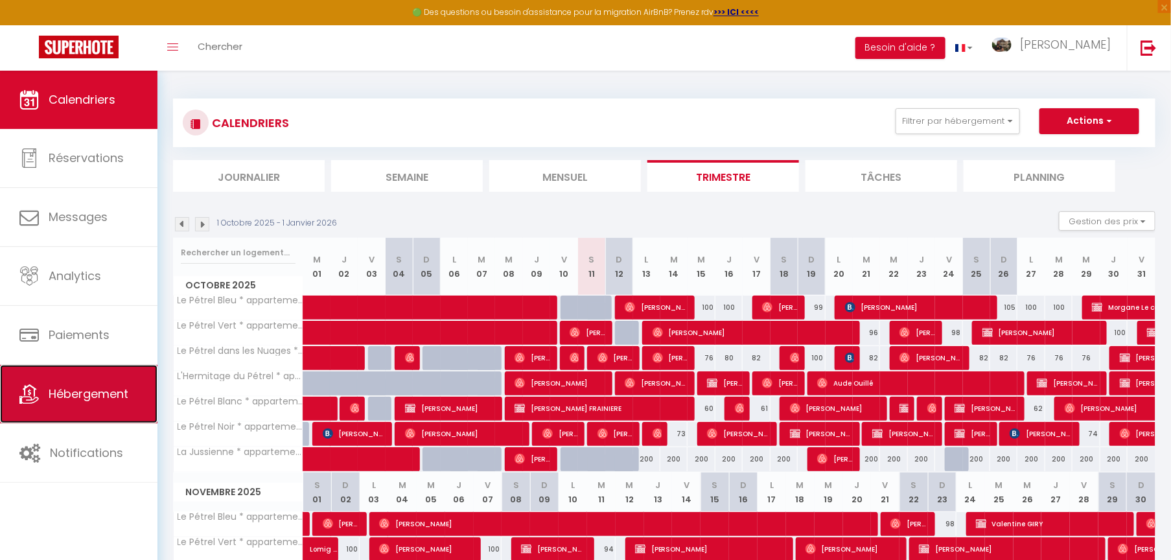
click at [82, 401] on link "Hébergement" at bounding box center [79, 394] width 158 height 58
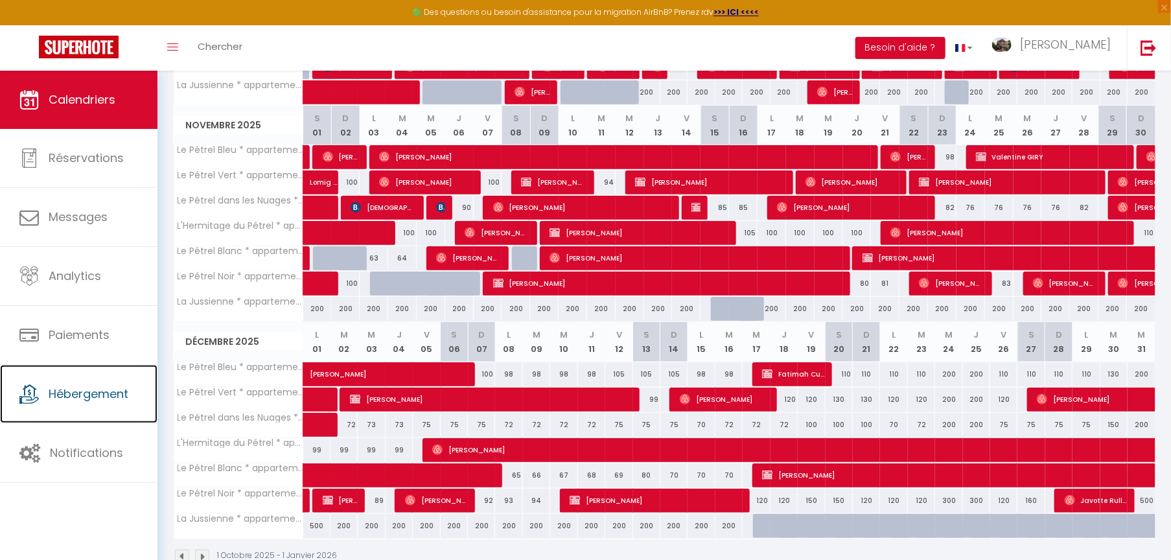
scroll to position [393, 0]
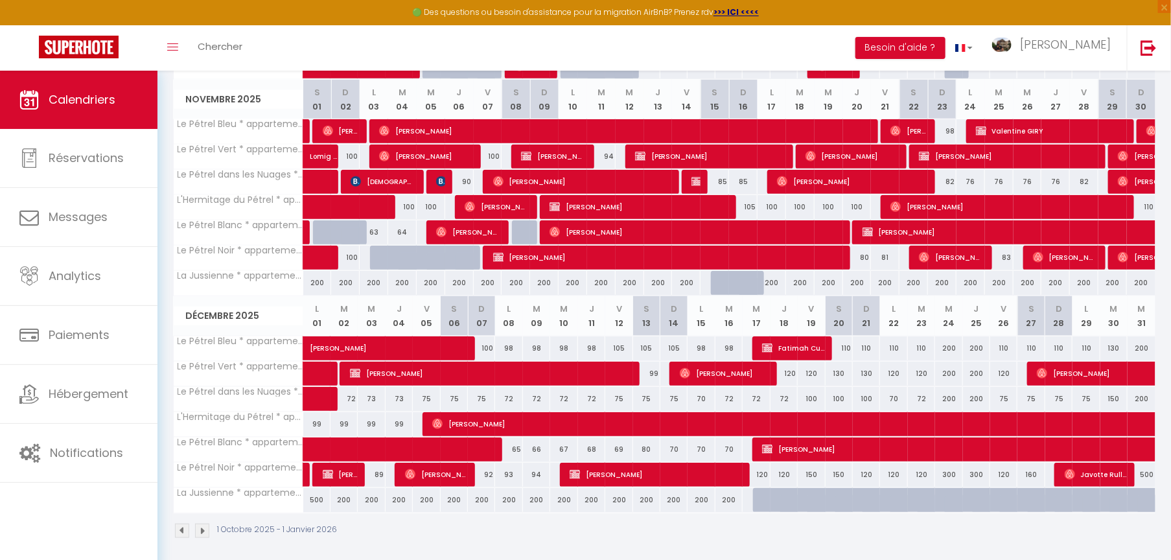
click at [205, 401] on img at bounding box center [202, 531] width 14 height 14
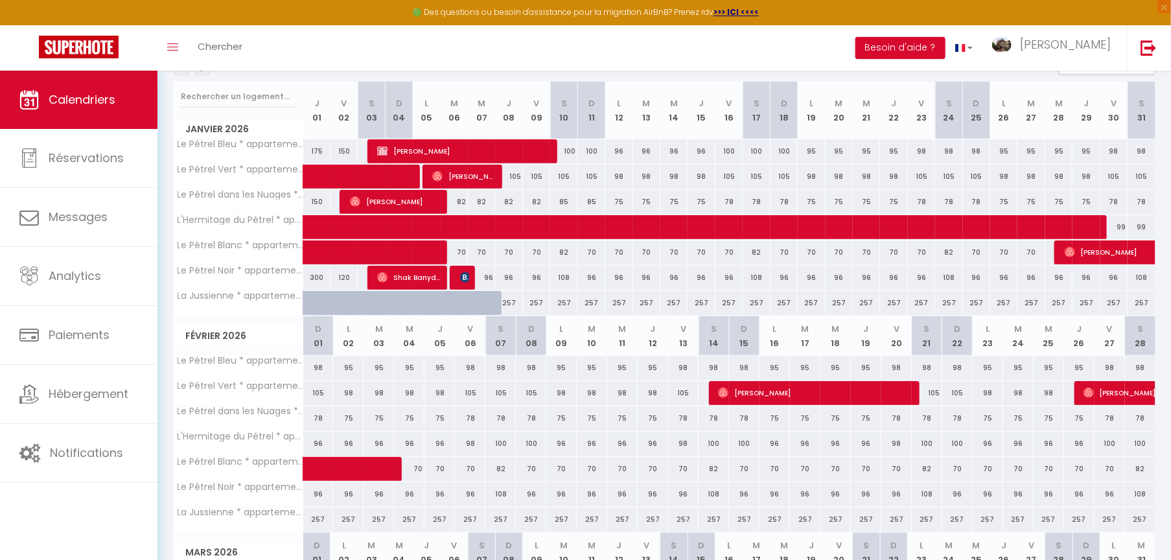
scroll to position [139, 0]
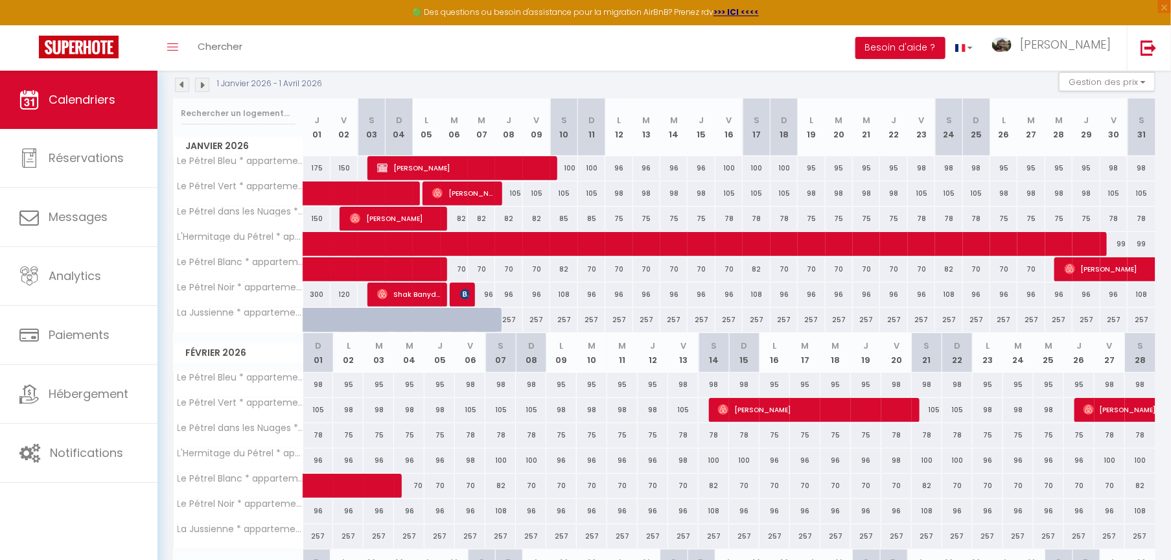
click at [181, 86] on img at bounding box center [182, 85] width 14 height 14
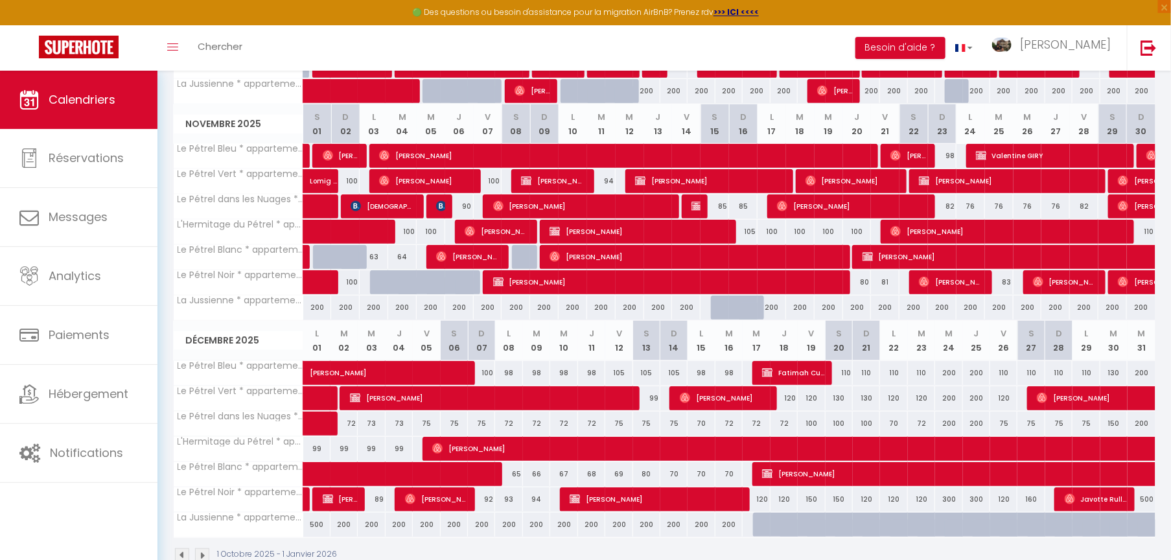
scroll to position [393, 0]
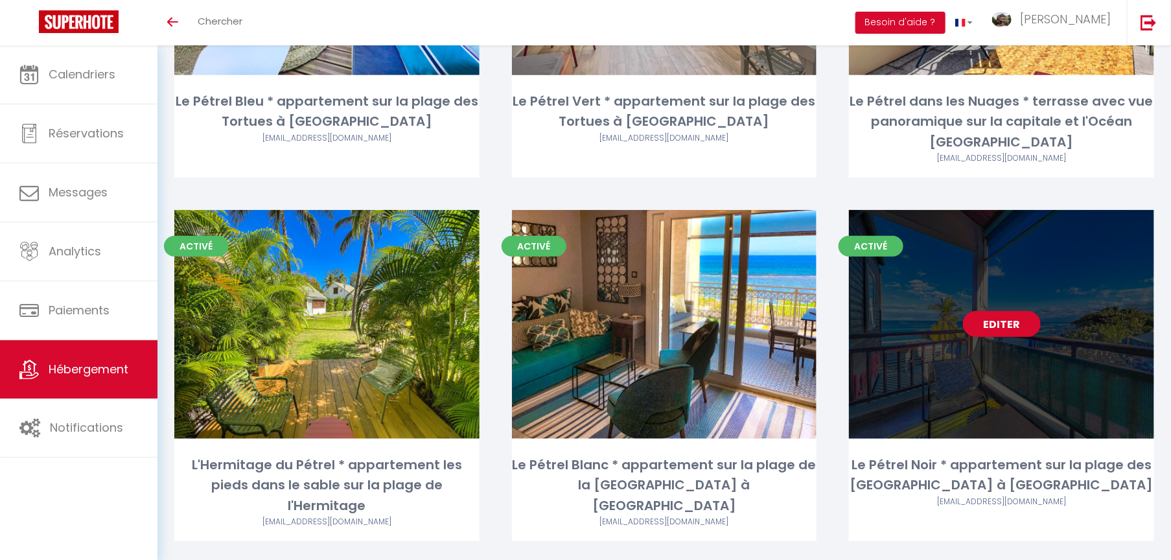
scroll to position [296, 0]
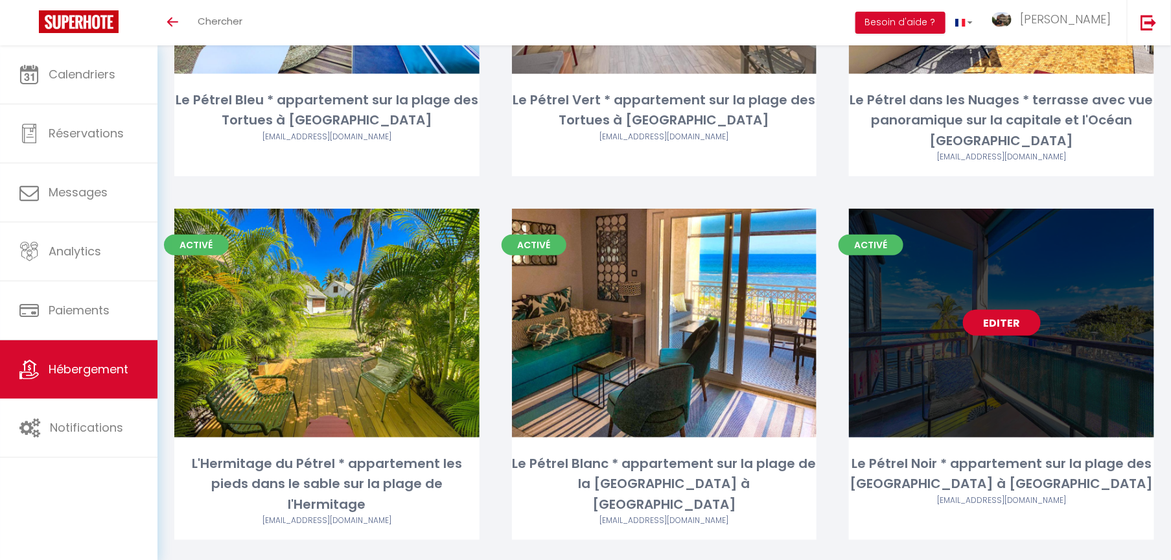
click at [1000, 310] on link "Editer" at bounding box center [1002, 323] width 78 height 26
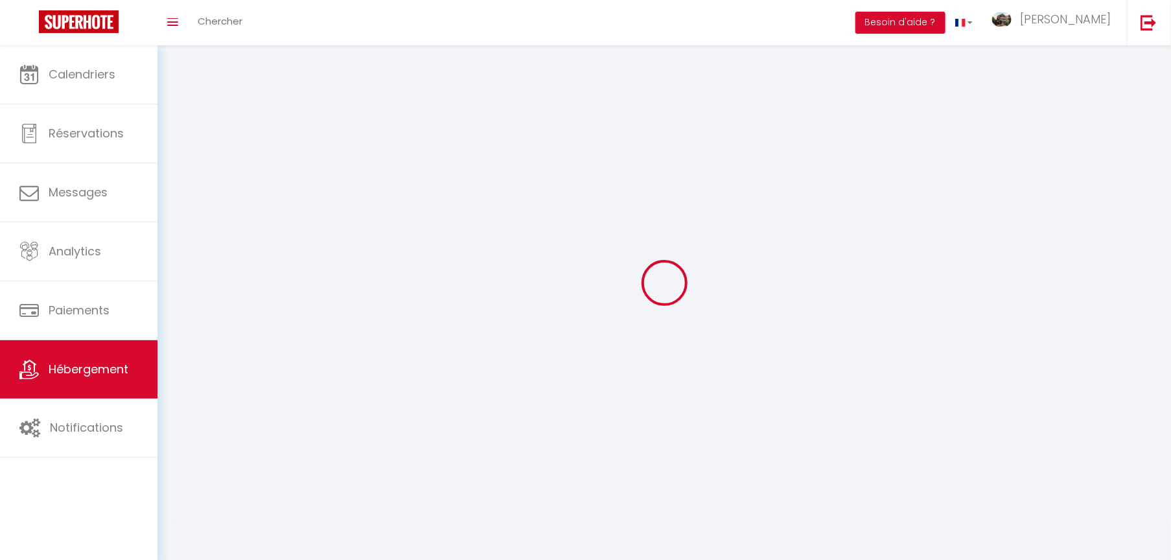
select select "1"
select select
select select "28"
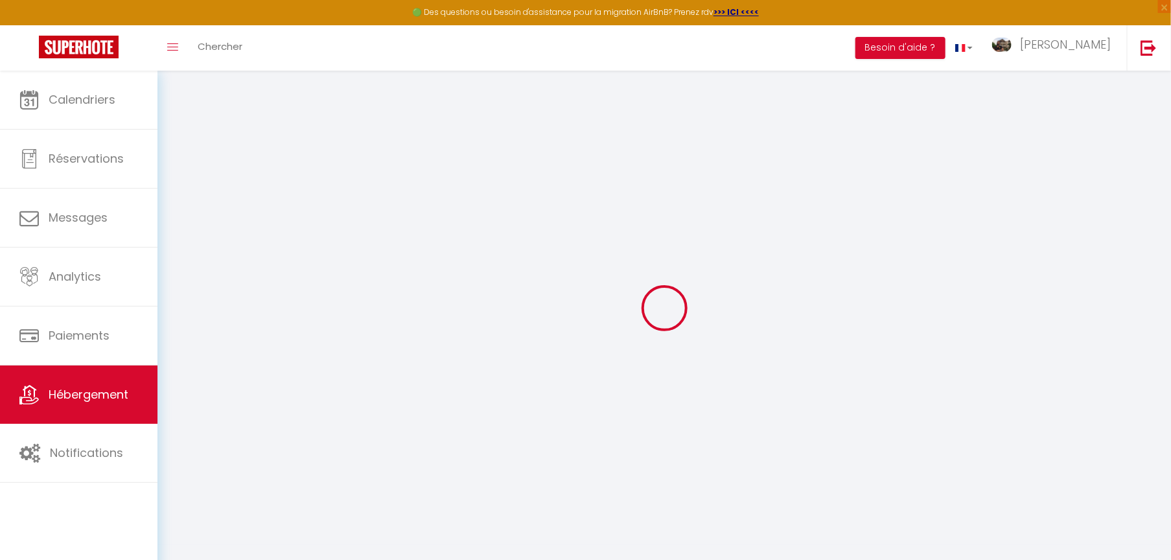
select select
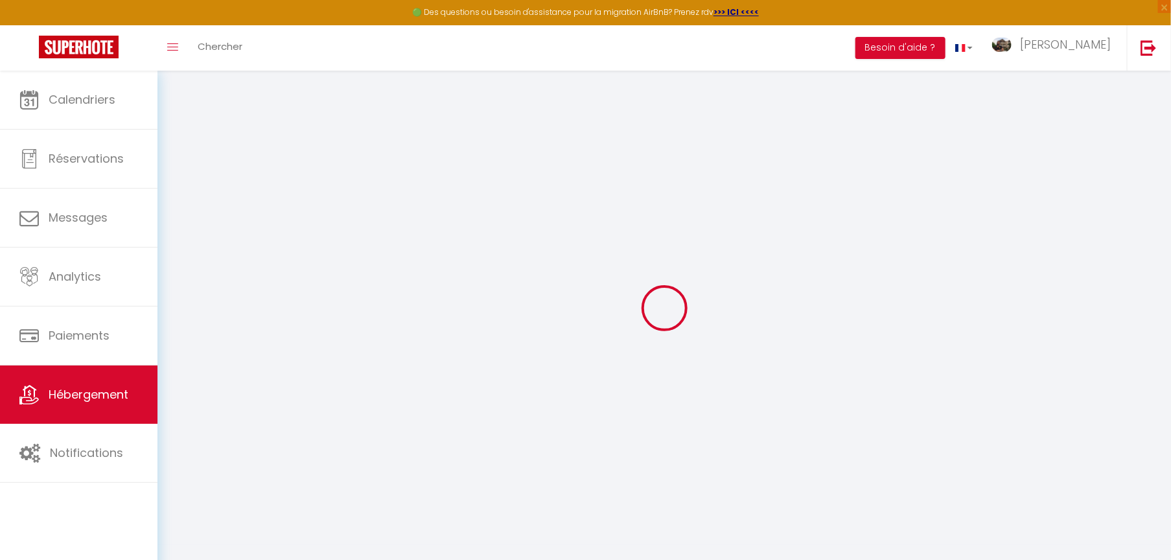
select select
checkbox input "false"
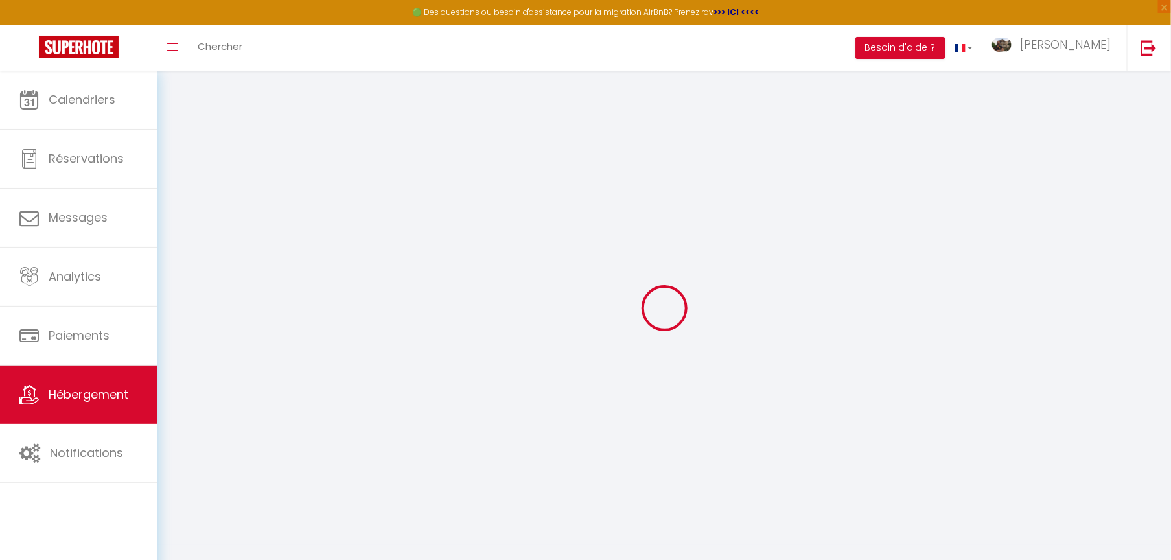
select select
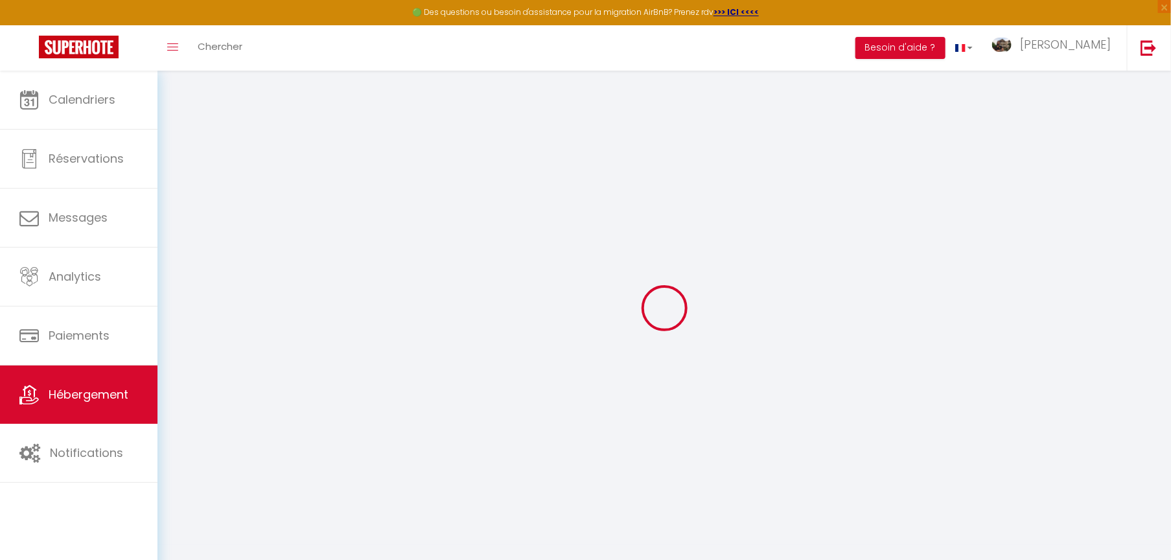
select select
checkbox input "false"
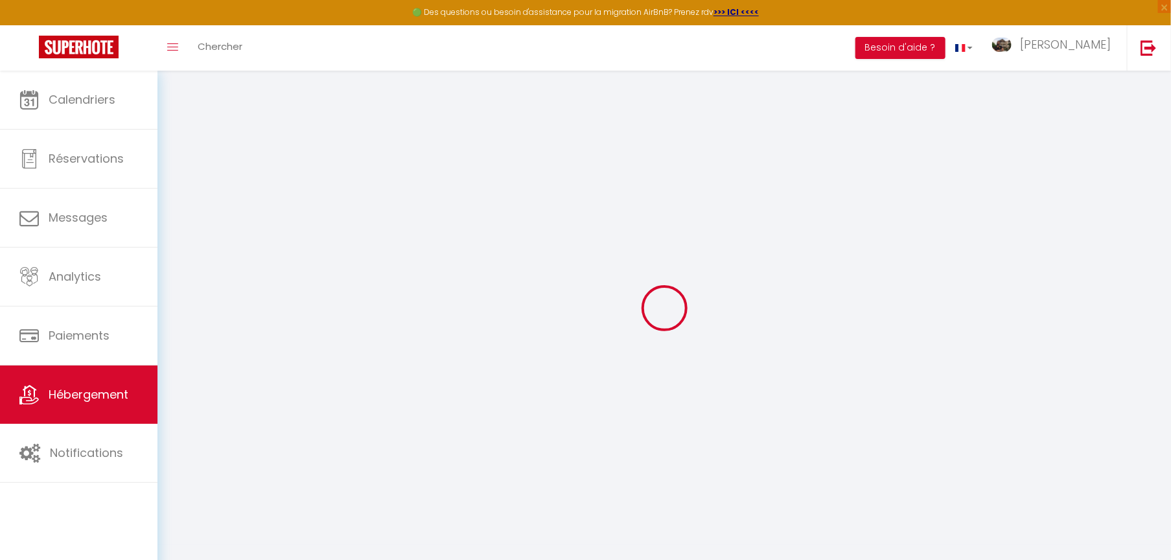
checkbox input "false"
select select
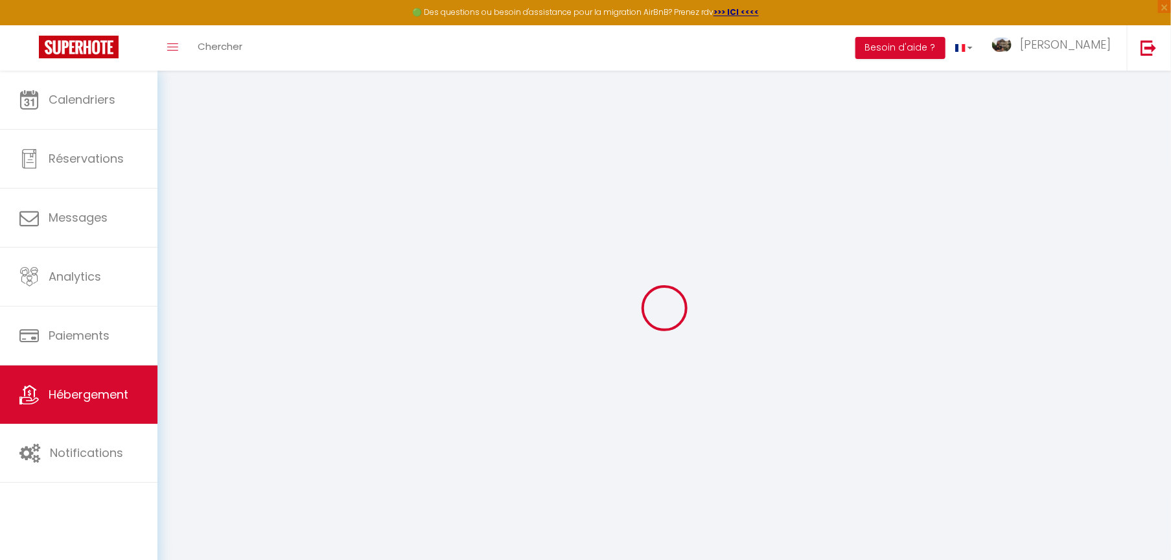
select select
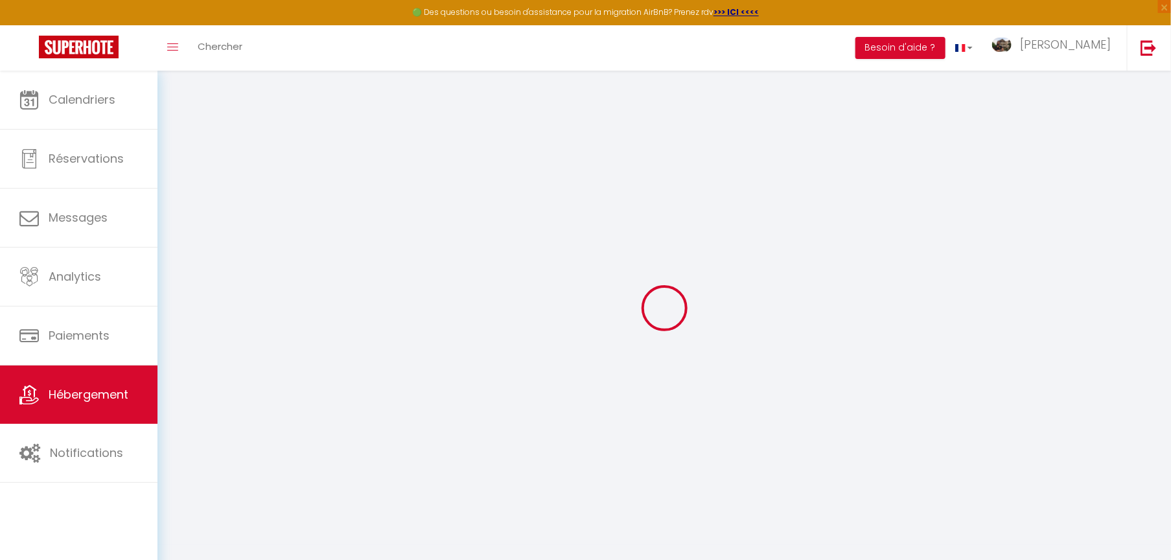
checkbox input "false"
select select
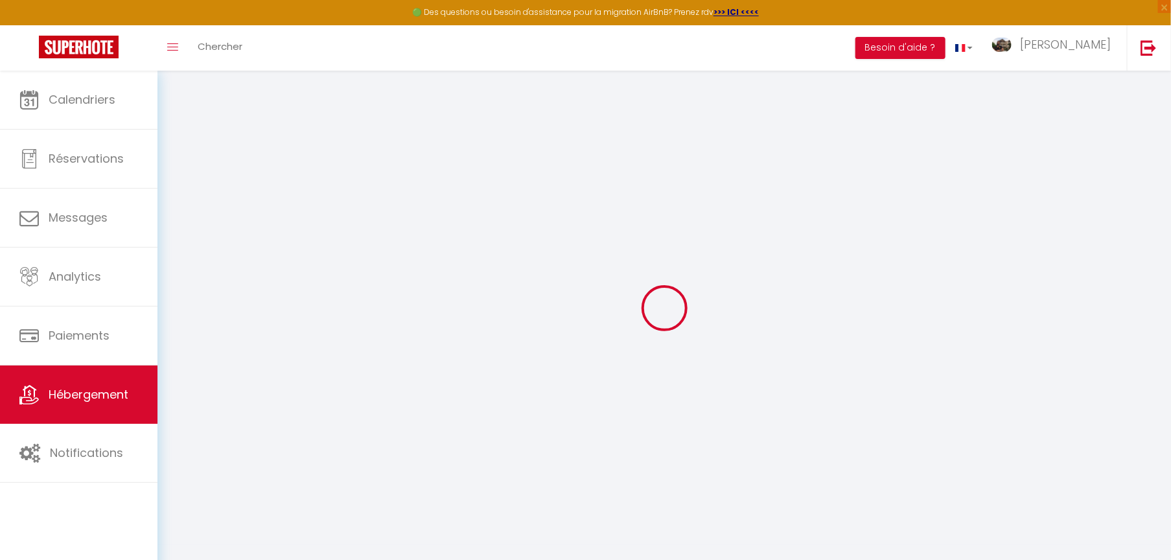
select select
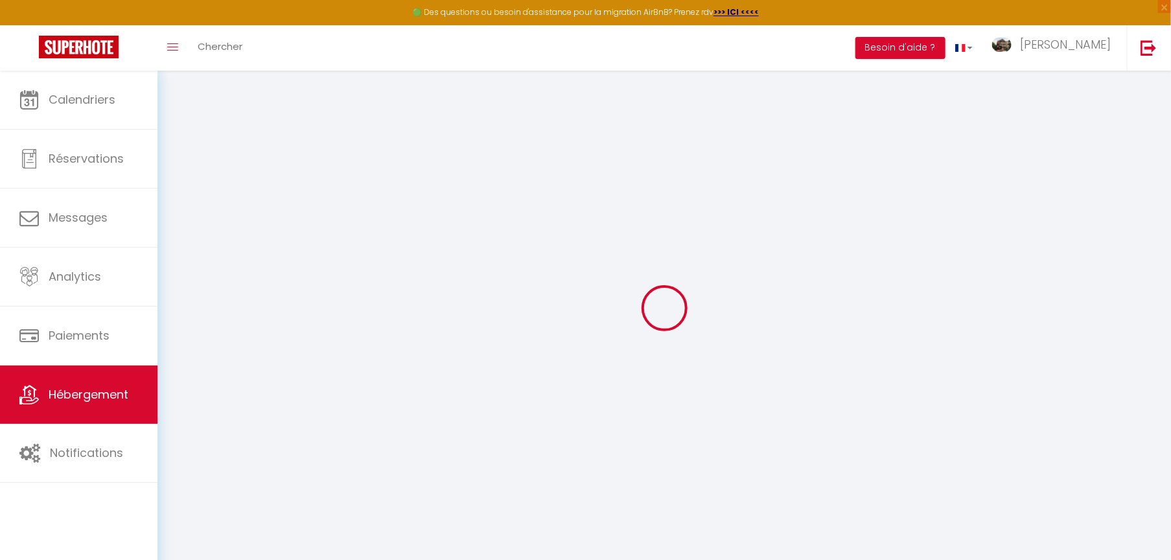
select select
checkbox input "false"
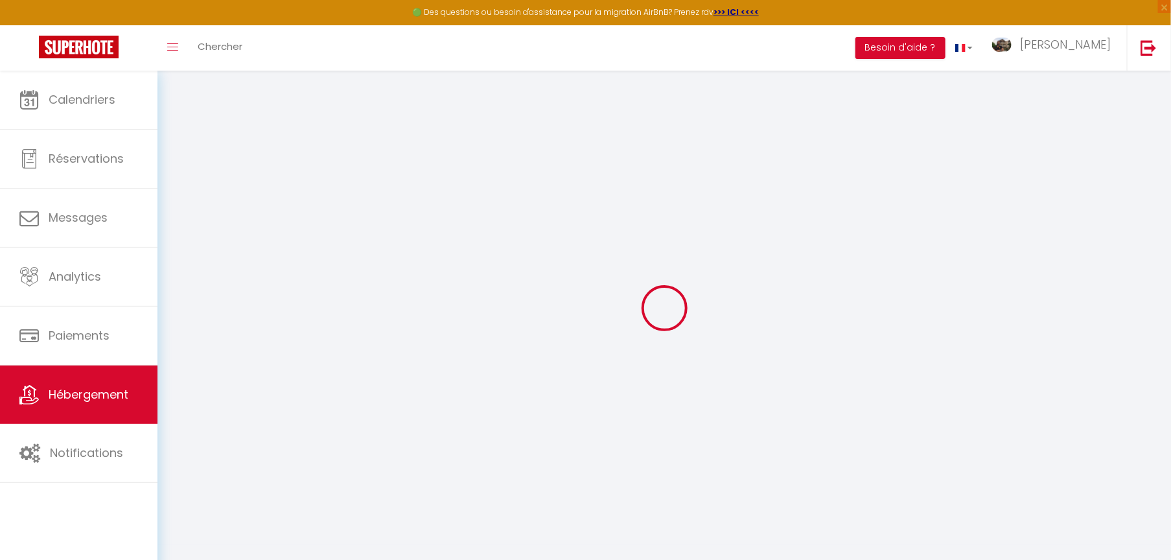
checkbox input "false"
select select
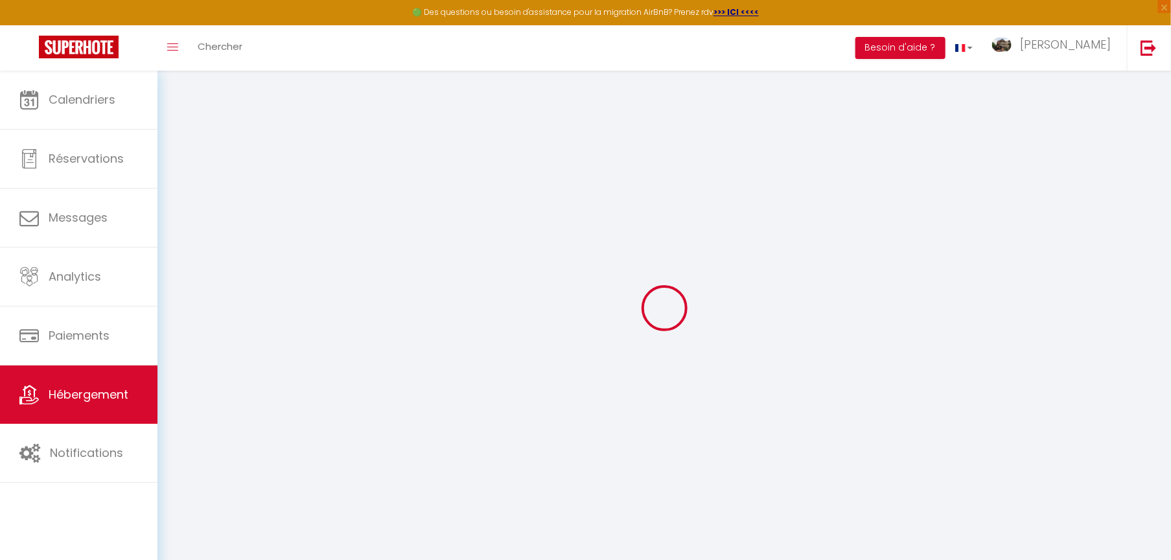
select select
checkbox input "false"
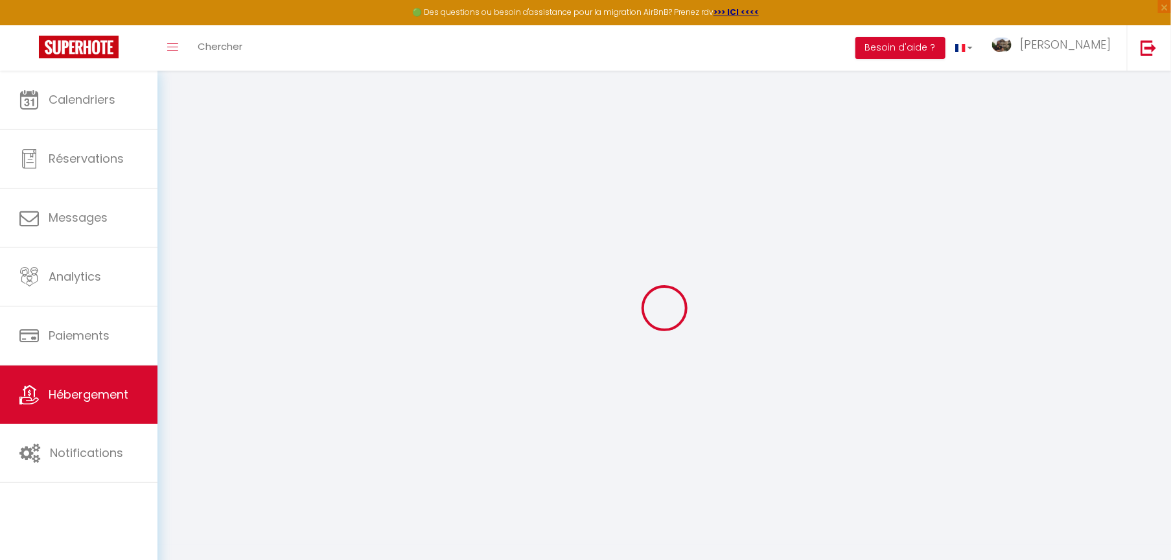
checkbox input "false"
select select
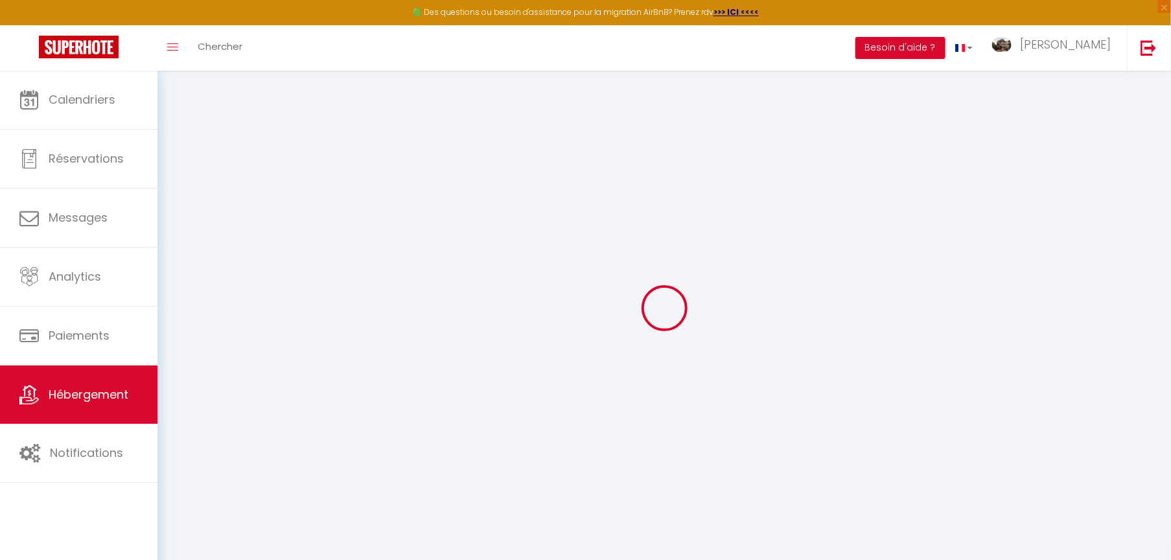
select select
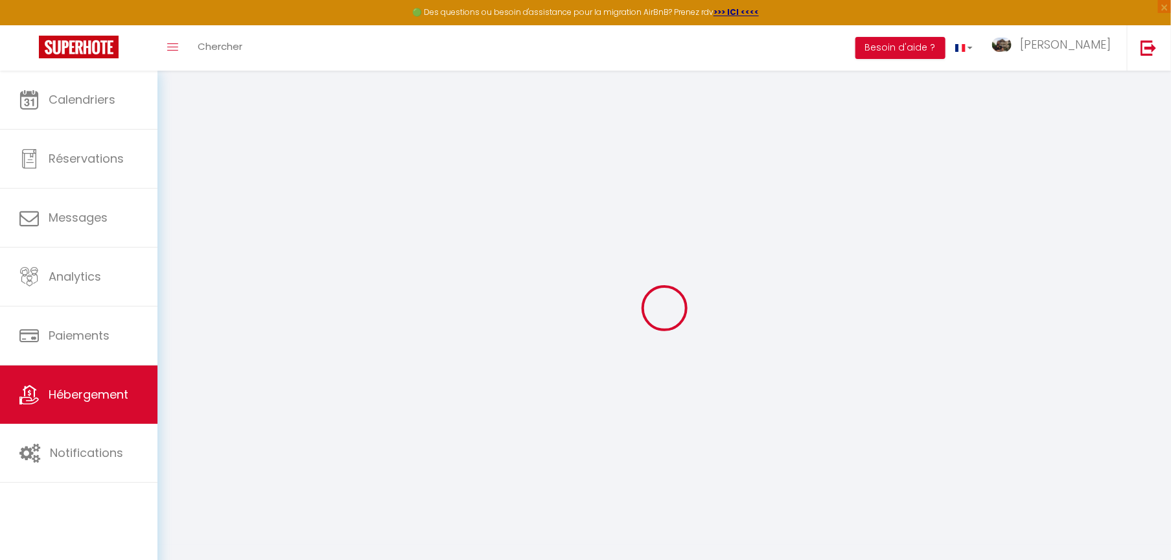
select select
checkbox input "false"
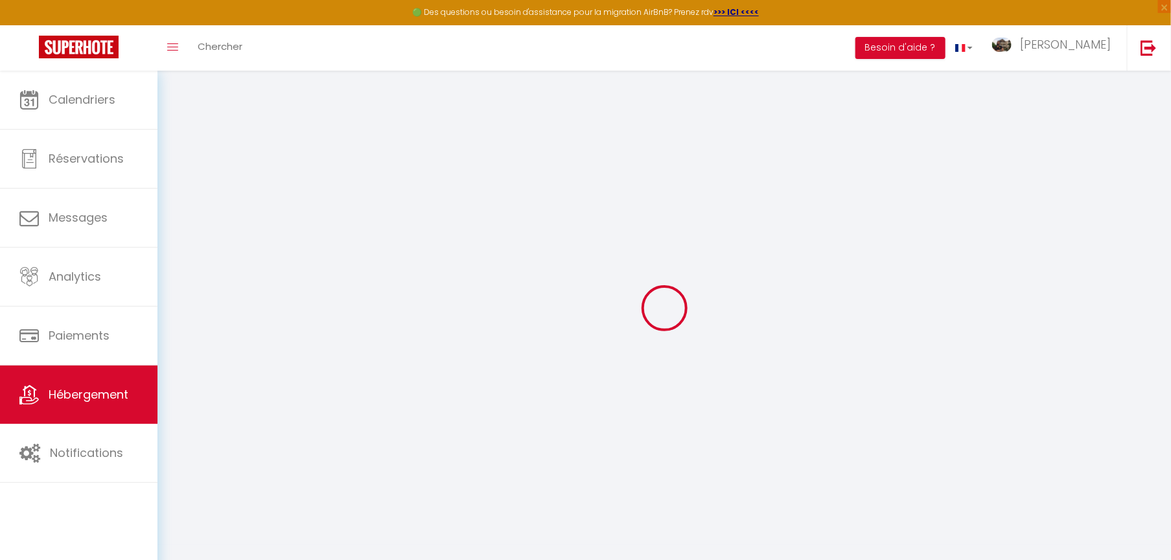
select select
type input "Le Pétrel Noir * appartement sur la plage des [GEOGRAPHIC_DATA] à [GEOGRAPHIC_D…"
type input "[PERSON_NAME]"
type input "Adam de Villiers"
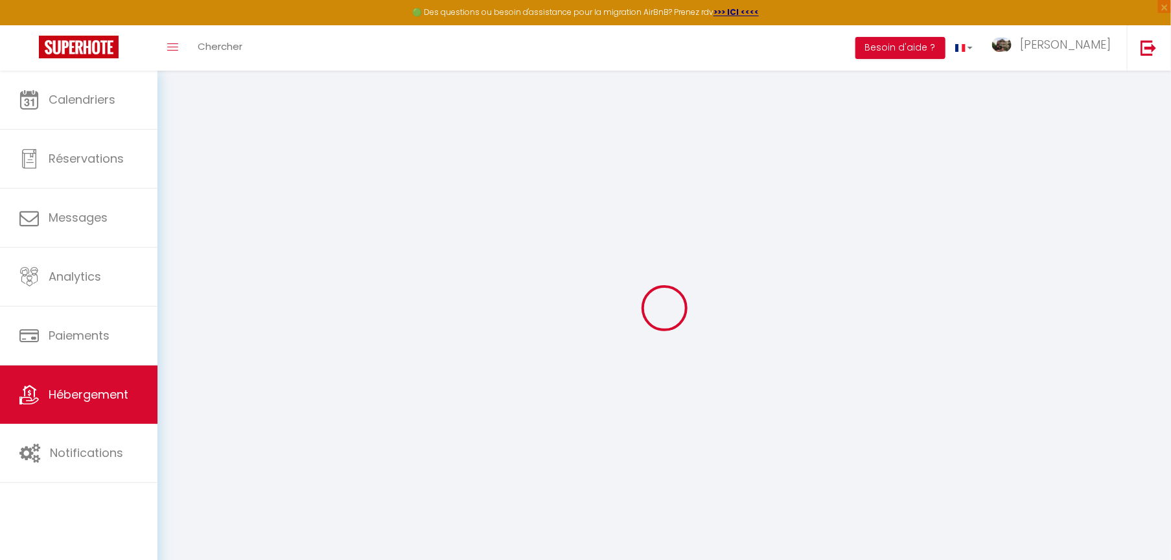
type input "2 bis, rue de La Jussienne"
type input "75002"
type input "Paris"
type input "74"
type input "30"
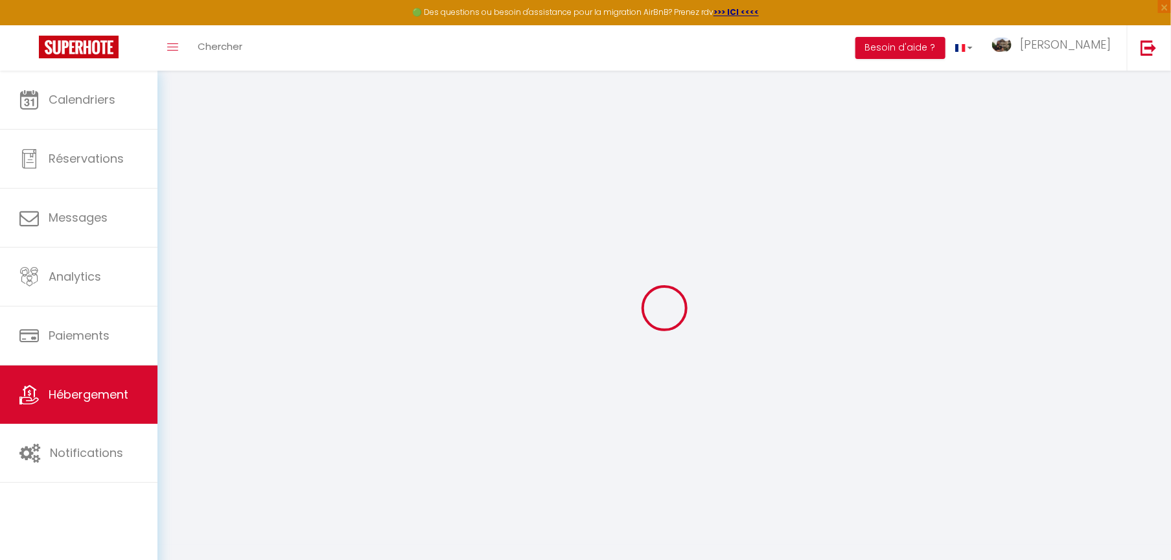
type input "49"
type input "500"
select select
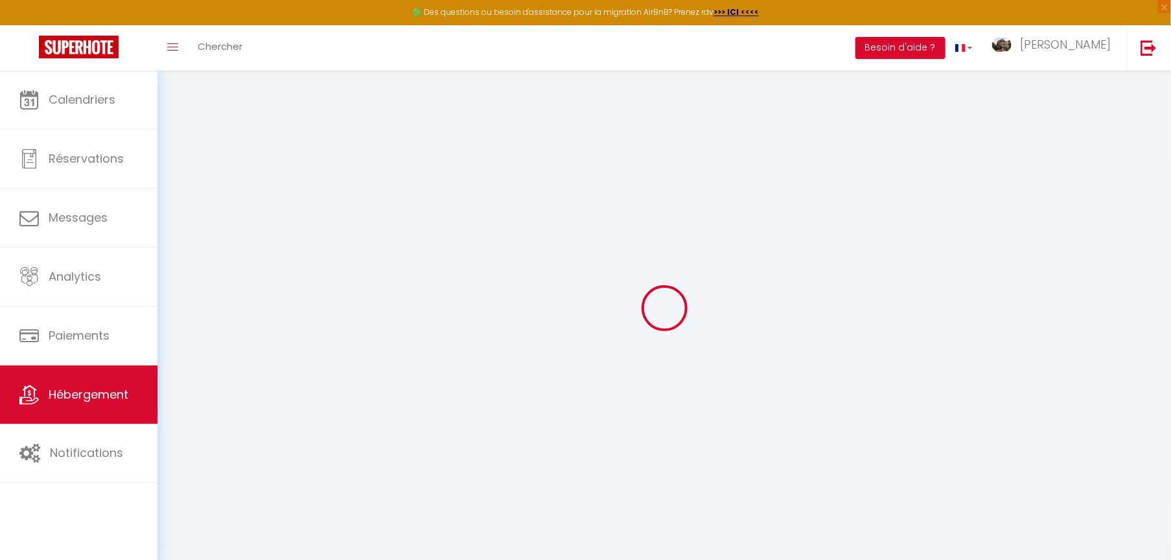
select select
type input "[STREET_ADDRESS]"
type input "97434"
type input "[GEOGRAPHIC_DATA]"
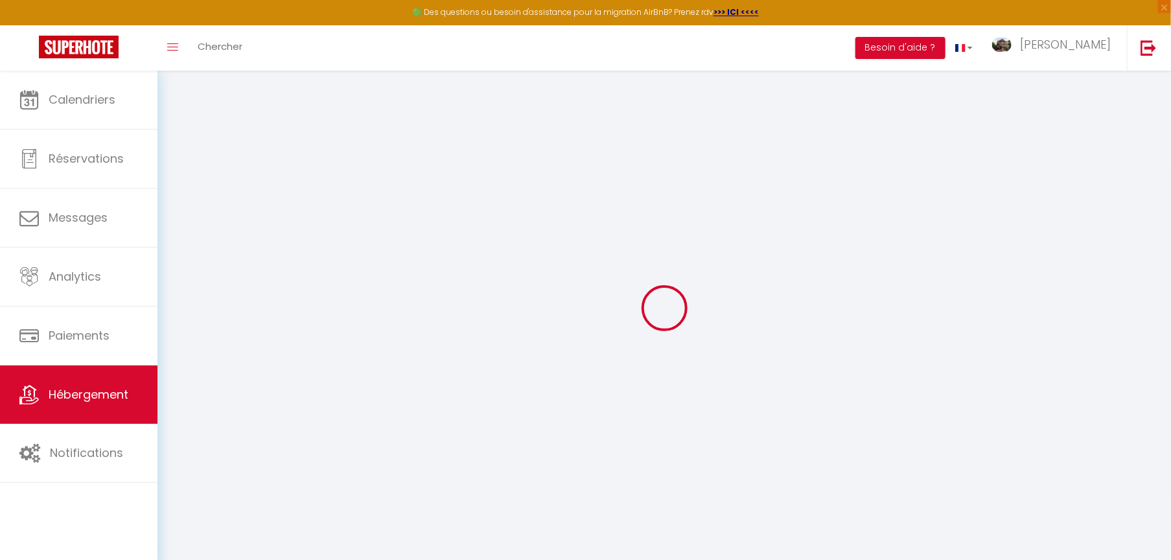
select select "177"
type input "[EMAIL_ADDRESS][DOMAIN_NAME]"
select select "1949"
checkbox input "false"
checkbox input "true"
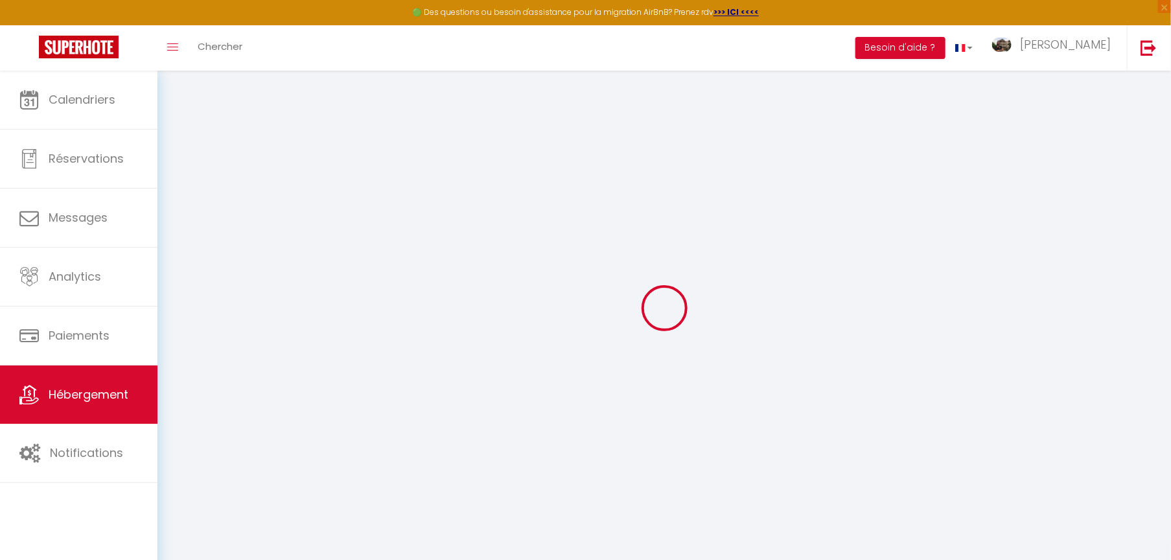
checkbox input "true"
type input "0"
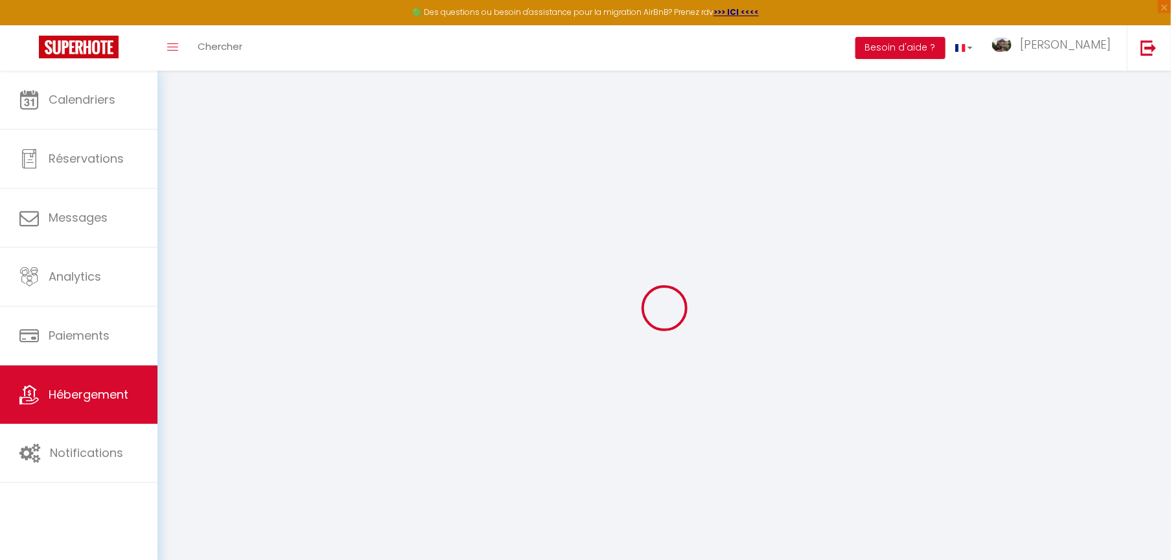
type input "0"
select select "6257"
select select
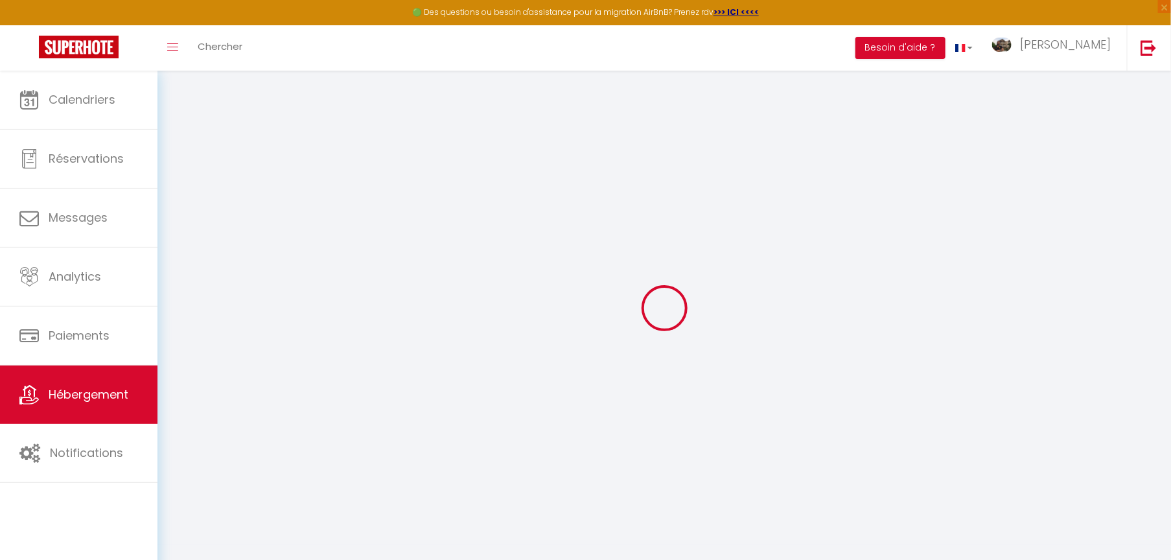
select select
checkbox input "false"
checkbox input "true"
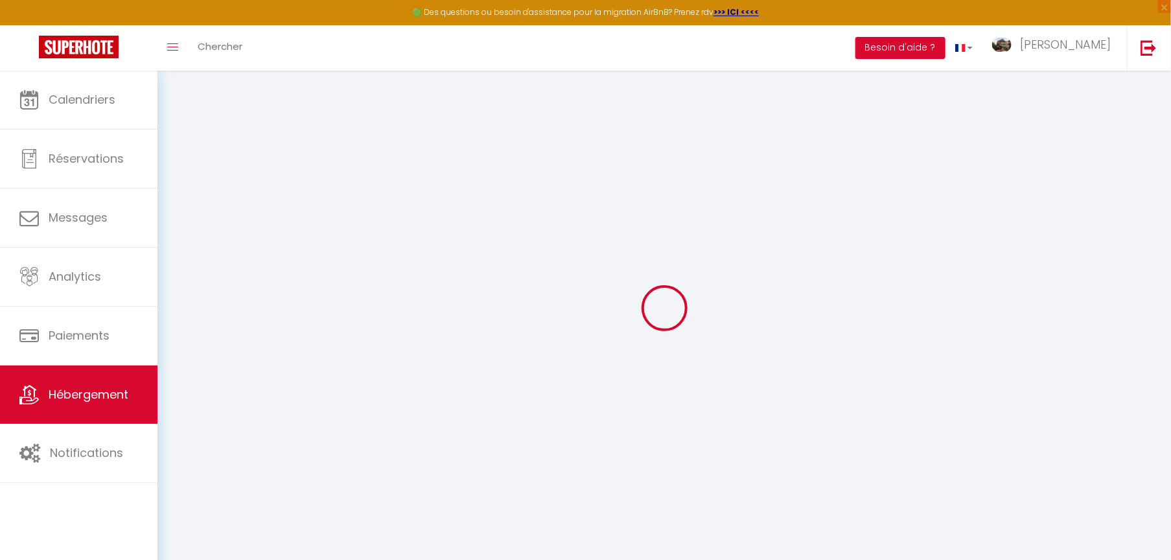
checkbox input "true"
select select
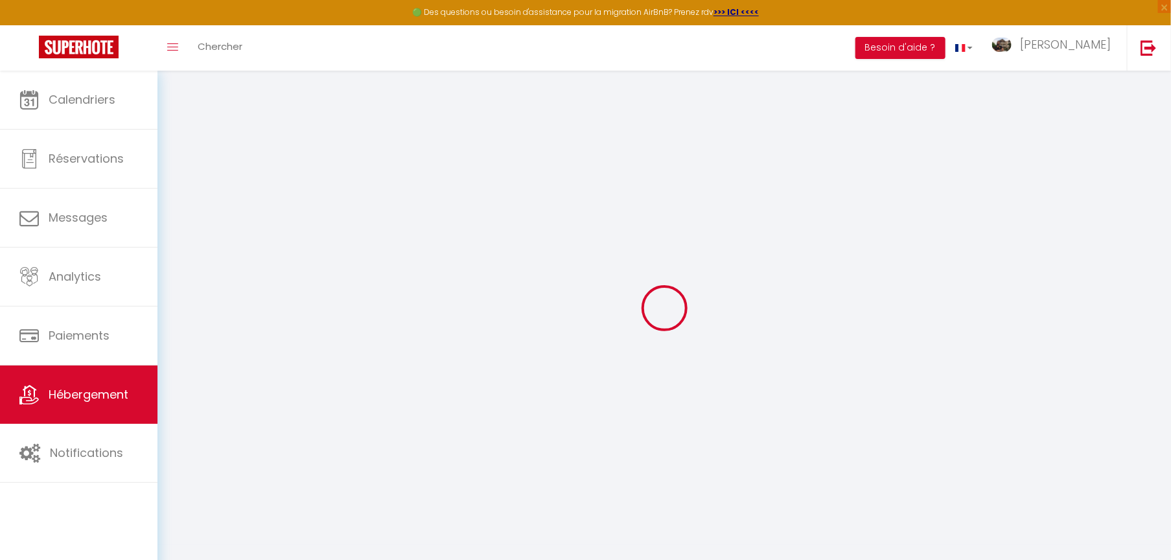
select select
checkbox input "false"
checkbox input "true"
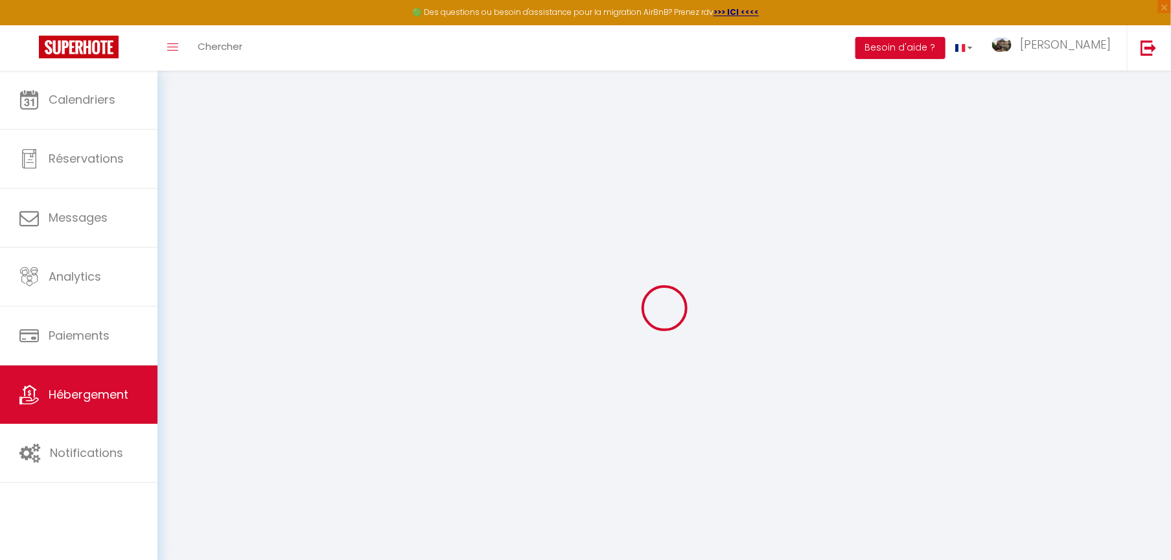
checkbox input "true"
checkbox input "false"
checkbox input "true"
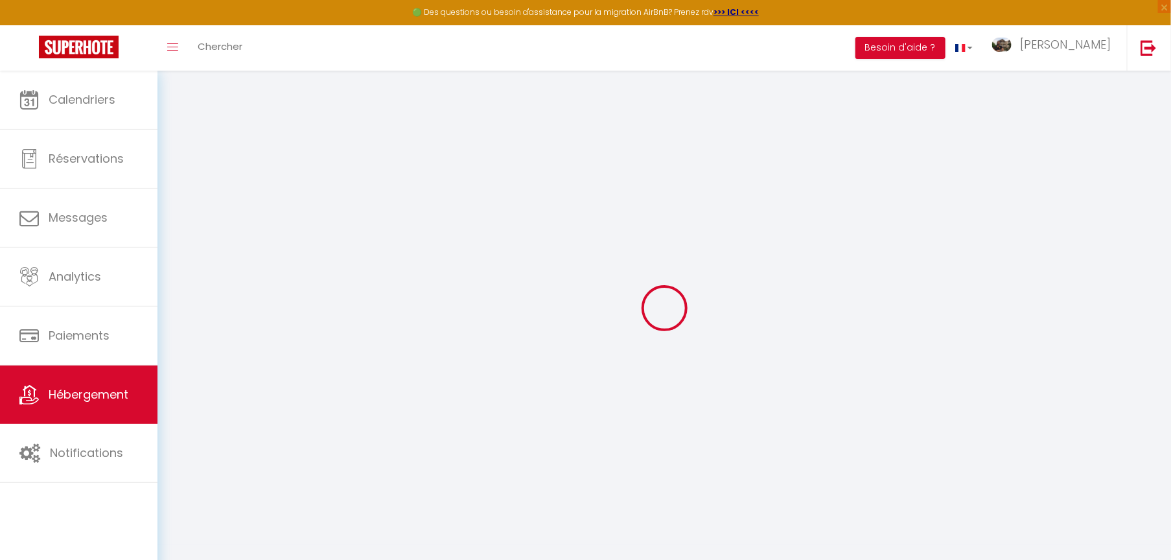
checkbox input "false"
checkbox input "true"
select select "16:00"
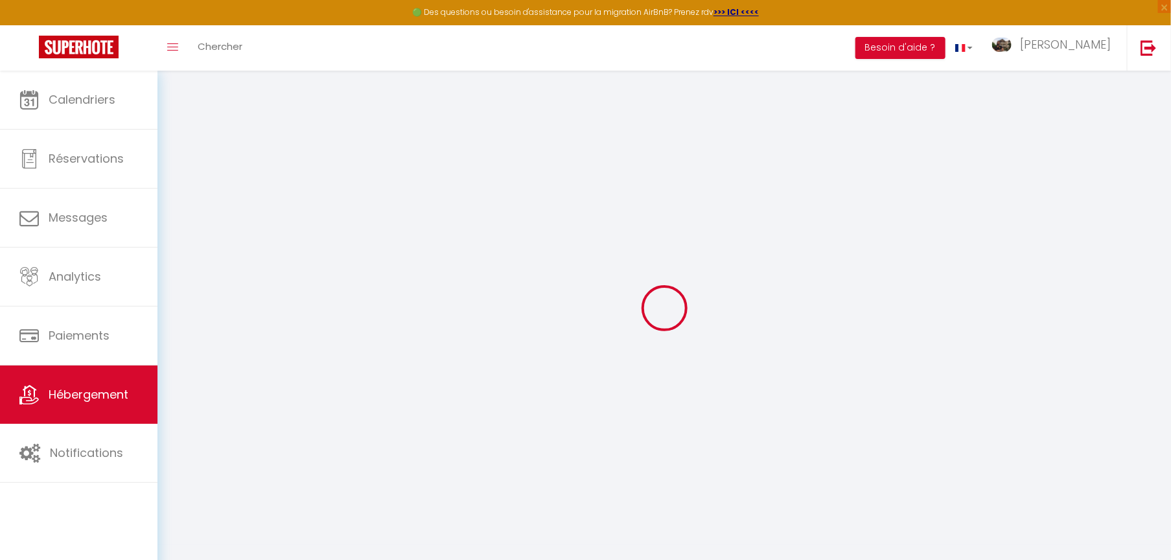
select select "23:45"
select select "12:00"
select select "15"
checkbox input "false"
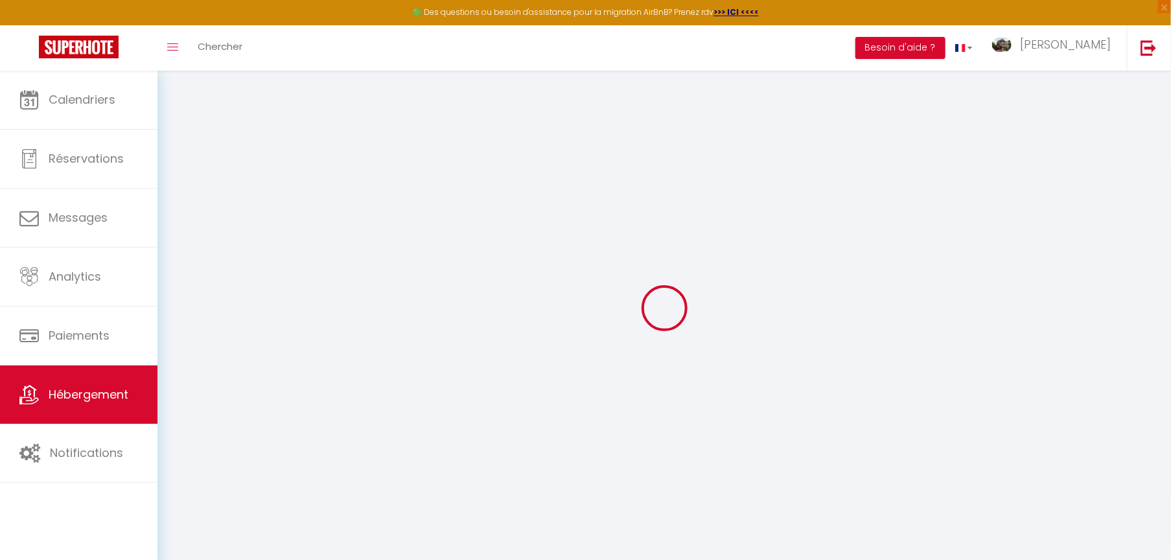
checkbox input "true"
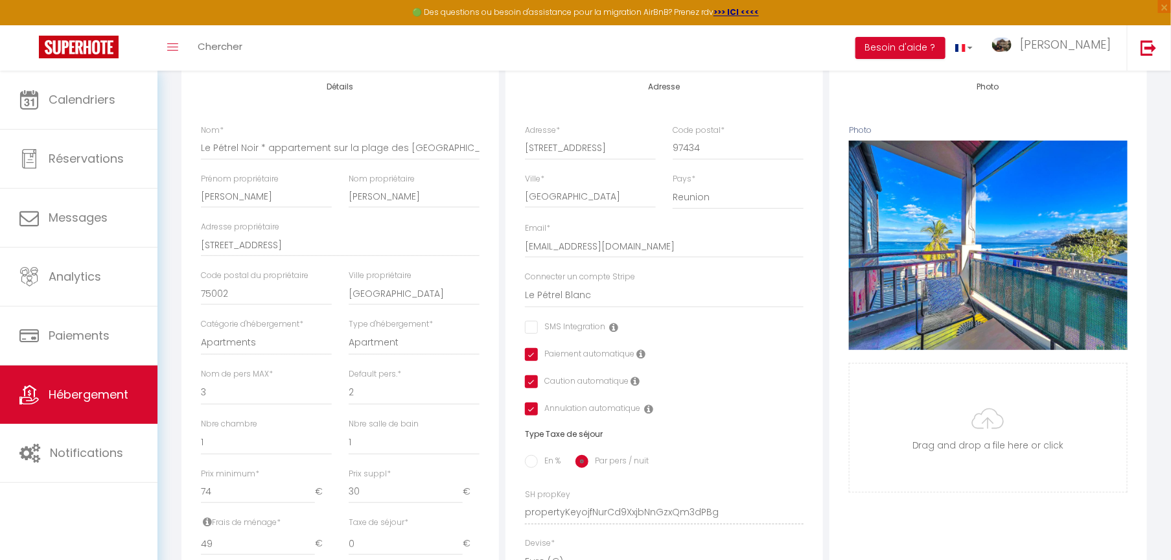
scroll to position [195, 0]
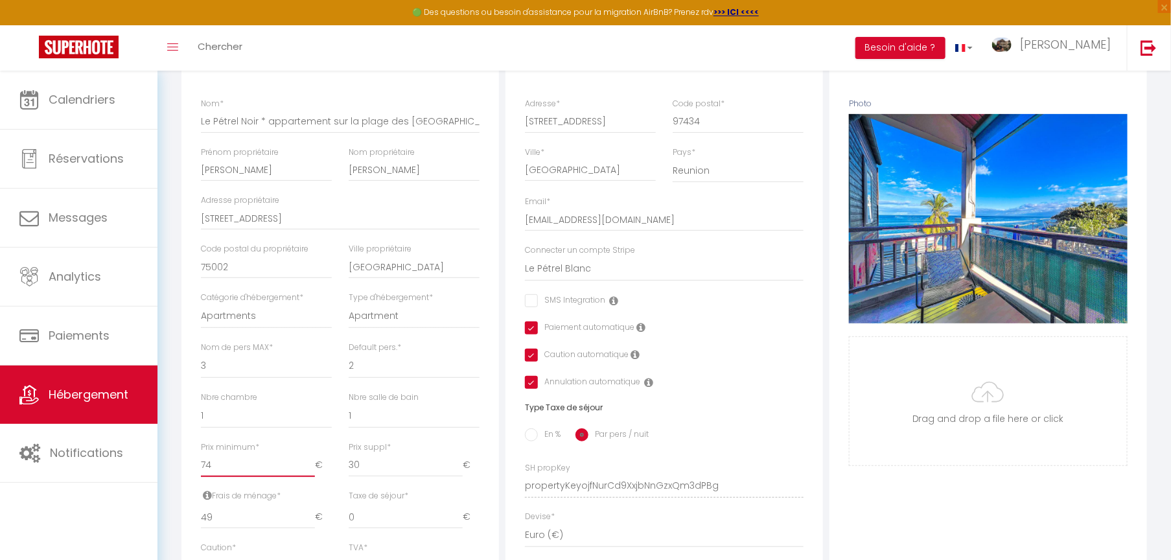
click at [226, 477] on input "74" at bounding box center [258, 465] width 114 height 23
type input "7"
checkbox input "false"
checkbox input "true"
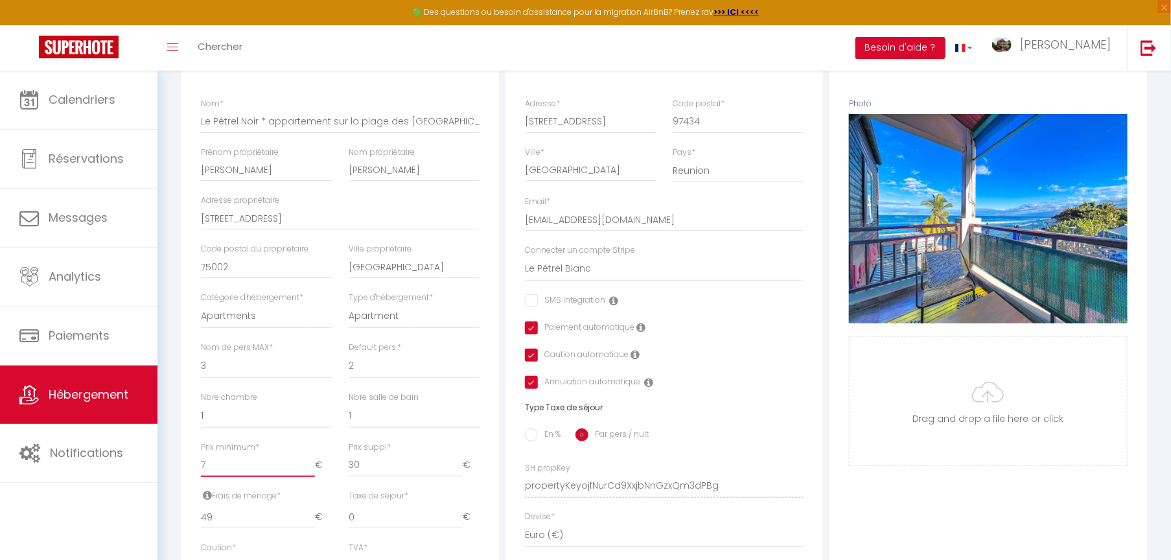
checkbox input "true"
type input "73"
checkbox input "false"
checkbox input "true"
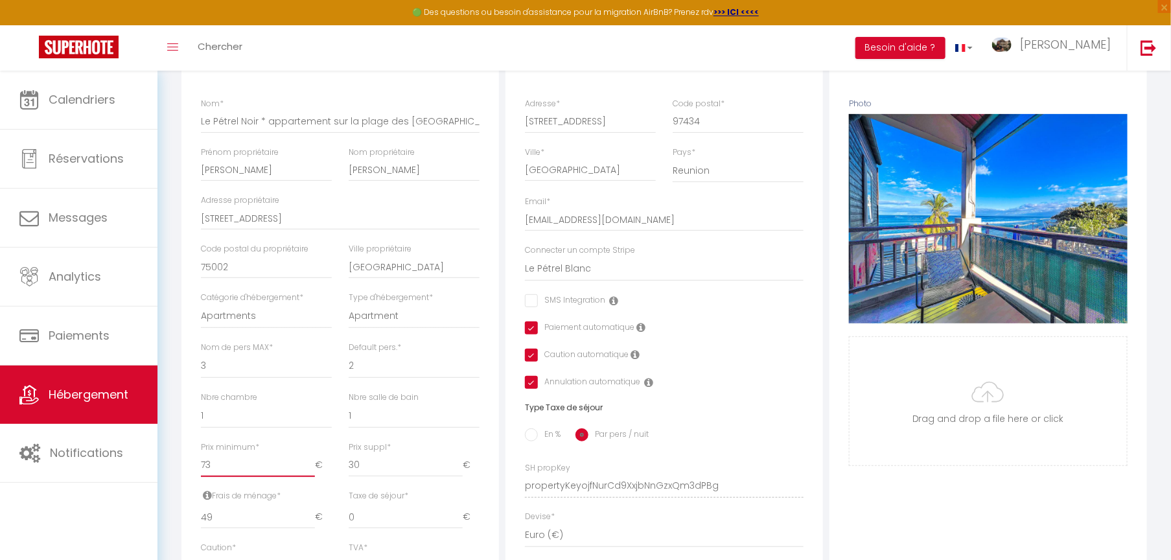
checkbox input "true"
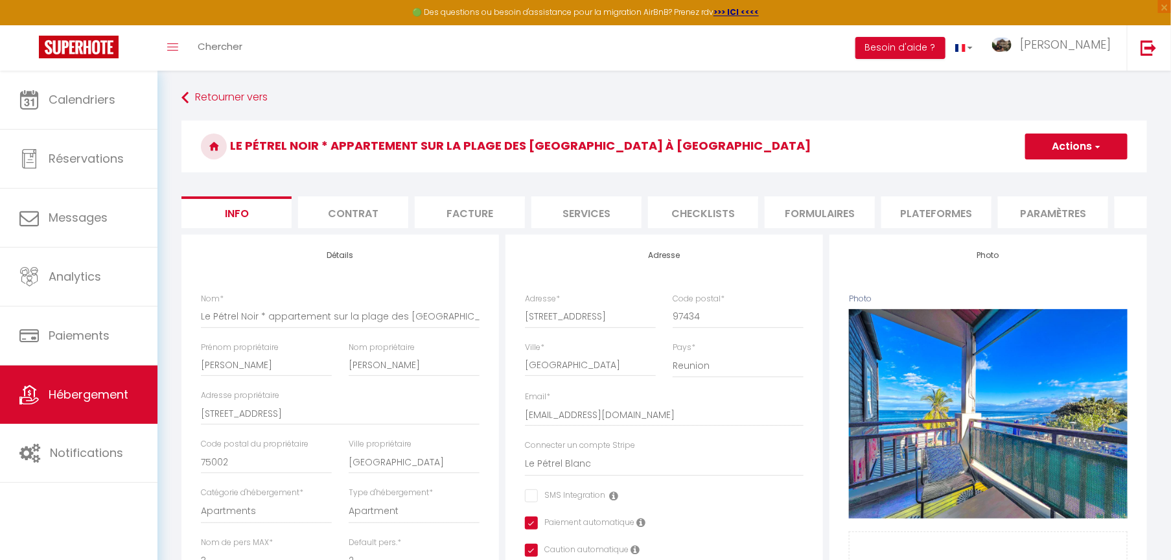
type input "73"
click at [1056, 151] on button "Actions" at bounding box center [1077, 147] width 102 height 26
click at [1034, 174] on input "Enregistrer" at bounding box center [1026, 175] width 48 height 13
